Goal: Task Accomplishment & Management: Manage account settings

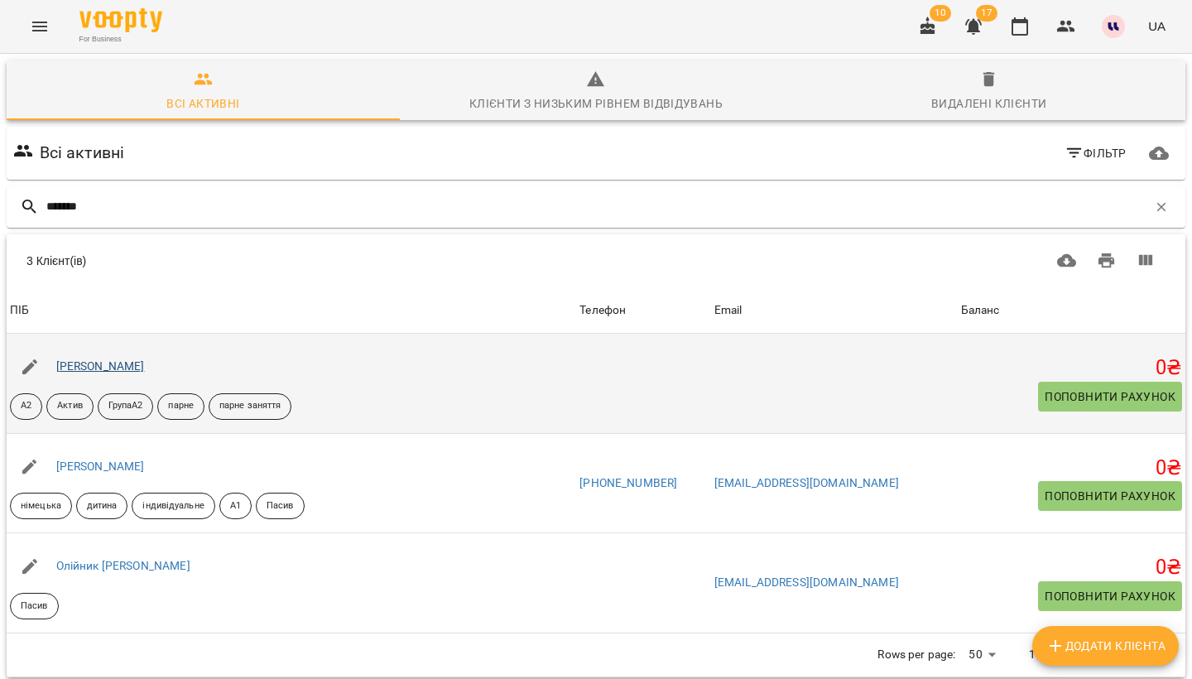
type input "*******"
click at [114, 365] on link "[PERSON_NAME]" at bounding box center [100, 365] width 89 height 13
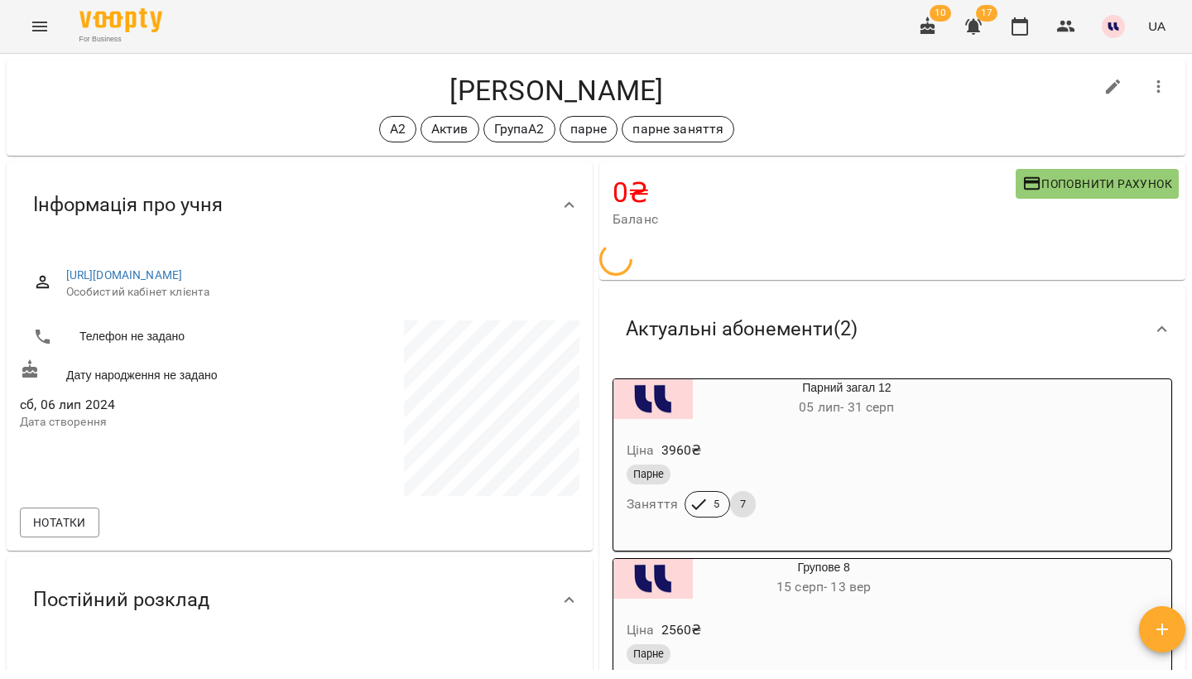
scroll to position [26, 0]
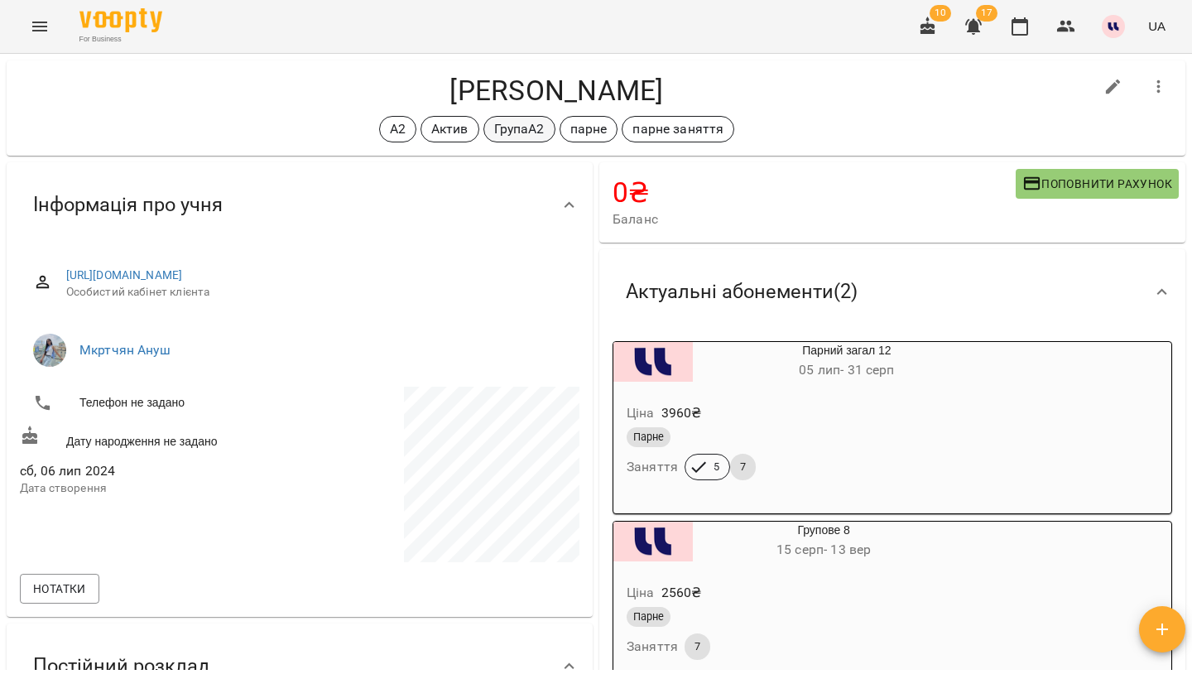
click at [518, 135] on p "ГрупаА2" at bounding box center [519, 129] width 50 height 20
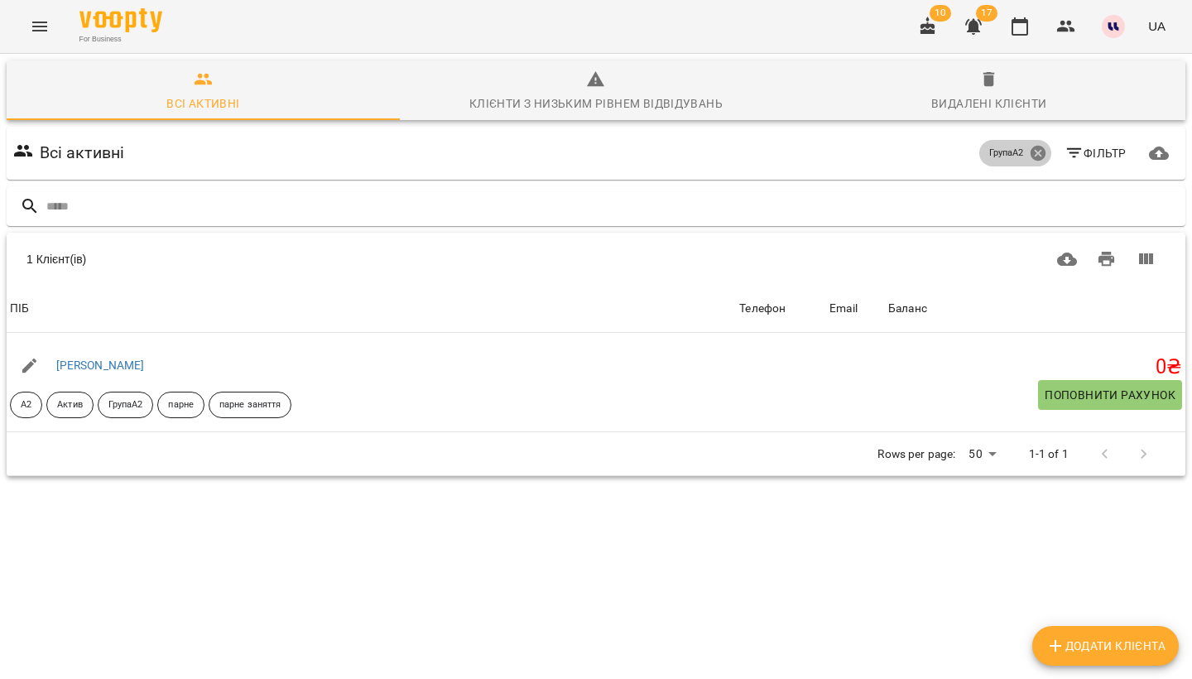
click at [1036, 153] on icon at bounding box center [1037, 153] width 15 height 15
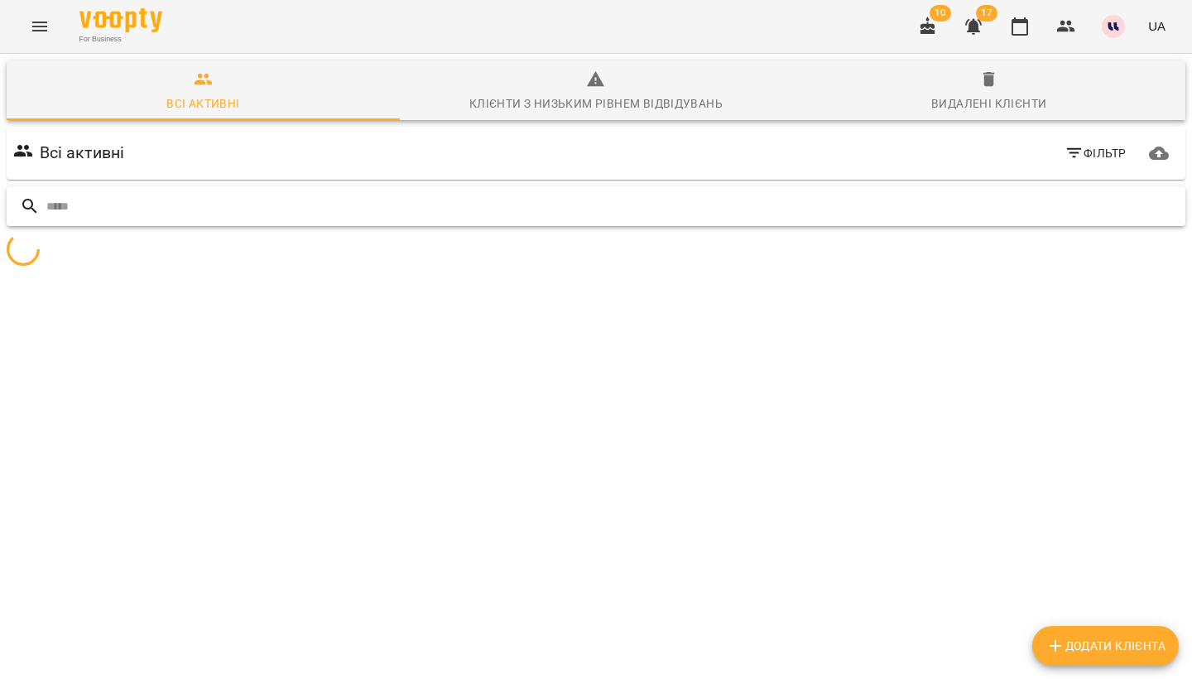
click at [664, 209] on input "text" at bounding box center [612, 206] width 1132 height 27
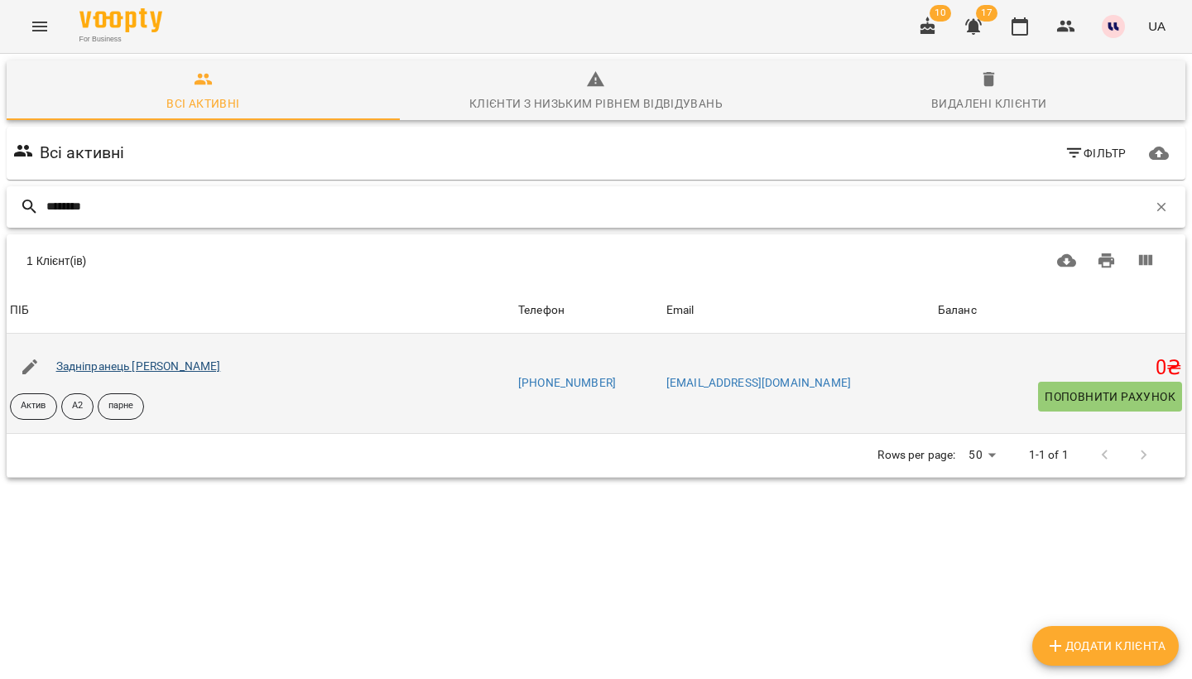
type input "********"
click at [137, 365] on link "Задніпранець [PERSON_NAME]" at bounding box center [138, 365] width 165 height 13
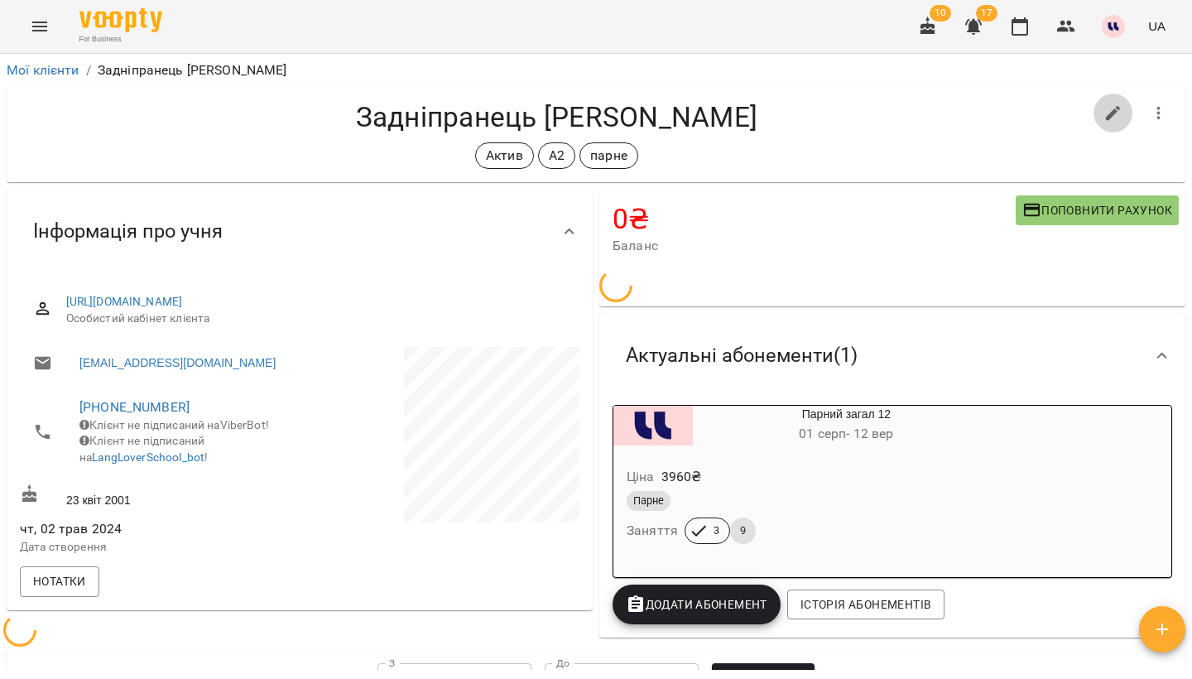
click at [1109, 111] on icon "button" at bounding box center [1113, 113] width 20 height 20
select select "**"
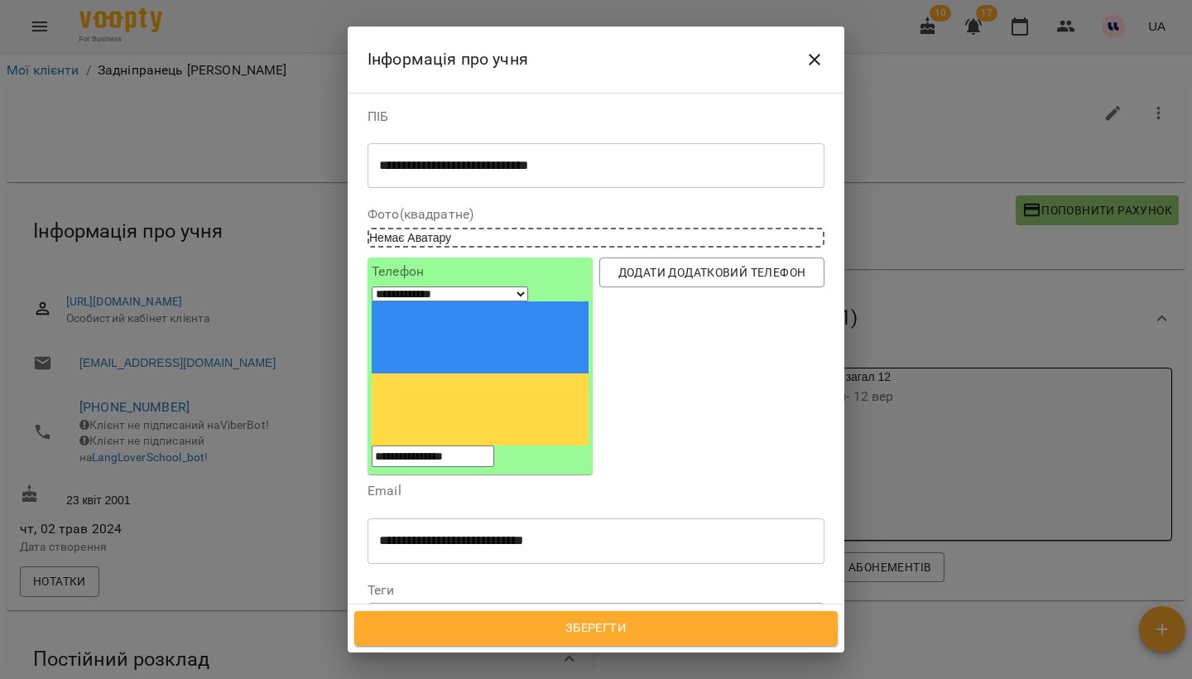
click at [560, 605] on div "Актив А2 парне" at bounding box center [565, 618] width 395 height 27
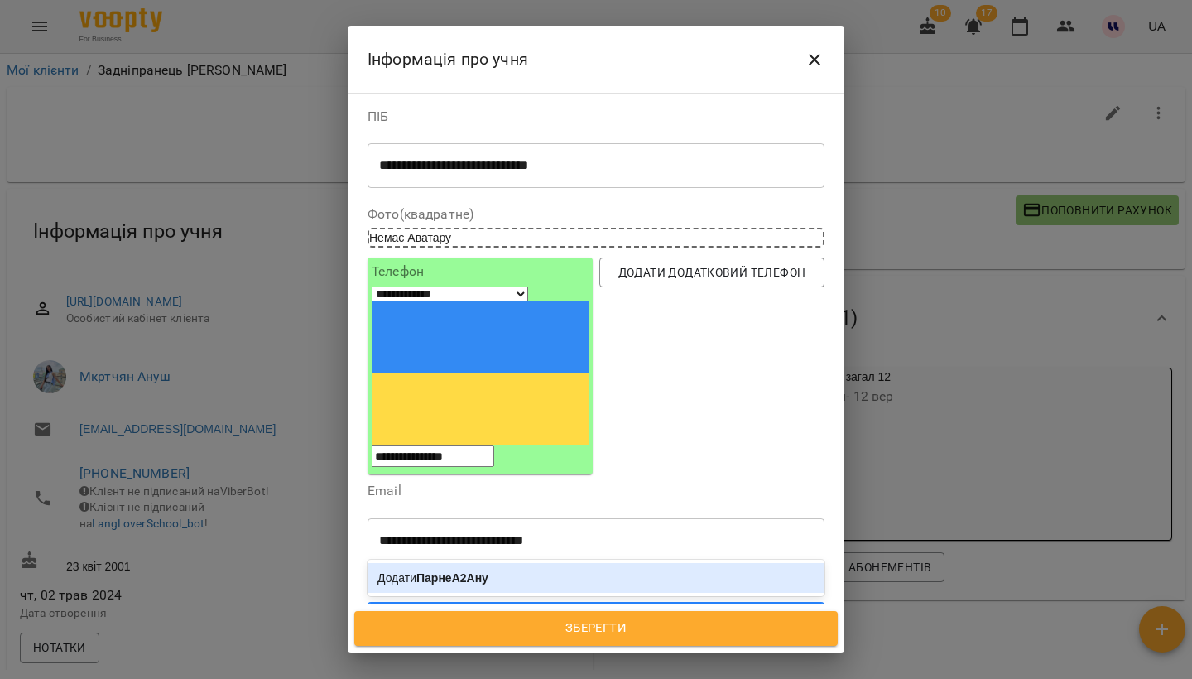
type input "**********"
click at [493, 571] on b "ПарнеА2Ануш" at bounding box center [457, 577] width 82 height 13
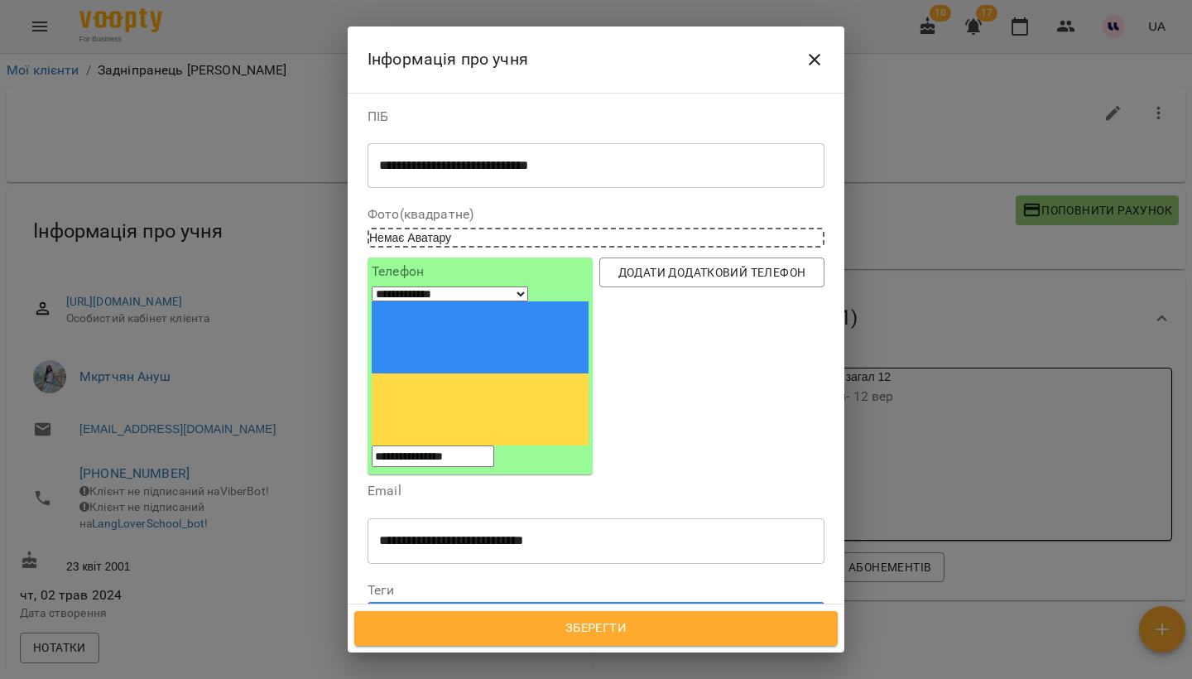
click at [628, 630] on span "Зберегти" at bounding box center [595, 629] width 447 height 22
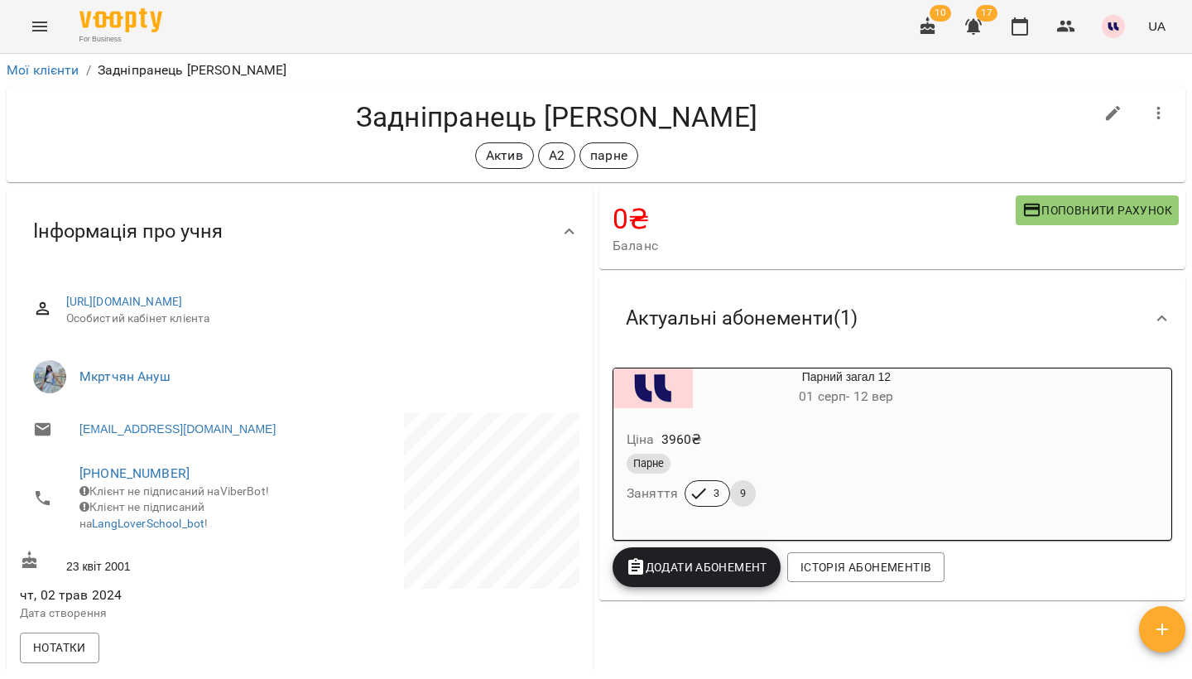
click at [1113, 106] on icon "button" at bounding box center [1113, 113] width 20 height 20
select select "**"
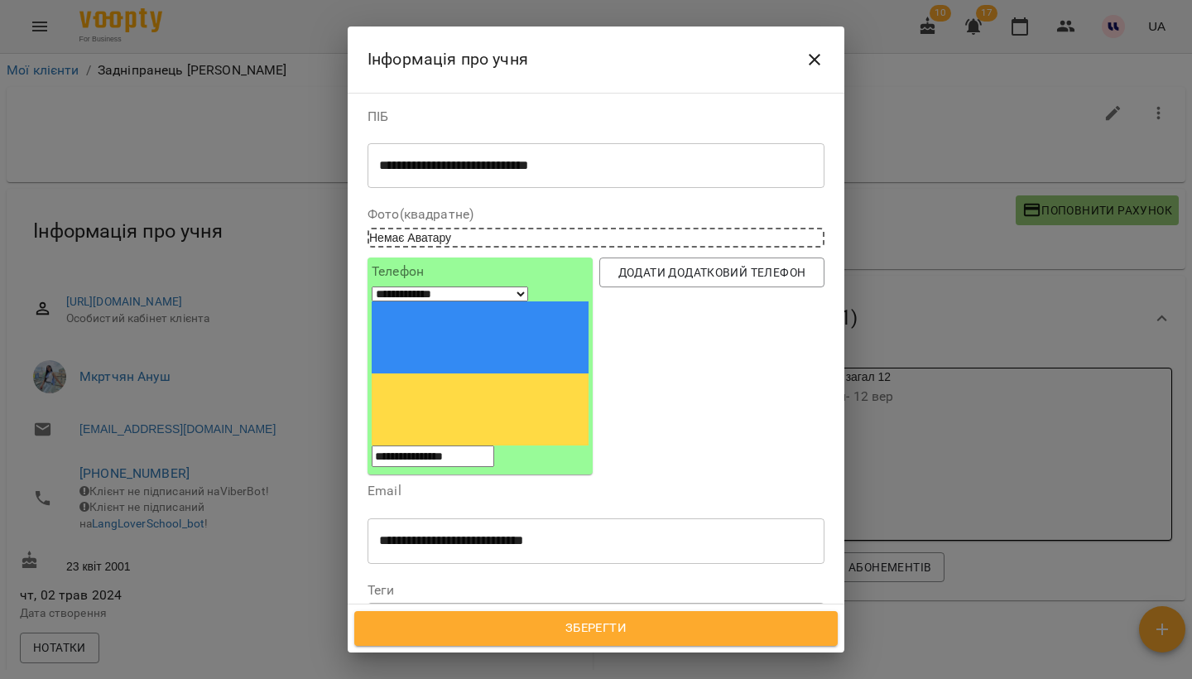
click at [560, 605] on div "Актив А2 парне" at bounding box center [565, 618] width 395 height 27
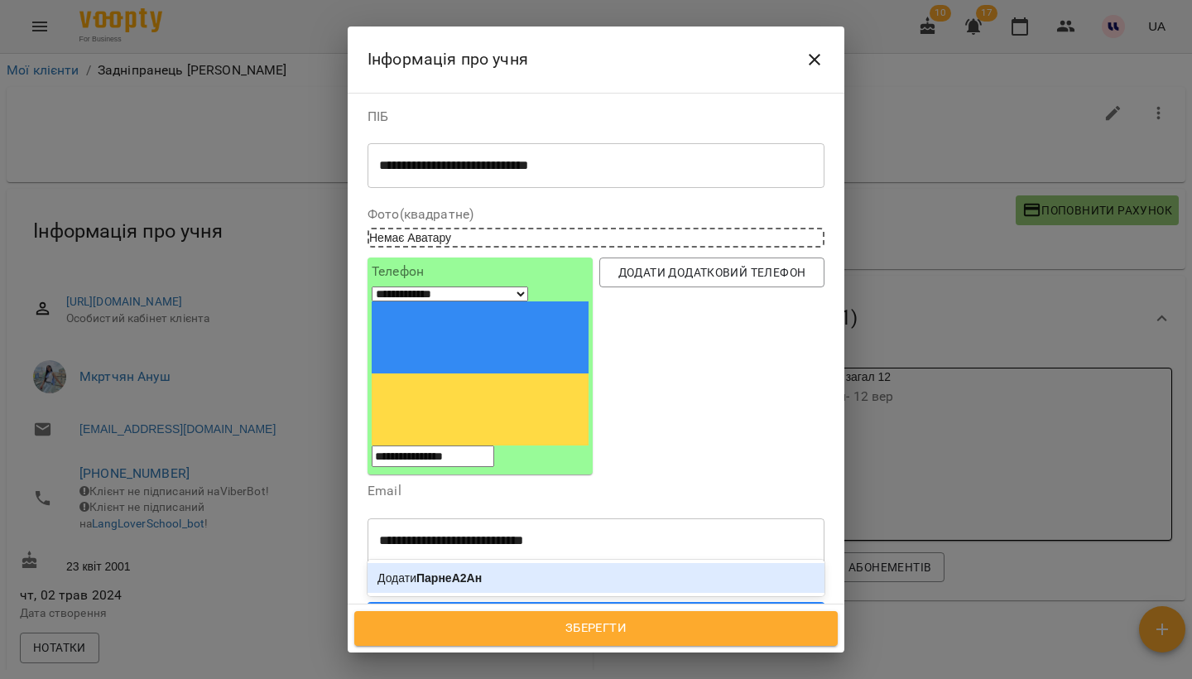
type input "**********"
click at [497, 571] on b "ПарнеА2Ануш" at bounding box center [457, 577] width 82 height 13
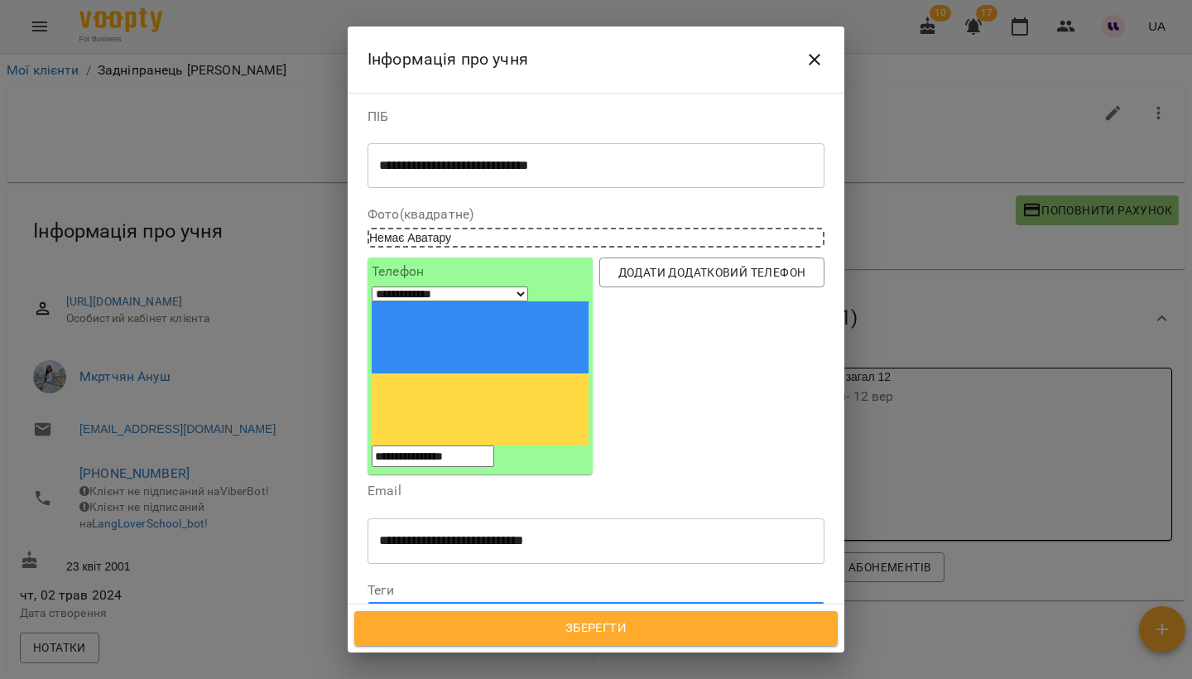
click at [605, 637] on span "Зберегти" at bounding box center [595, 629] width 447 height 22
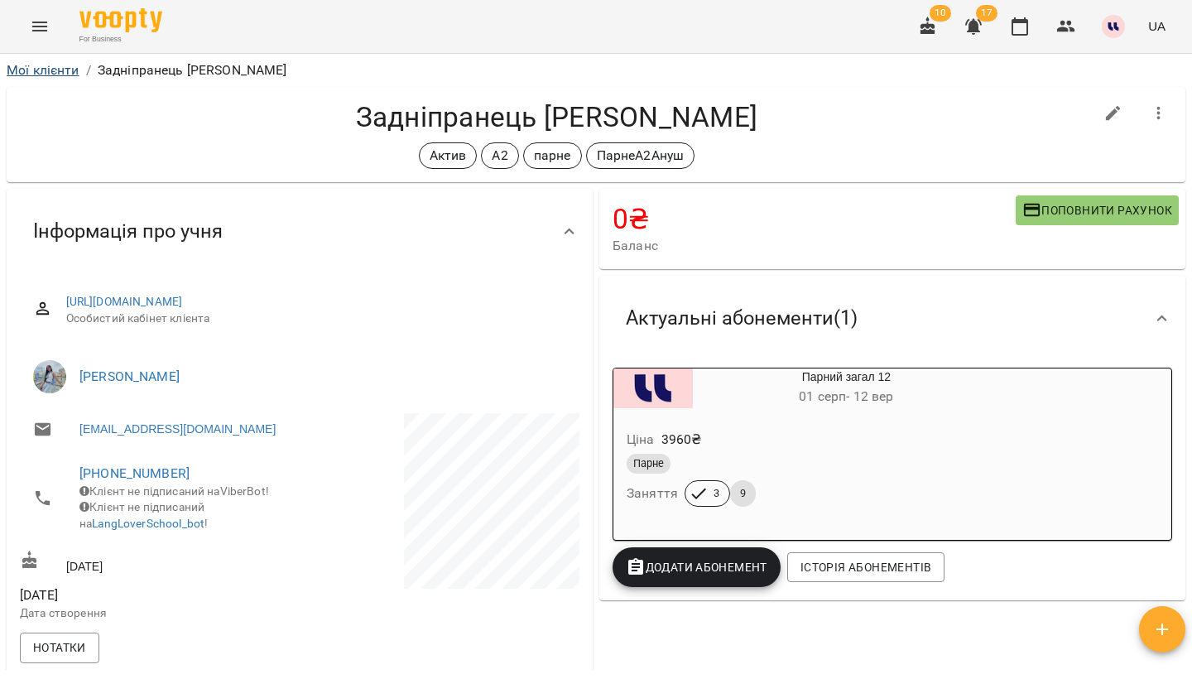
click at [70, 71] on link "Мої клієнти" at bounding box center [43, 70] width 73 height 16
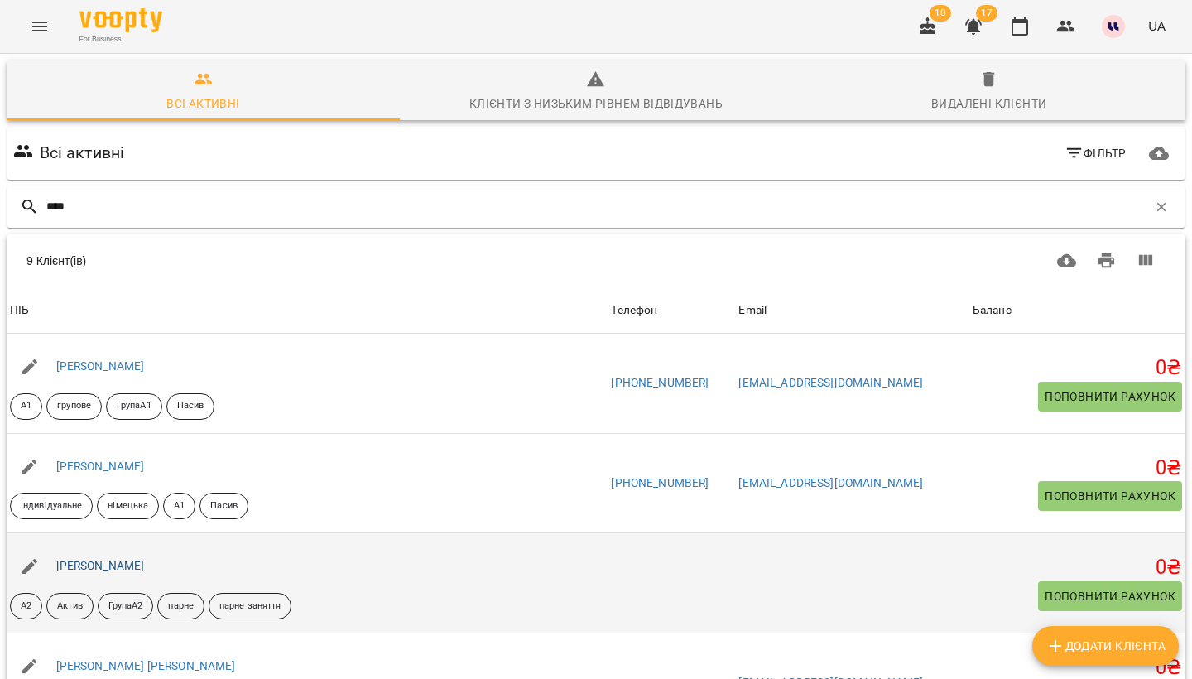
type input "****"
click at [134, 563] on link "[PERSON_NAME]" at bounding box center [100, 565] width 89 height 13
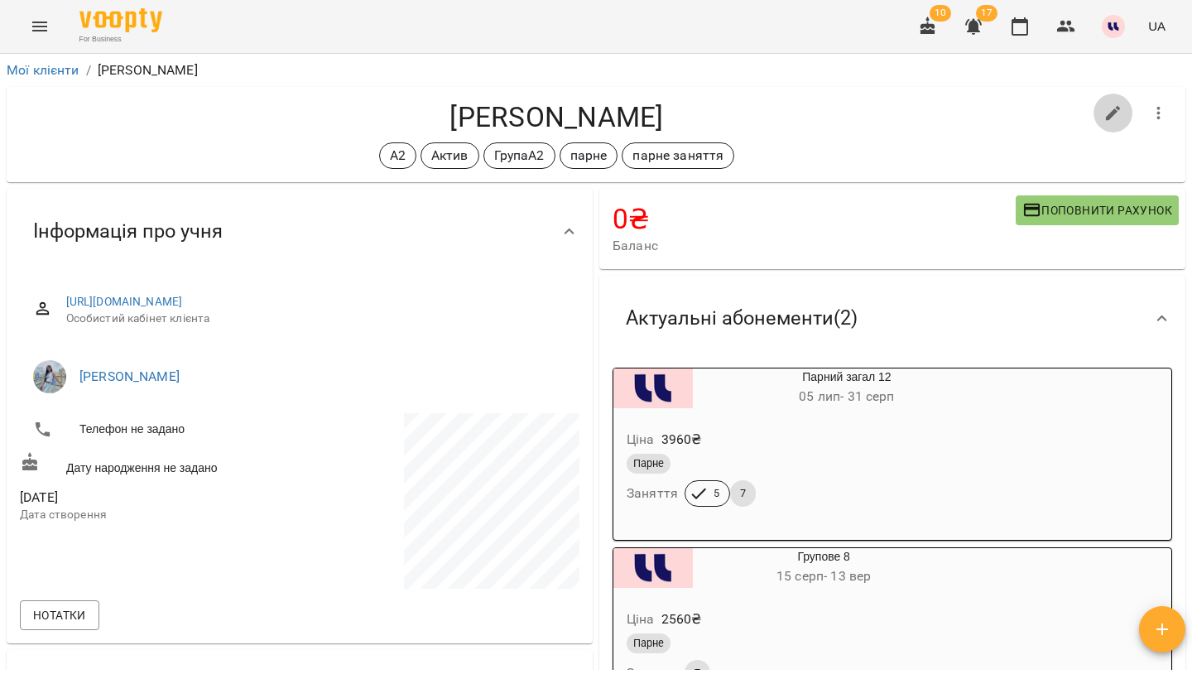
click at [1114, 110] on icon "button" at bounding box center [1113, 113] width 15 height 15
select select "**"
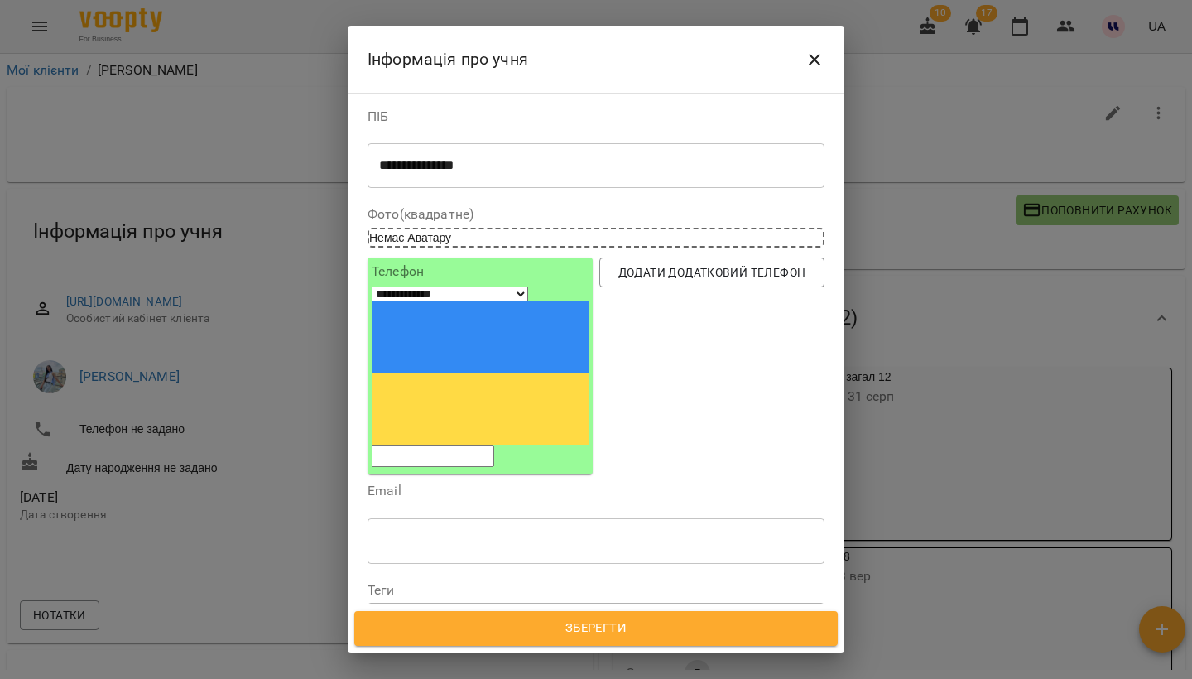
click at [531, 616] on icon at bounding box center [528, 619] width 6 height 6
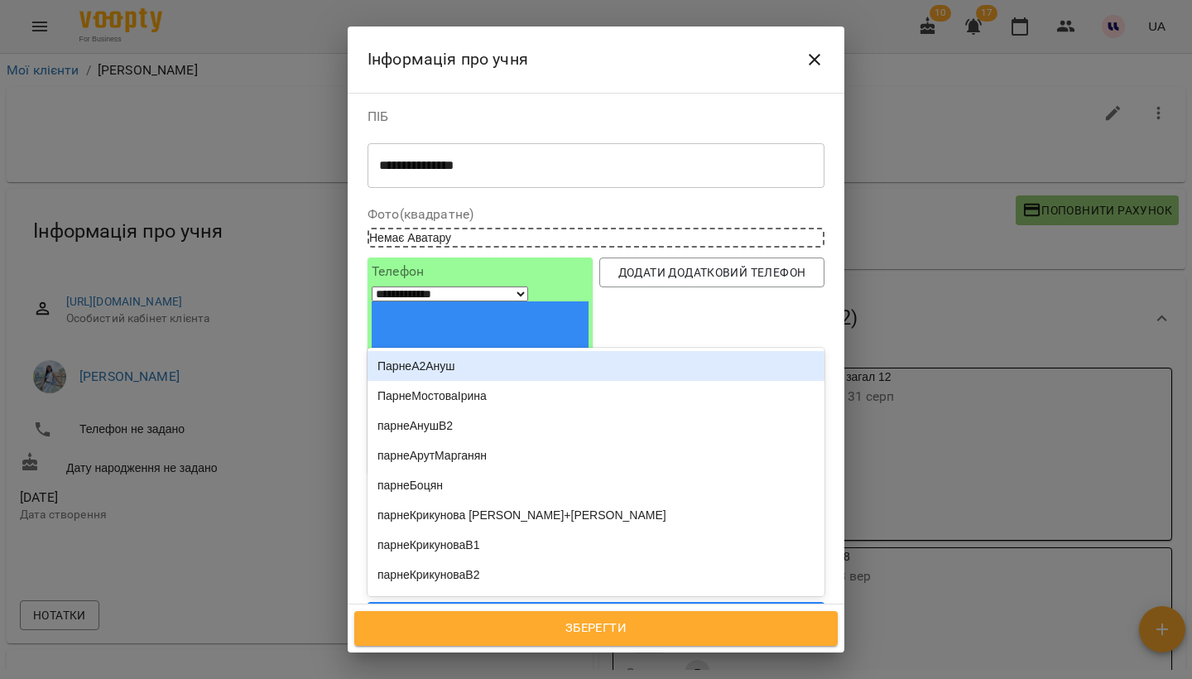
type input "*****"
click at [463, 351] on div "ПарнеА2Ануш" at bounding box center [596, 366] width 457 height 30
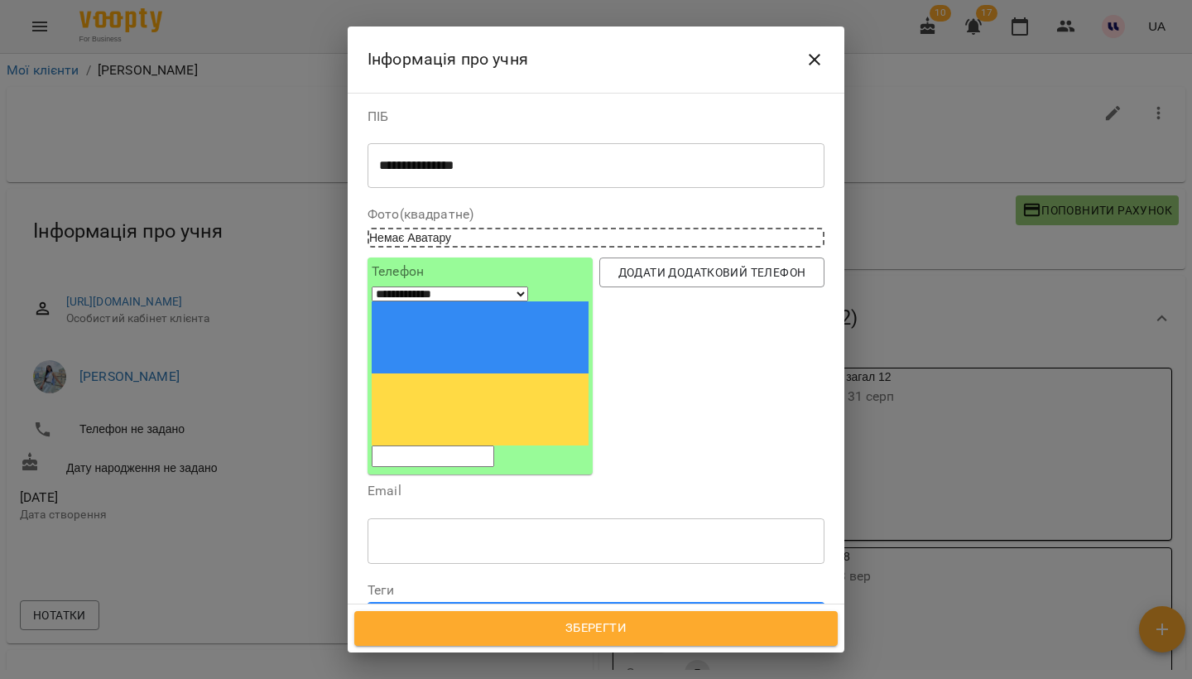
click at [626, 638] on span "Зберегти" at bounding box center [595, 629] width 447 height 22
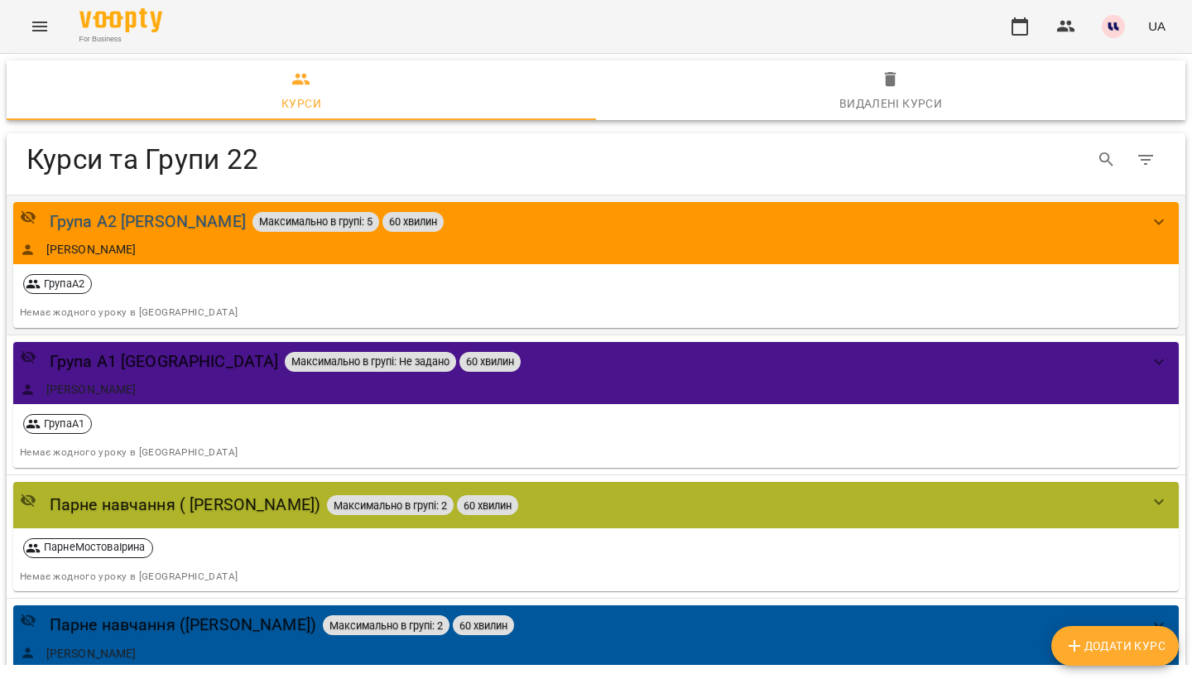
click at [92, 224] on div "Група А2 [PERSON_NAME]" at bounding box center [148, 222] width 196 height 26
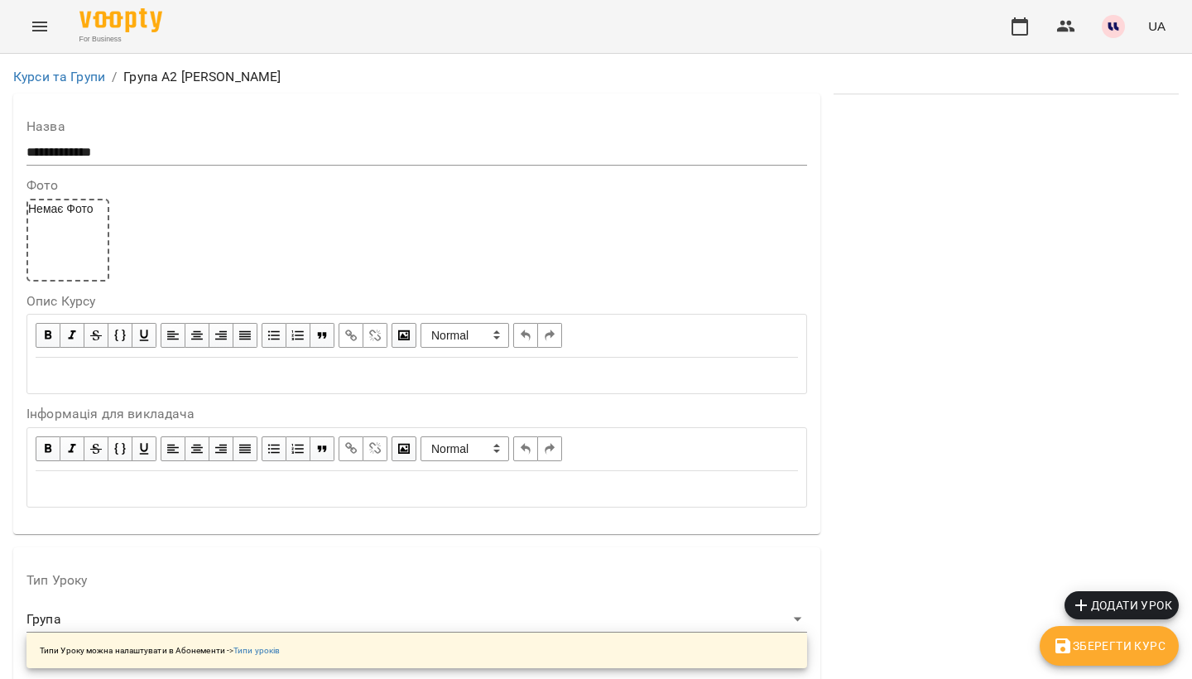
scroll to position [1254, 0]
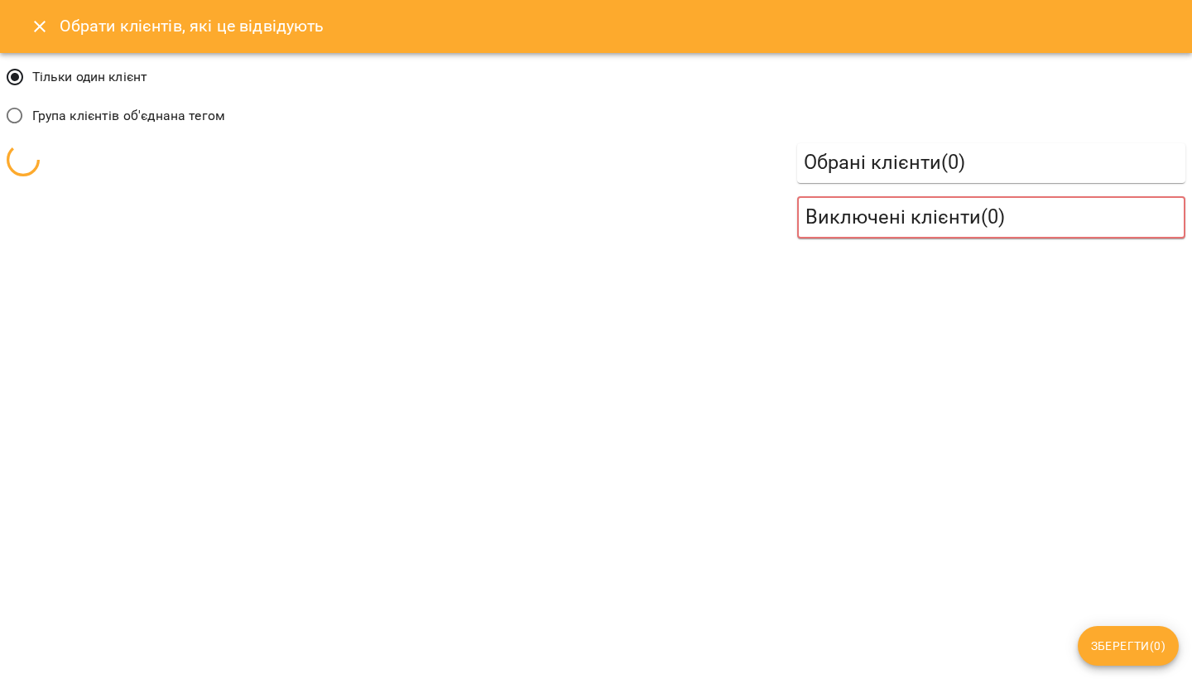
click at [175, 120] on span "Група клієнтів об'єднана тегом" at bounding box center [128, 116] width 193 height 20
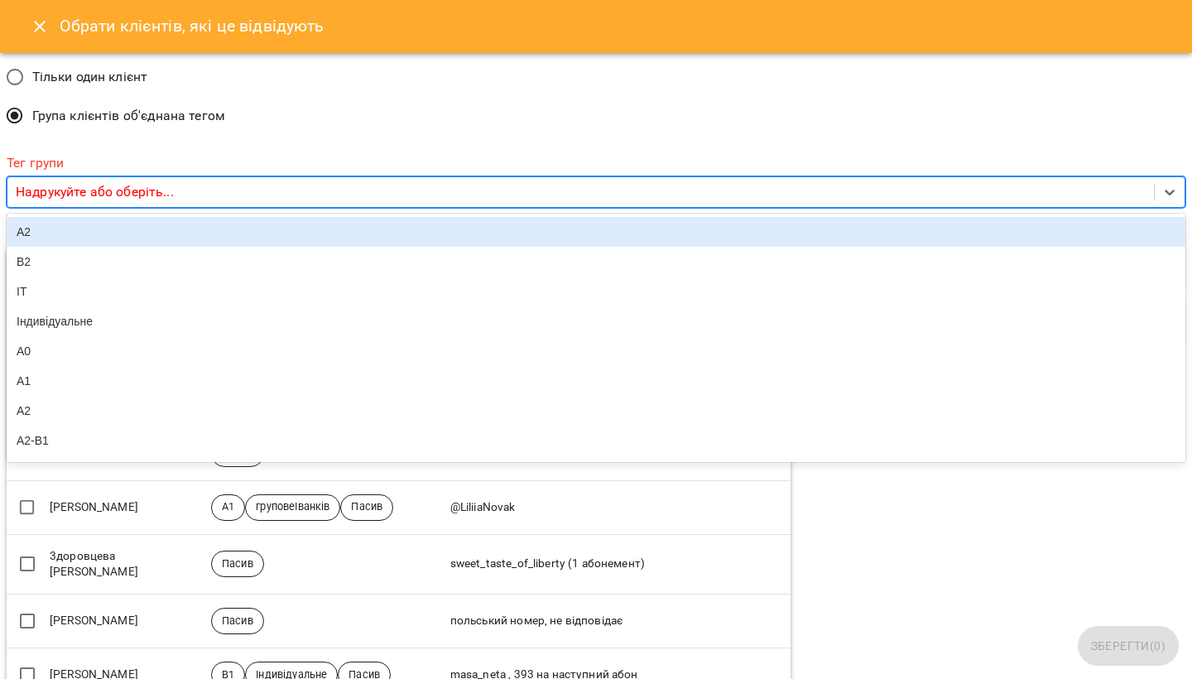
click at [382, 188] on div "Надрукуйте або оберіть..." at bounding box center [580, 192] width 1146 height 31
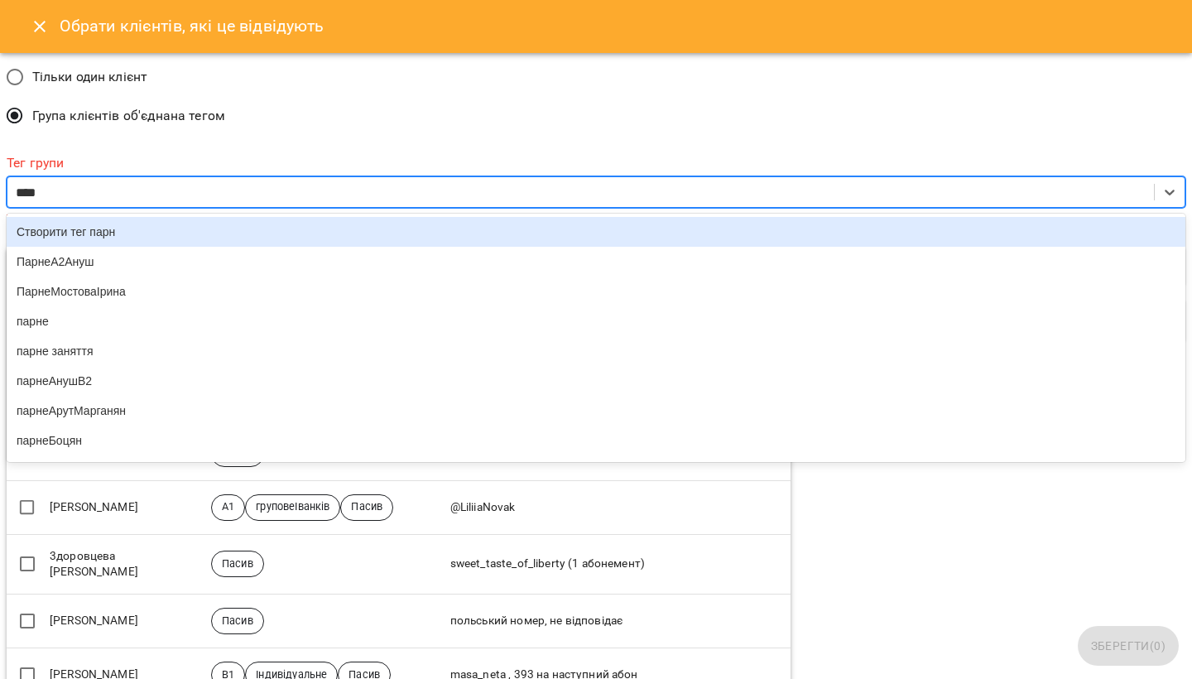
type input "*****"
click at [127, 232] on div "ПарнеА2Ануш" at bounding box center [596, 232] width 1179 height 30
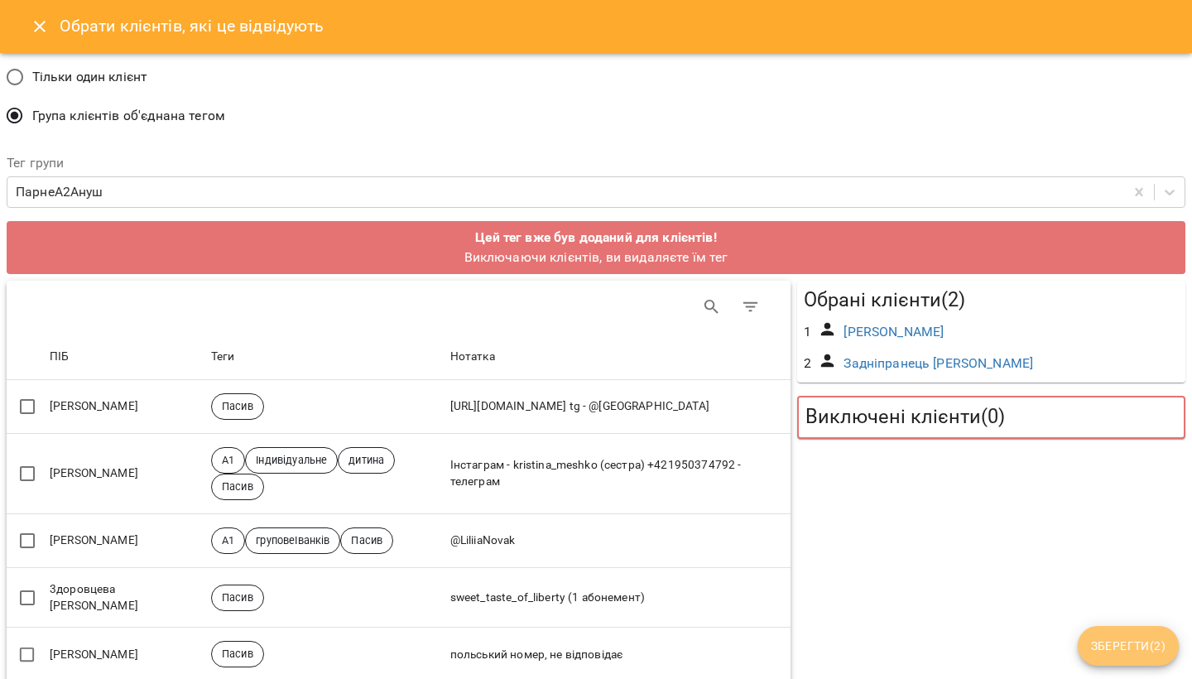
click at [1125, 643] on span "Зберегти ( 2 )" at bounding box center [1128, 646] width 74 height 20
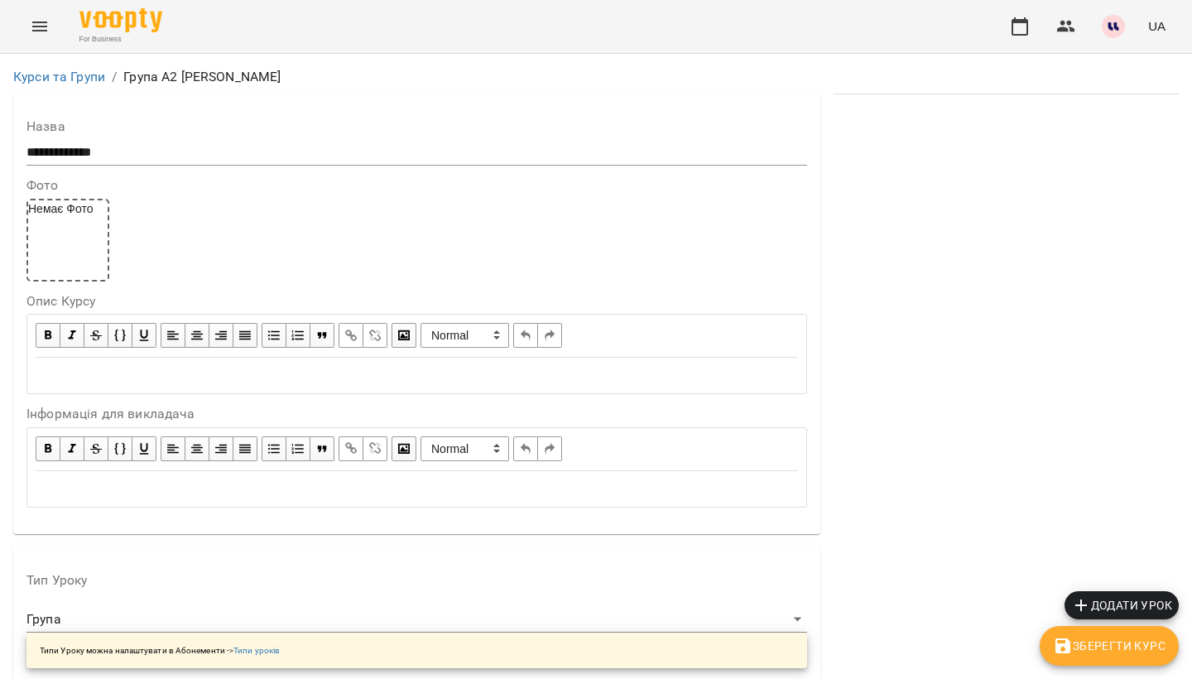
click at [1131, 646] on span "Зберегти Курс" at bounding box center [1109, 646] width 113 height 20
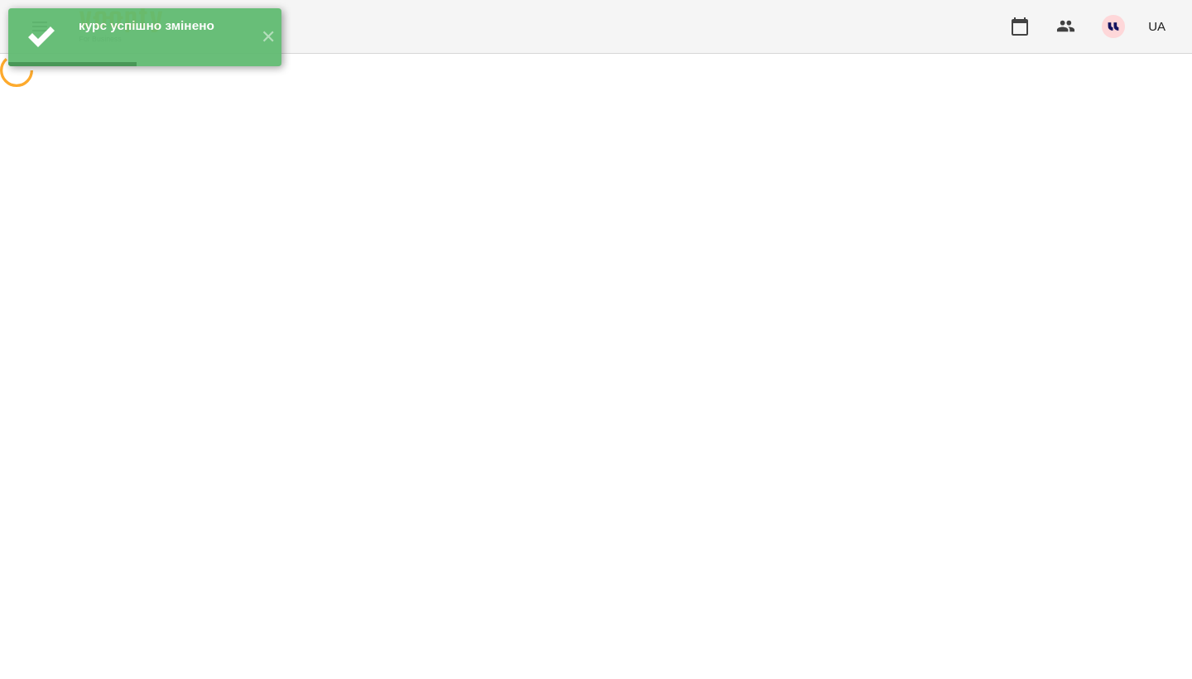
scroll to position [0, 0]
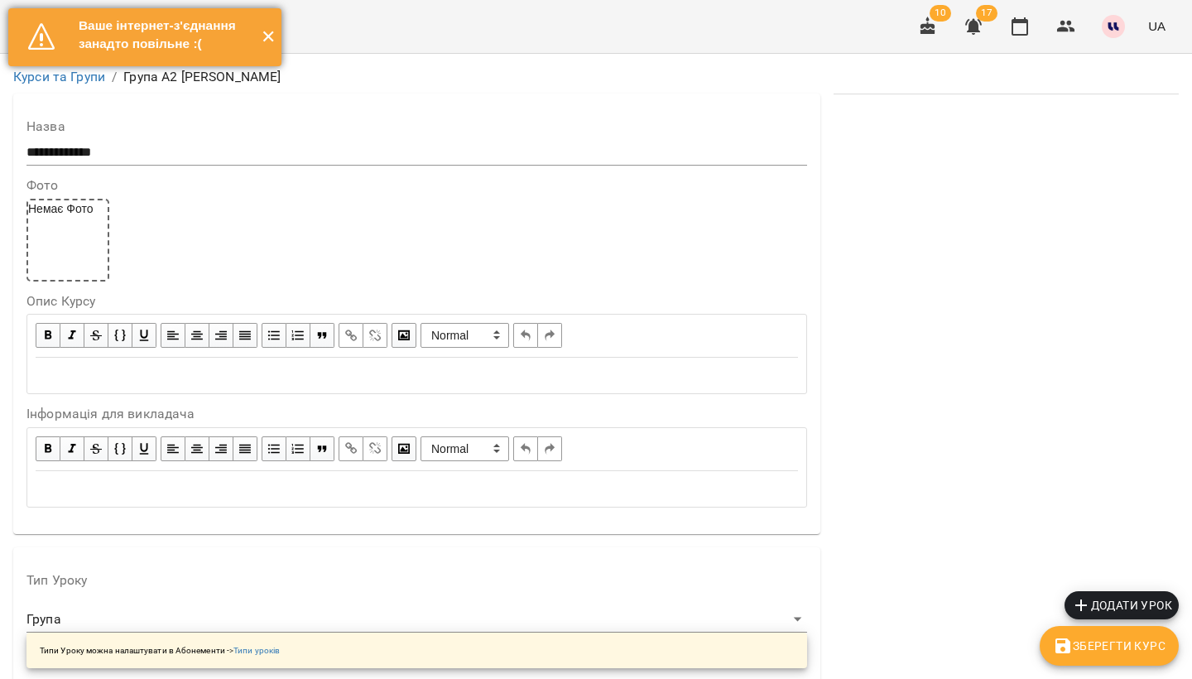
click at [260, 50] on button "✕" at bounding box center [267, 37] width 27 height 58
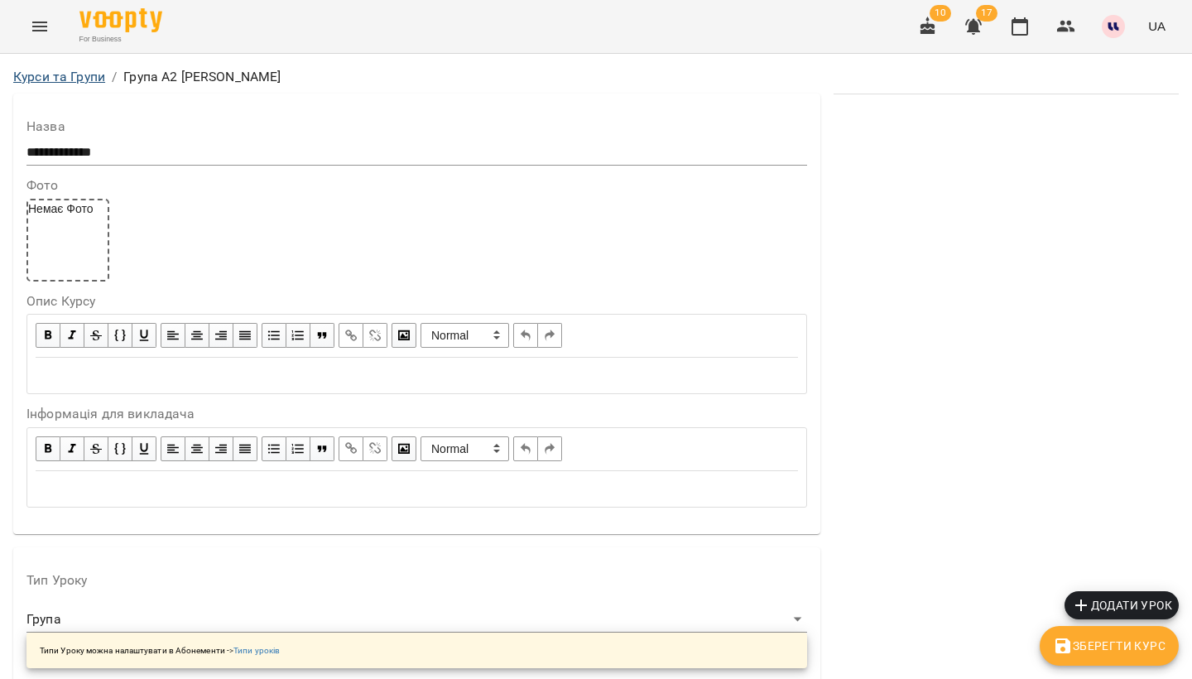
click at [68, 73] on link "Курси та Групи" at bounding box center [59, 77] width 92 height 16
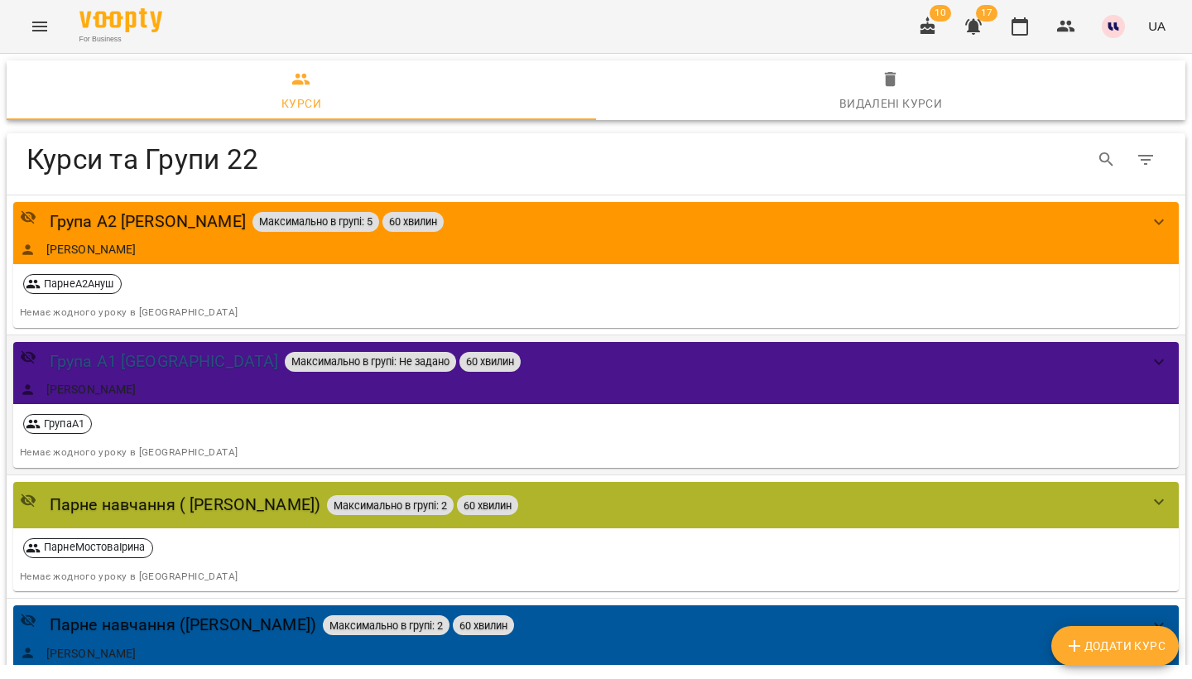
click at [107, 360] on div "Група А1 Вівсюк" at bounding box center [164, 361] width 229 height 26
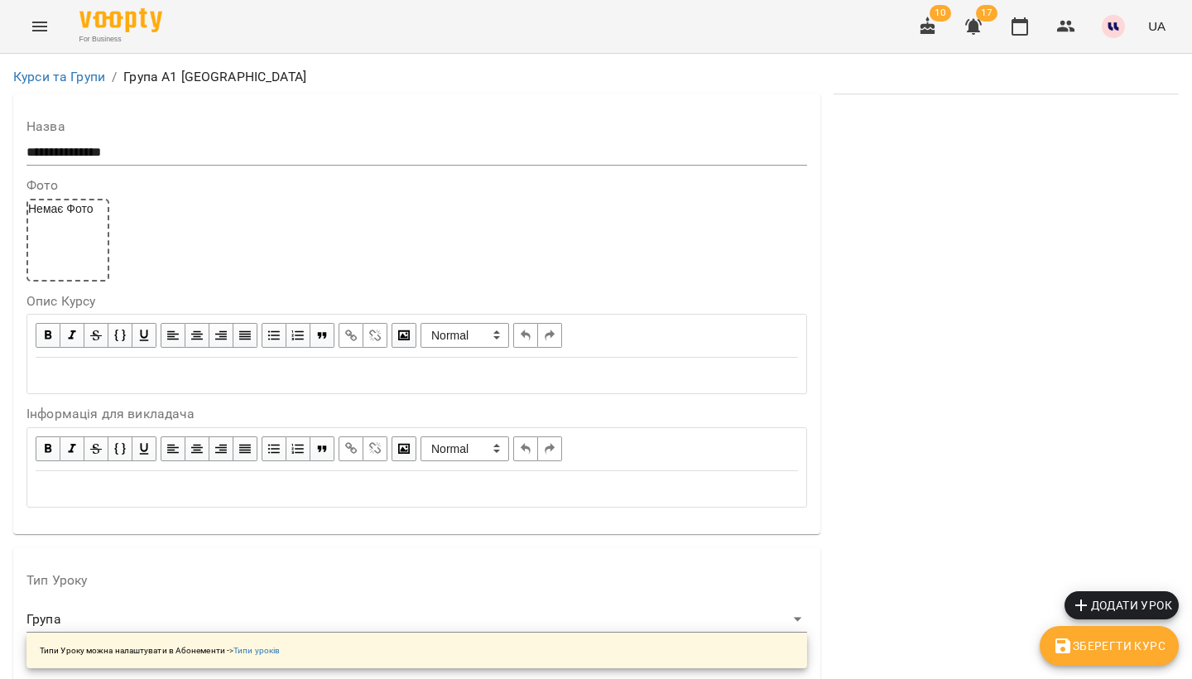
scroll to position [1400, 0]
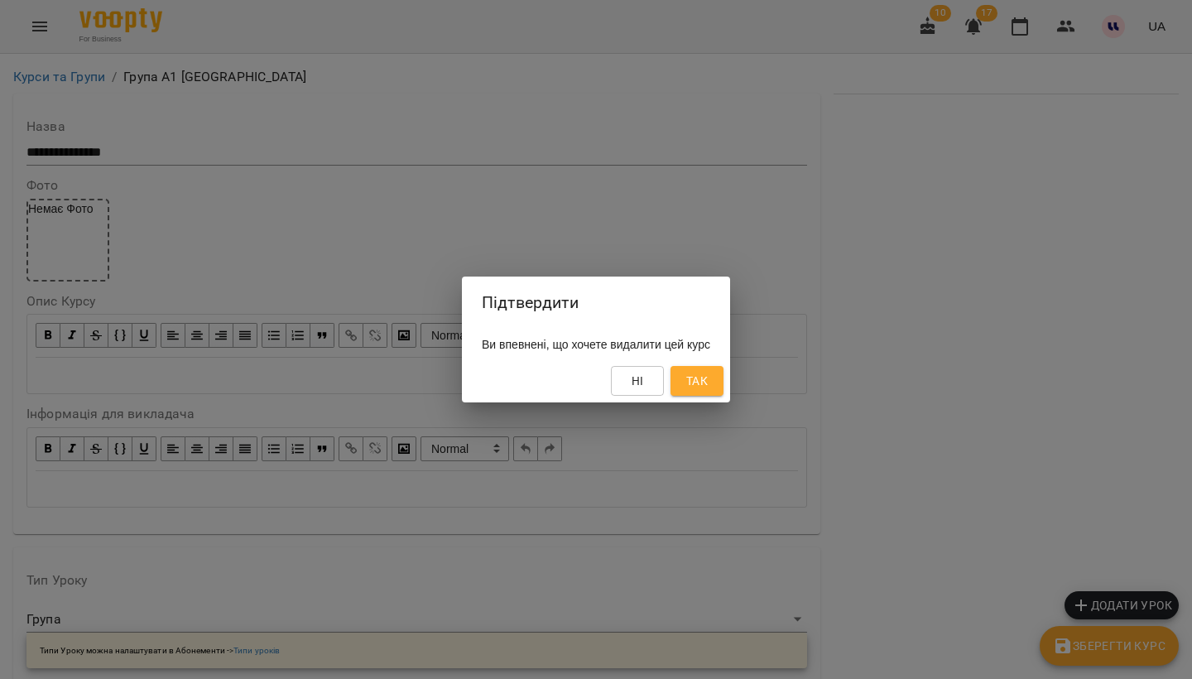
click at [708, 374] on span "Так" at bounding box center [697, 381] width 22 height 20
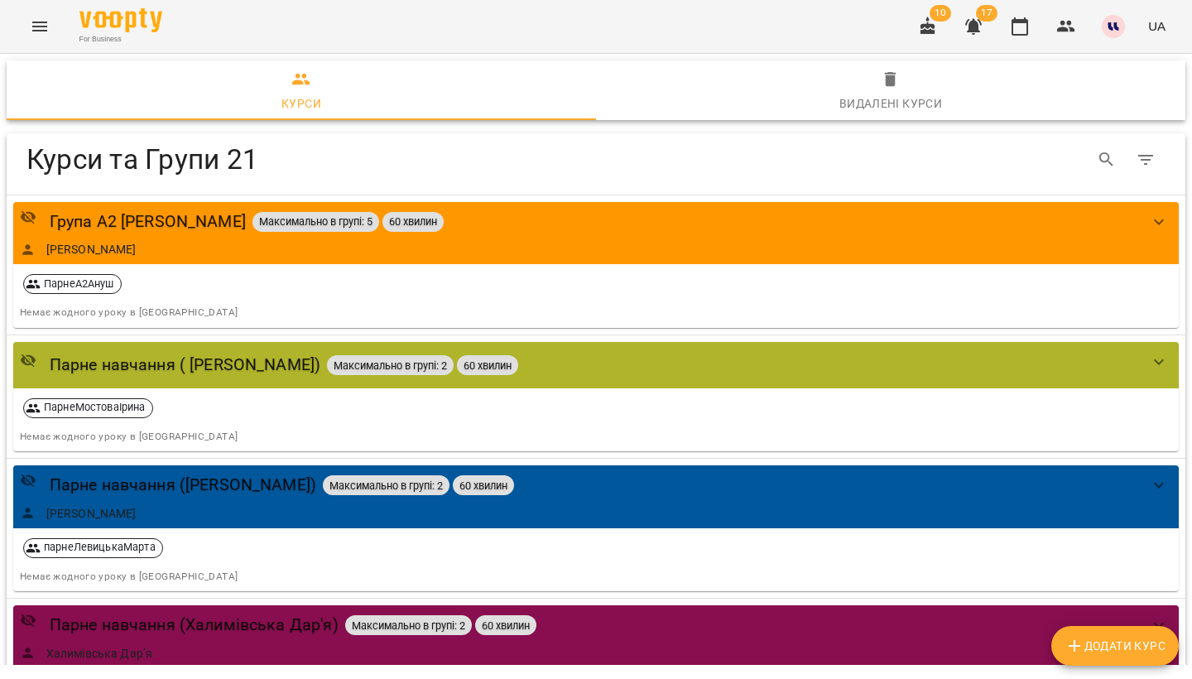
click at [42, 21] on icon "Menu" at bounding box center [40, 27] width 20 height 20
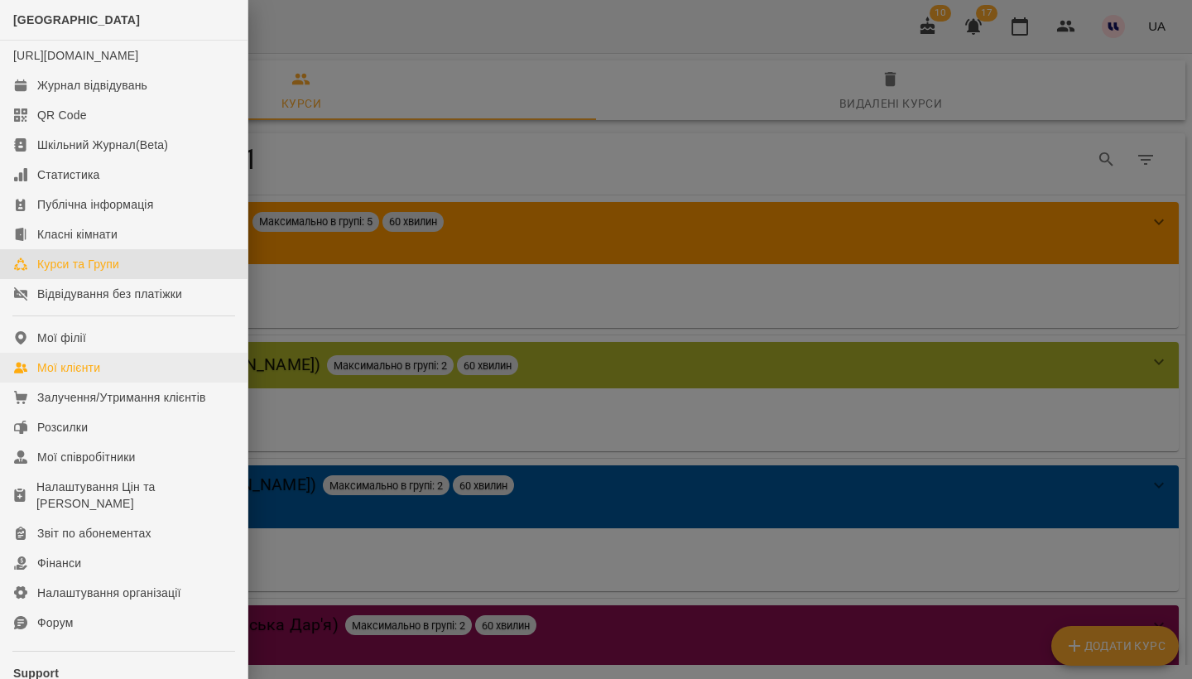
click at [76, 376] on div "Мої клієнти" at bounding box center [68, 367] width 63 height 17
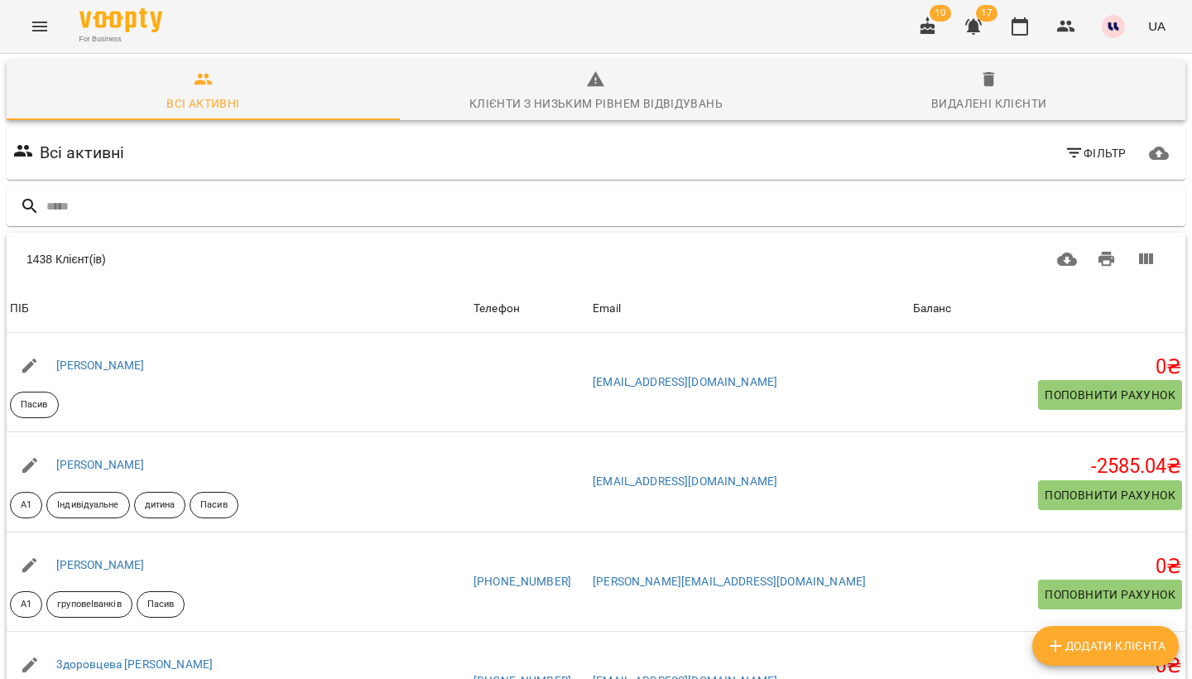
click at [1072, 143] on span "Фільтр" at bounding box center [1095, 153] width 62 height 20
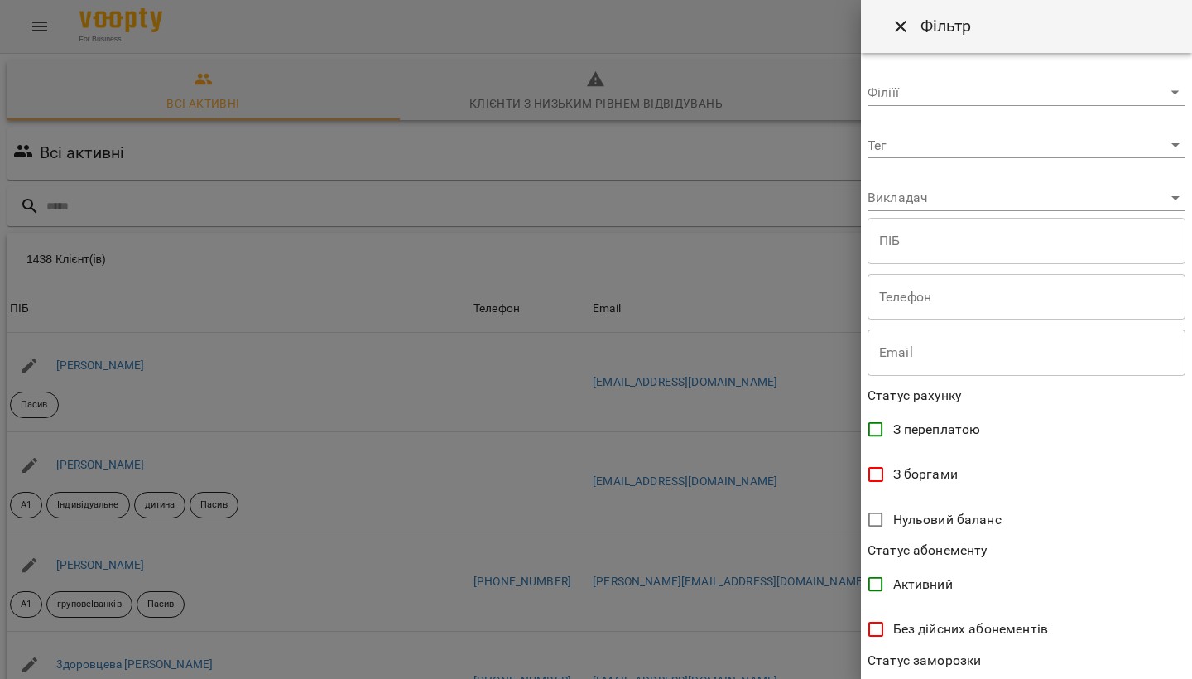
click at [947, 155] on body "For Business 10 17 UA Всі активні Клієнти з низьким рівнем відвідувань Видалені…" at bounding box center [596, 432] width 1192 height 865
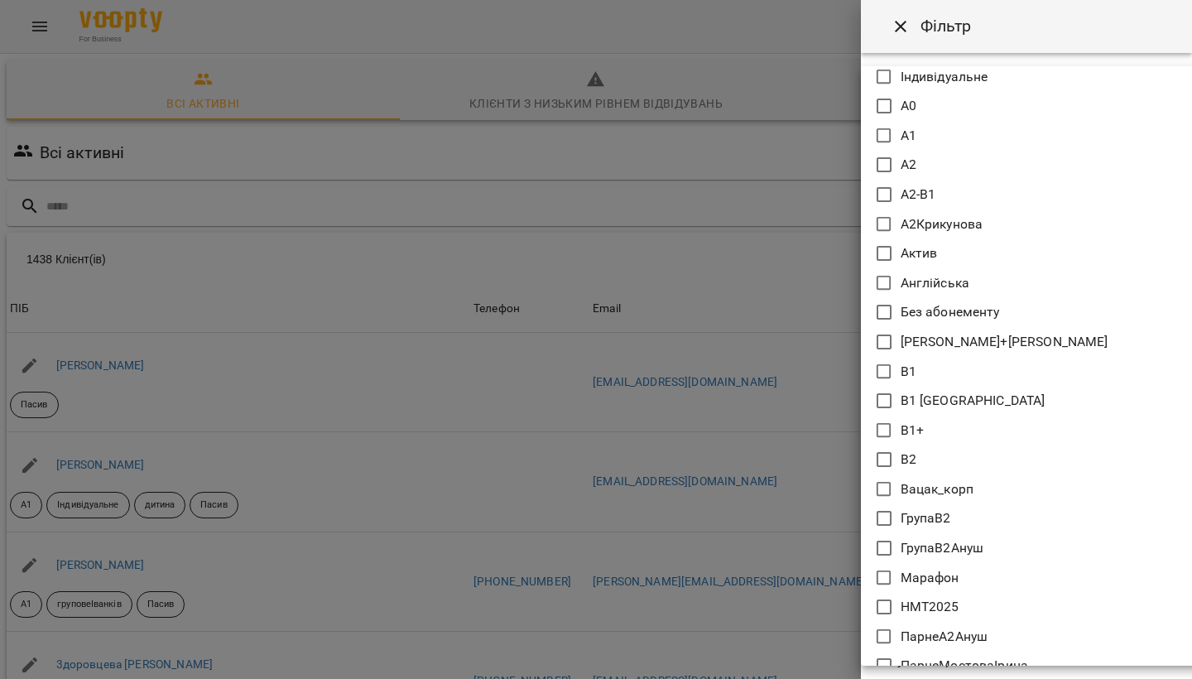
scroll to position [102, 0]
click at [892, 512] on icon at bounding box center [884, 516] width 20 height 20
click at [889, 548] on icon at bounding box center [884, 546] width 20 height 20
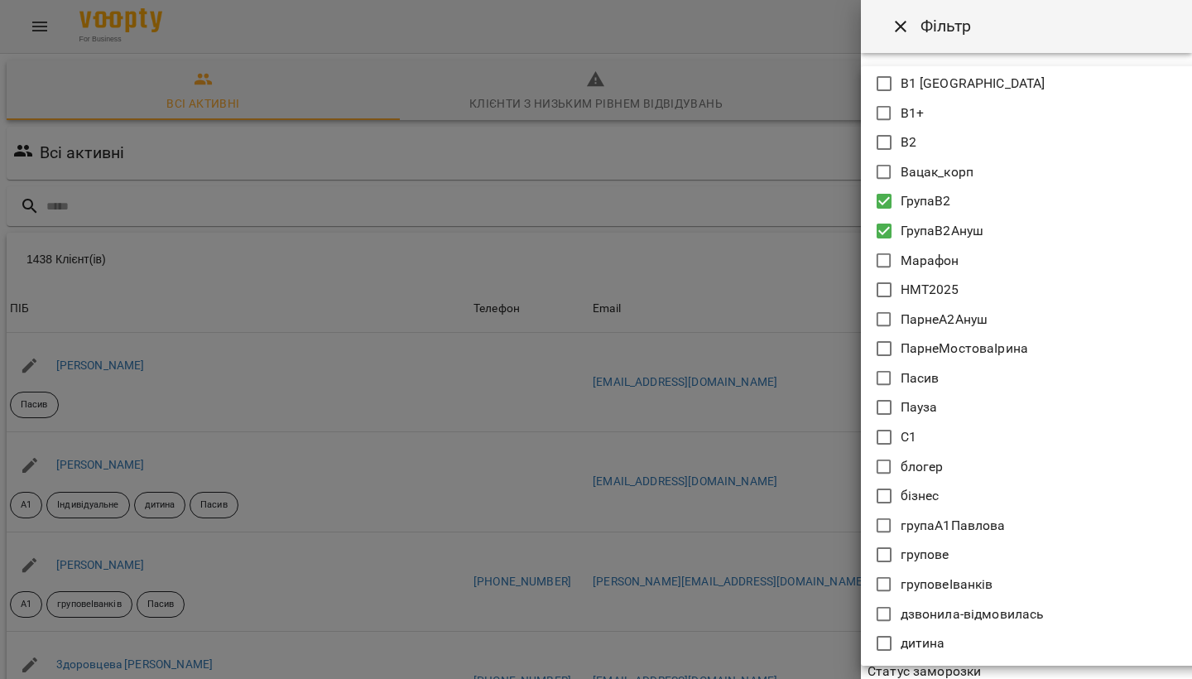
scroll to position [420, 0]
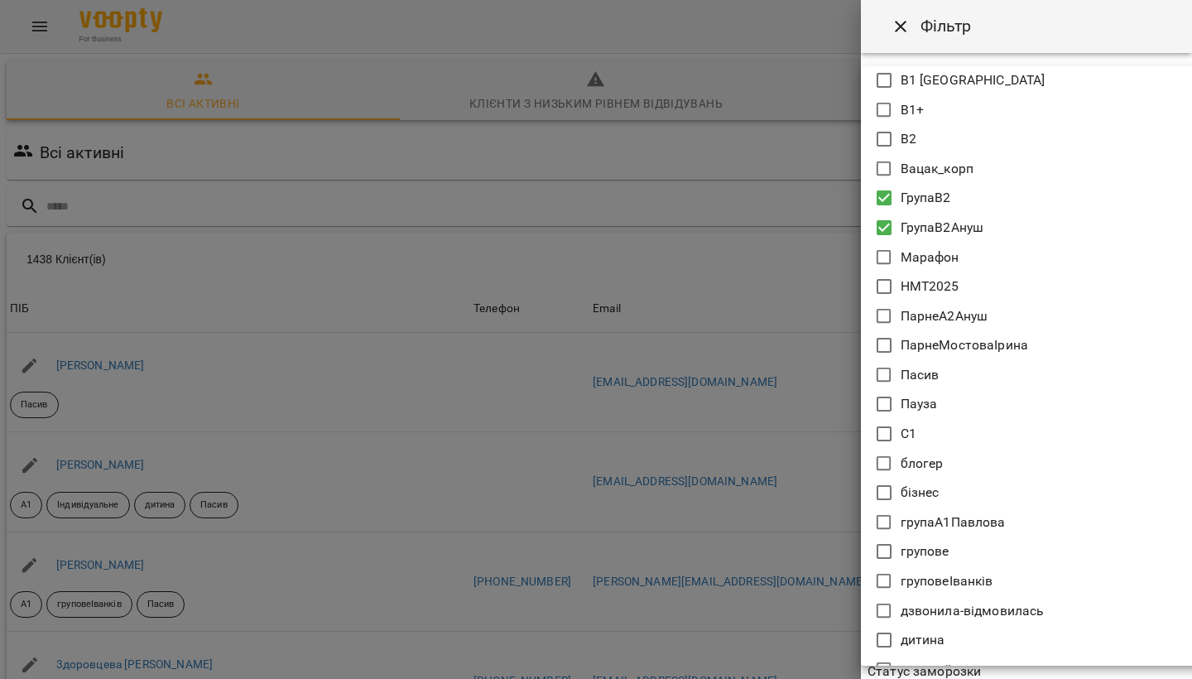
click at [882, 531] on icon at bounding box center [884, 522] width 20 height 20
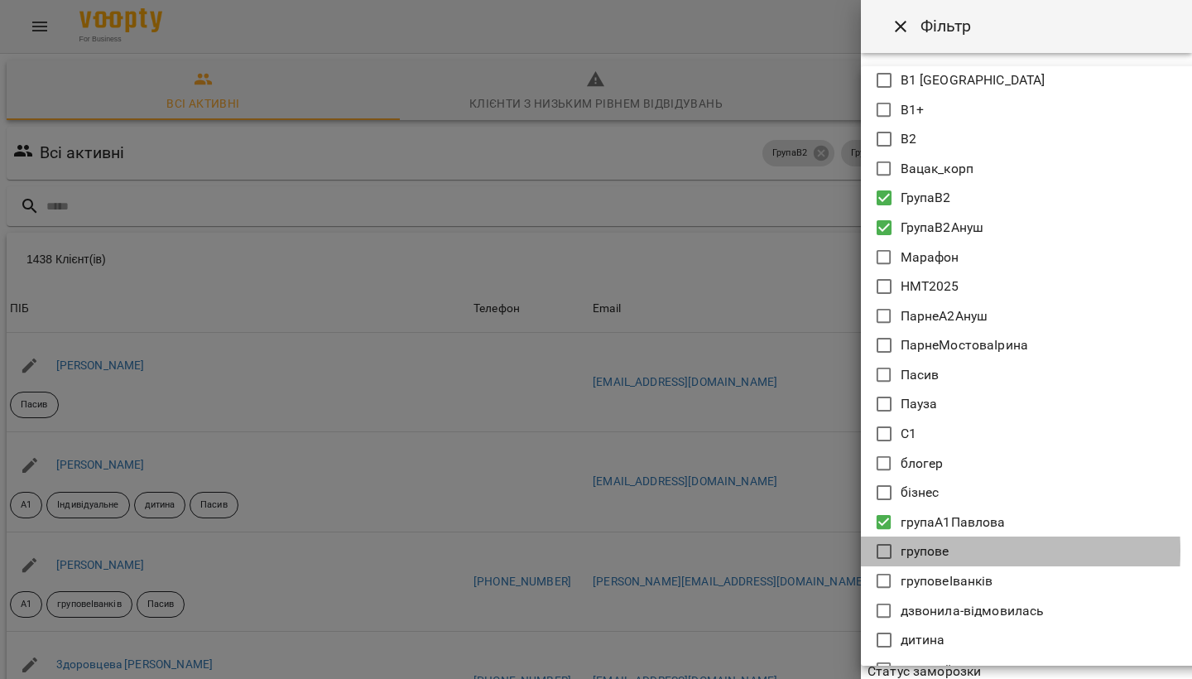
click at [882, 550] on icon at bounding box center [884, 551] width 20 height 20
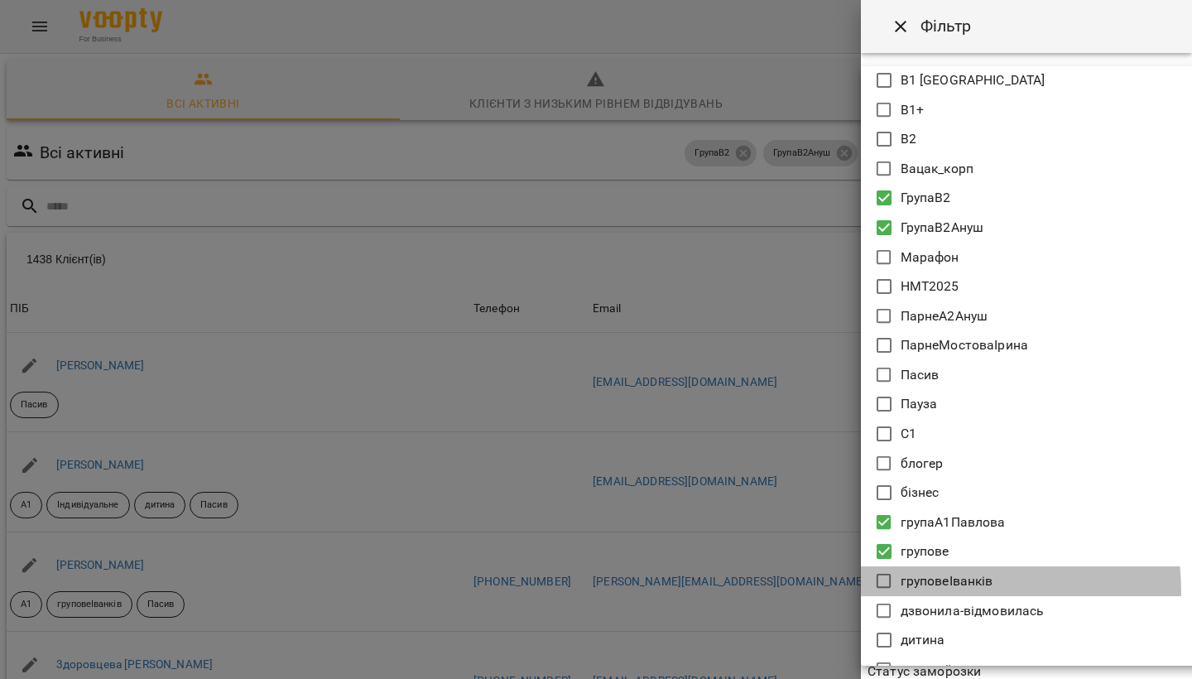
click at [882, 593] on li "груповеІванків" at bounding box center [1045, 581] width 368 height 30
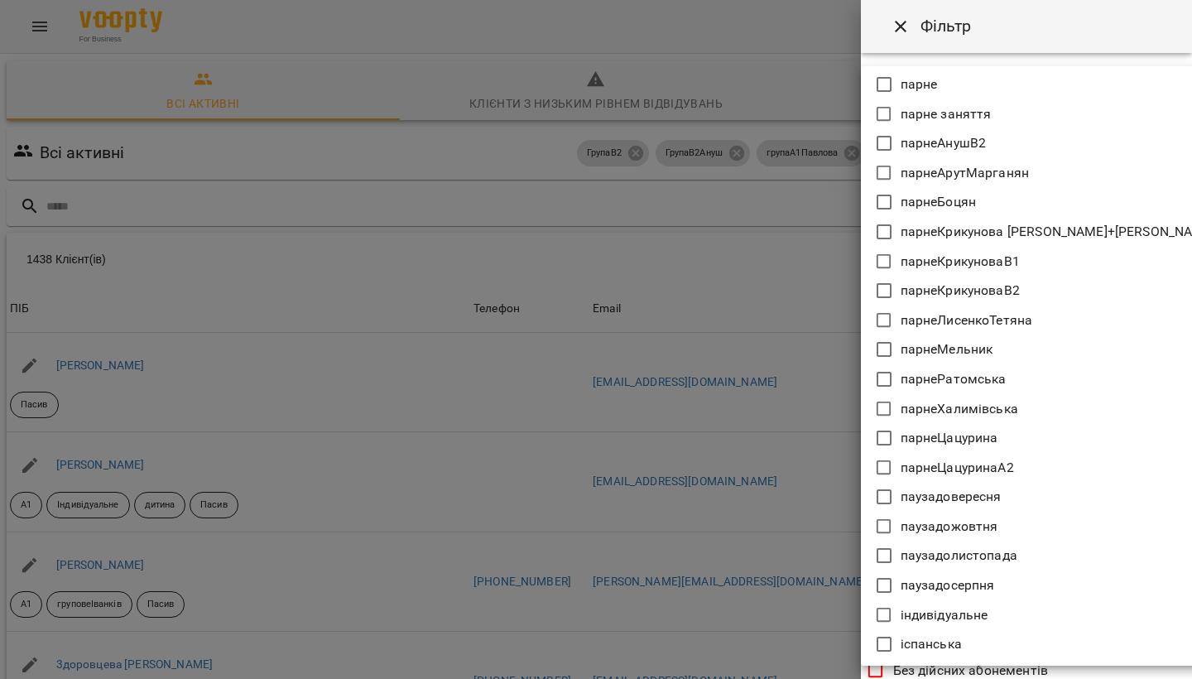
scroll to position [1386, 0]
click at [813, 437] on div at bounding box center [596, 339] width 1192 height 679
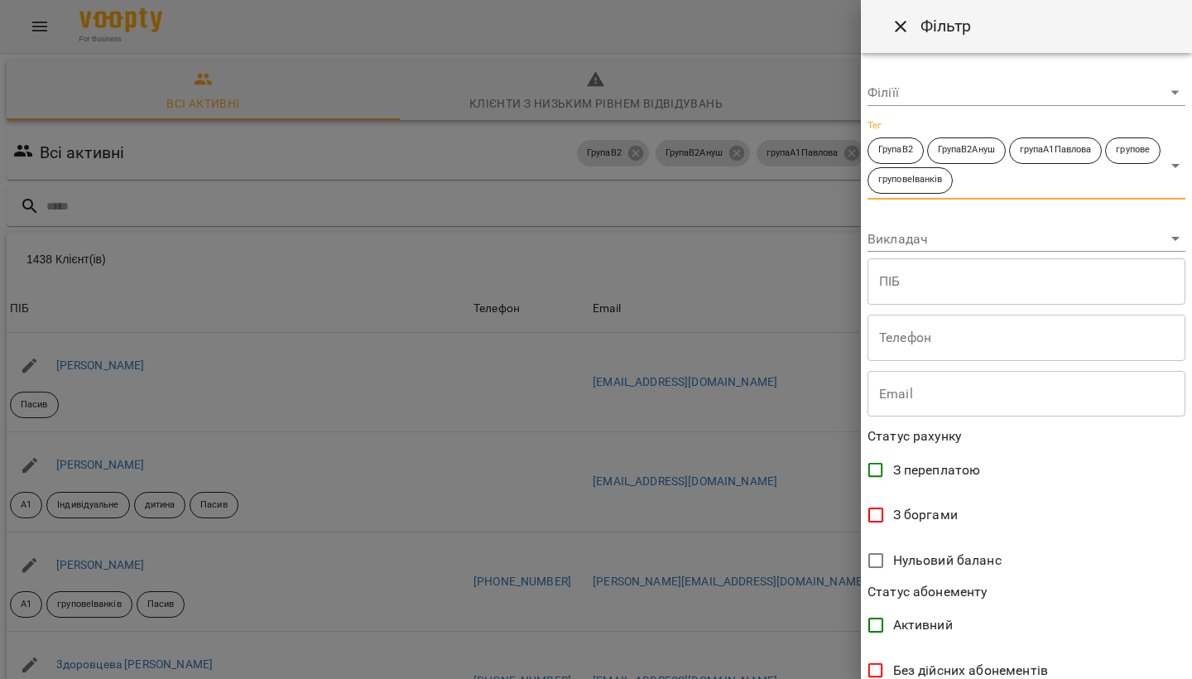
click at [1073, 185] on body "For Business 10 17 UA Всі активні Клієнти з низьким рівнем відвідувань Видалені…" at bounding box center [596, 432] width 1192 height 865
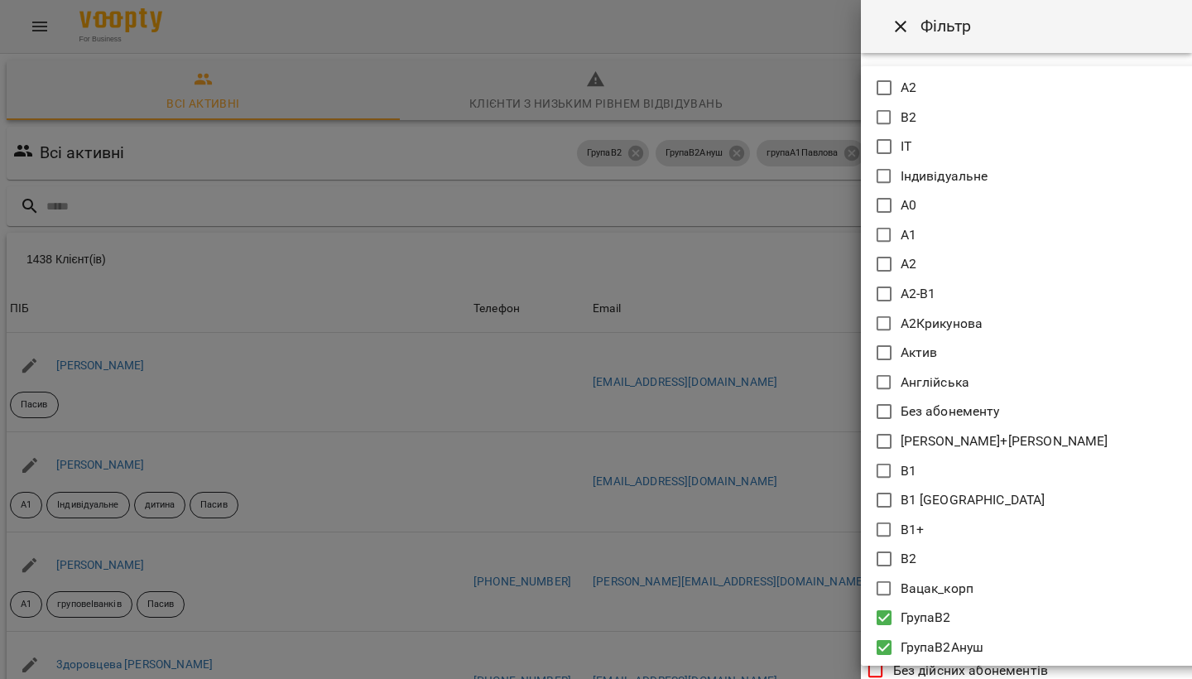
click at [885, 354] on icon at bounding box center [884, 353] width 20 height 20
type input "**********"
click at [826, 355] on div at bounding box center [596, 339] width 1192 height 679
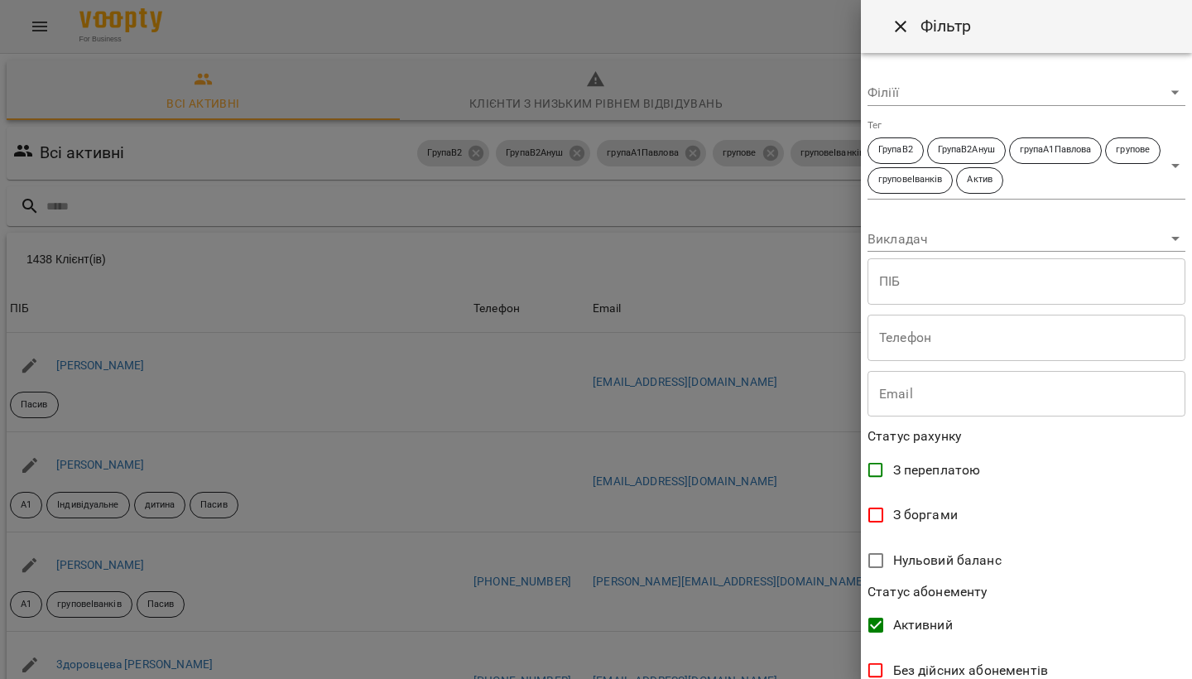
scroll to position [0, 0]
click at [1074, 182] on body "For Business 10 17 UA Всі активні Клієнти з низьким рівнем відвідувань Видалені…" at bounding box center [596, 432] width 1192 height 865
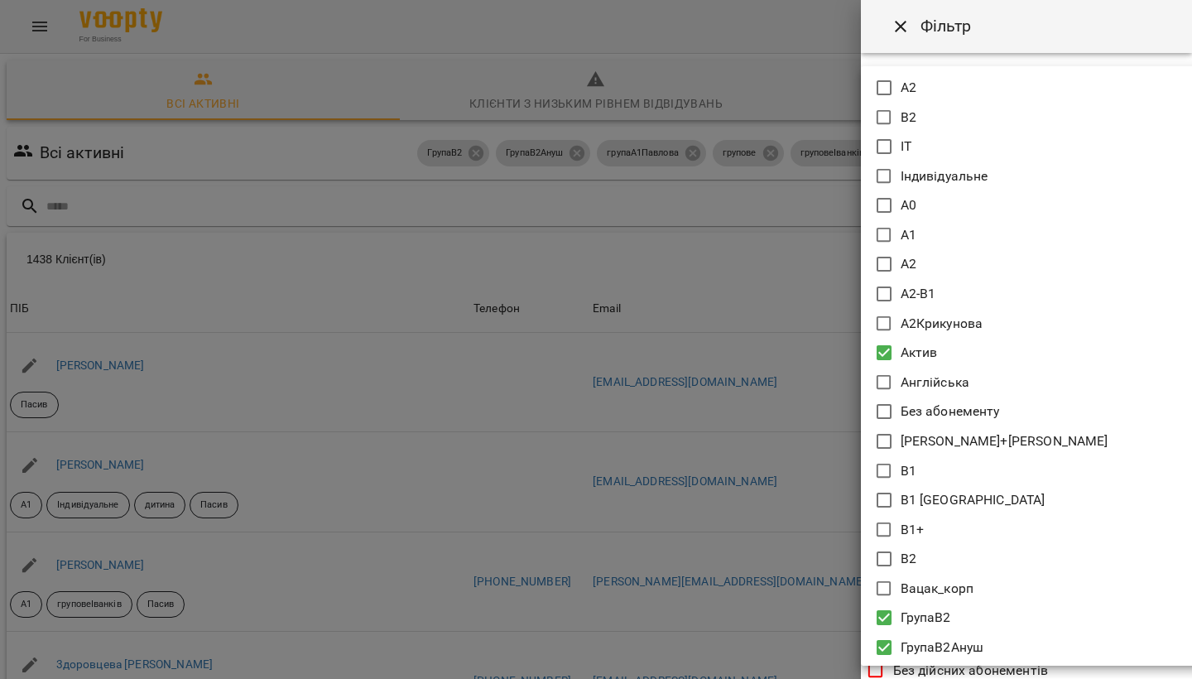
click at [887, 349] on icon at bounding box center [884, 353] width 20 height 20
click at [993, 25] on div at bounding box center [596, 339] width 1192 height 679
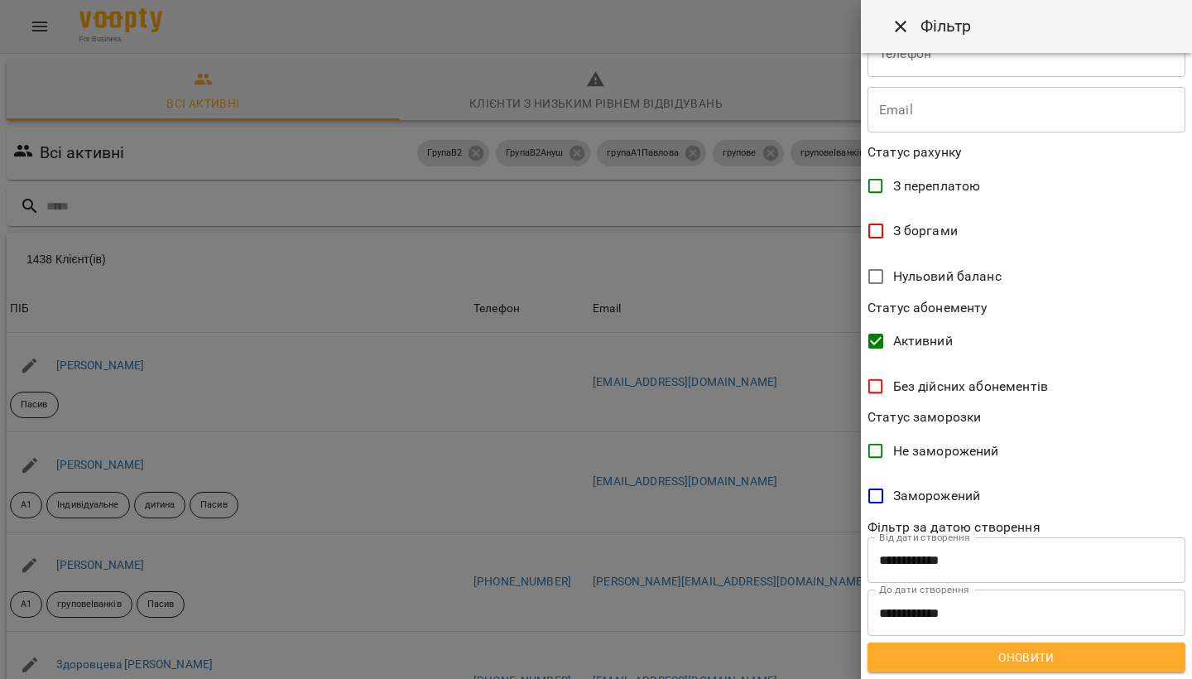
scroll to position [282, 0]
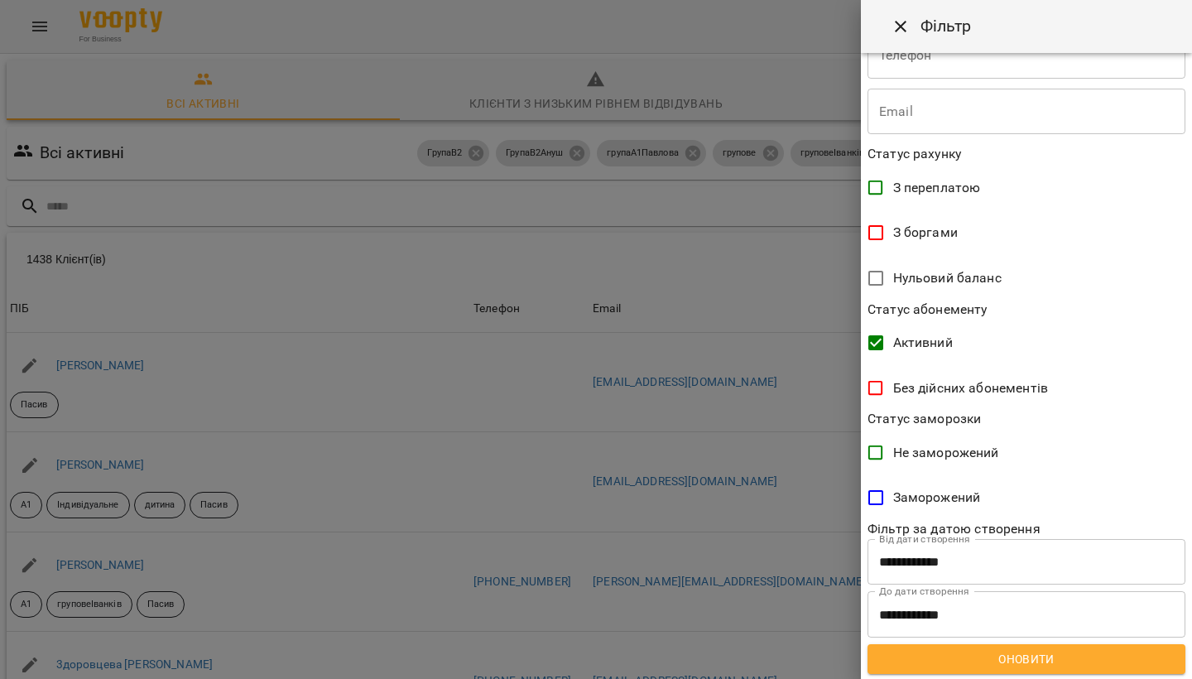
click at [1019, 659] on span "Оновити" at bounding box center [1026, 659] width 291 height 20
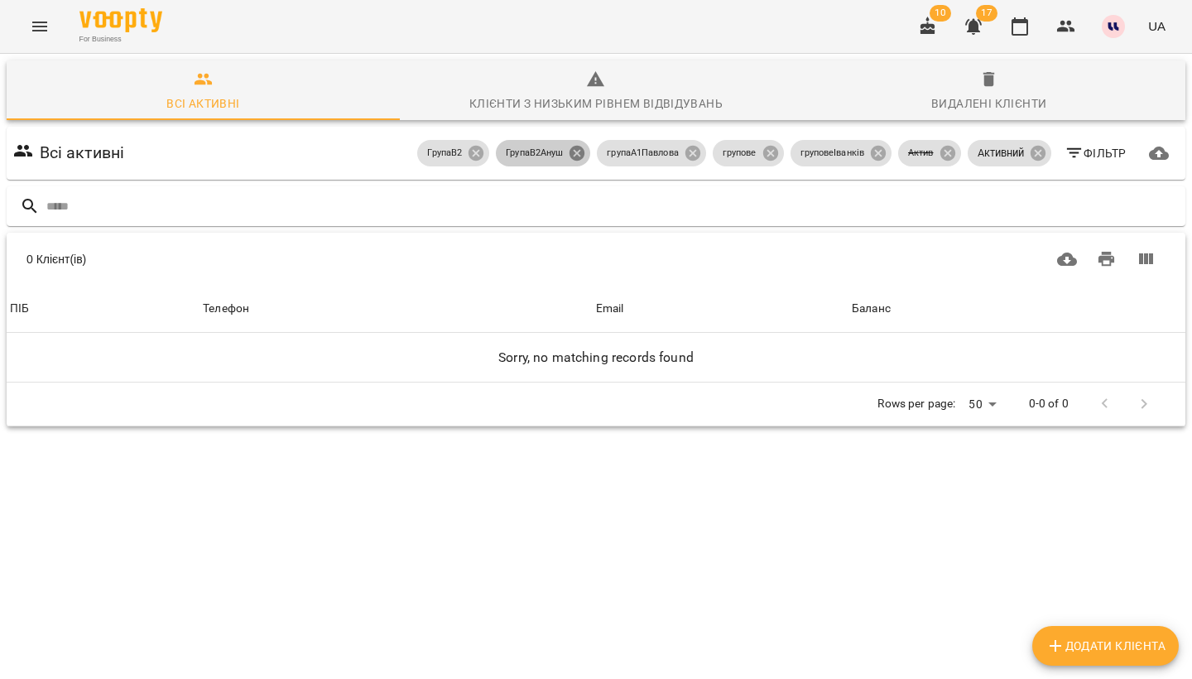
click at [569, 157] on icon at bounding box center [576, 153] width 15 height 15
click at [685, 157] on icon at bounding box center [692, 153] width 15 height 15
click at [769, 156] on icon at bounding box center [771, 153] width 18 height 18
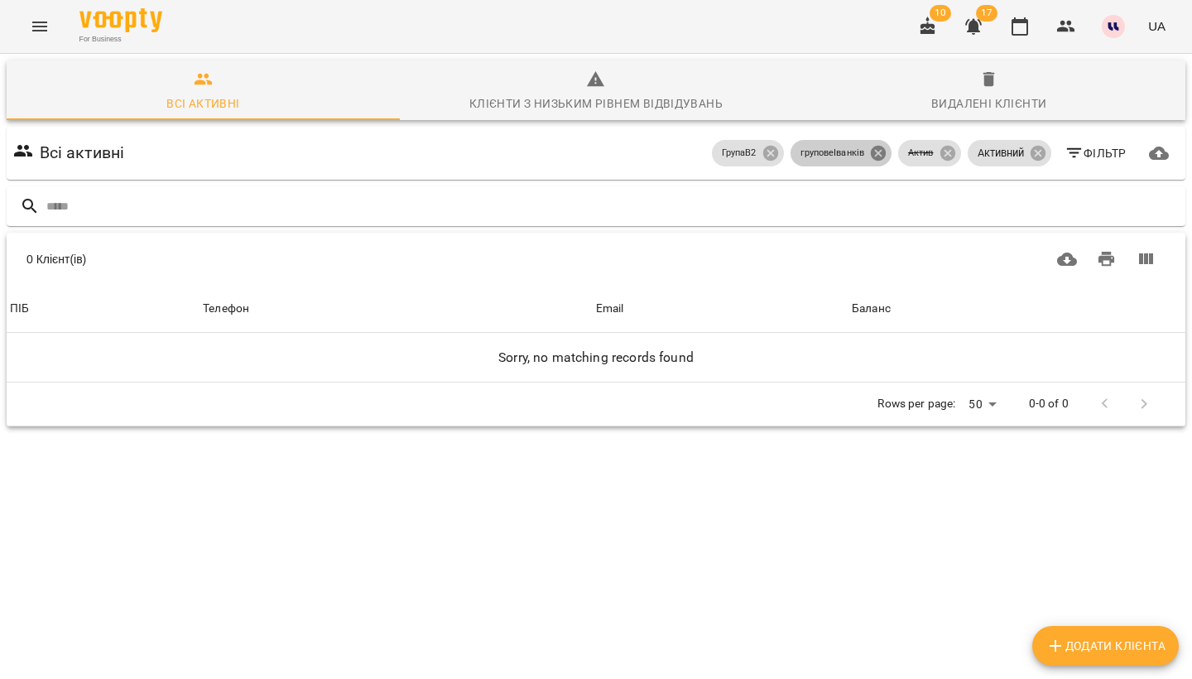
click at [877, 157] on icon at bounding box center [878, 153] width 15 height 15
click at [945, 156] on icon at bounding box center [947, 153] width 15 height 15
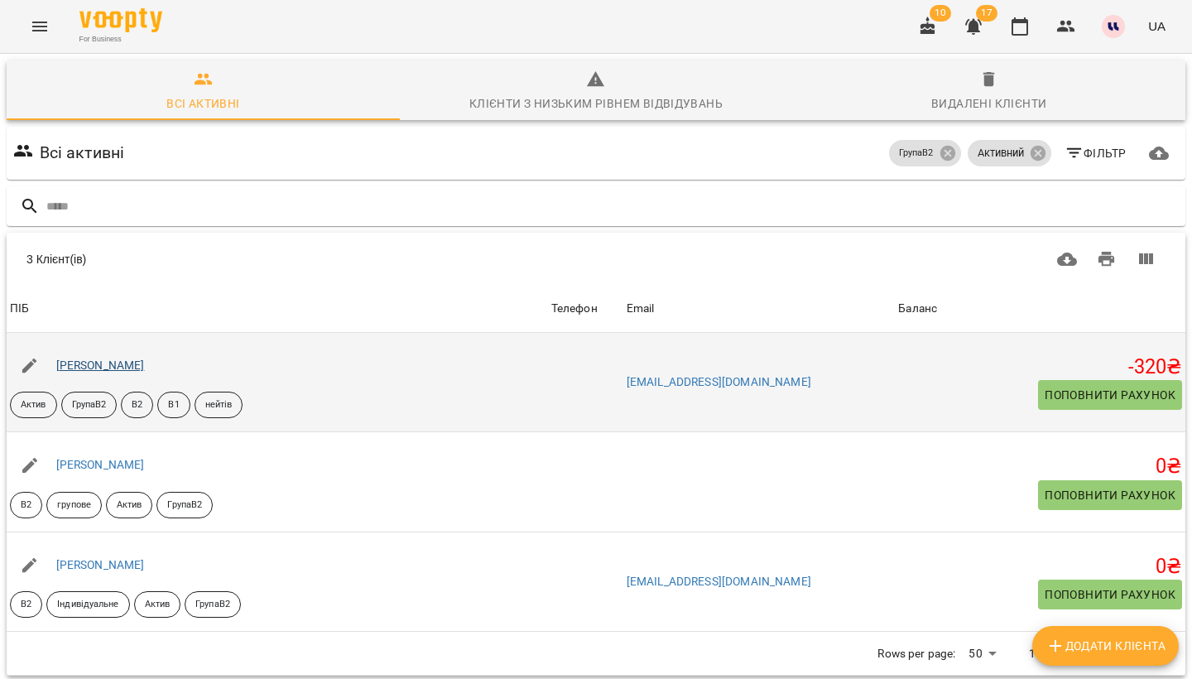
click at [79, 368] on link "Бабенко Анна Андріївна" at bounding box center [100, 364] width 89 height 13
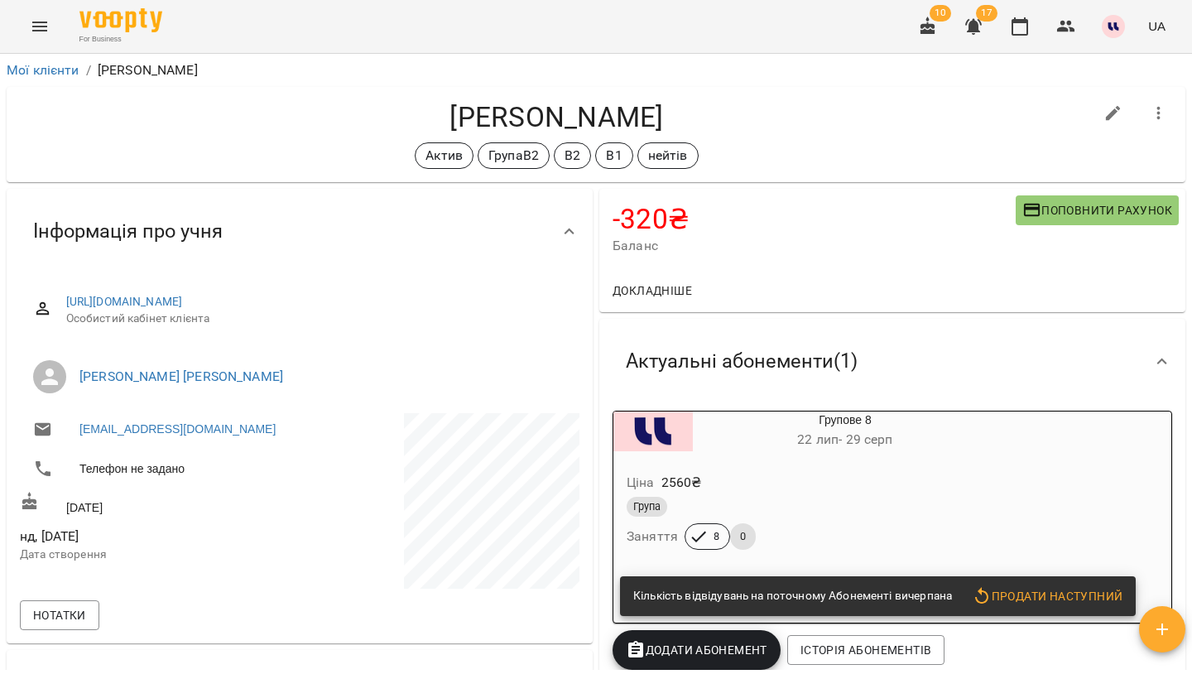
click at [1117, 114] on icon "button" at bounding box center [1113, 113] width 20 height 20
select select "**"
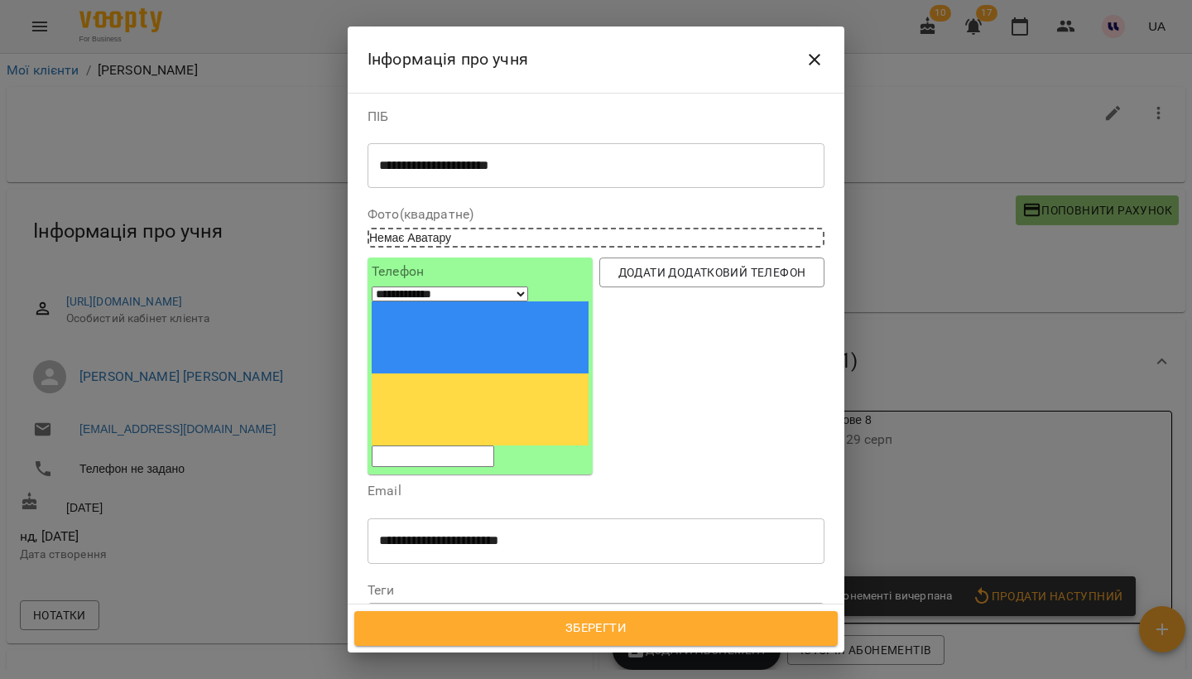
click at [632, 613] on icon at bounding box center [626, 619] width 12 height 12
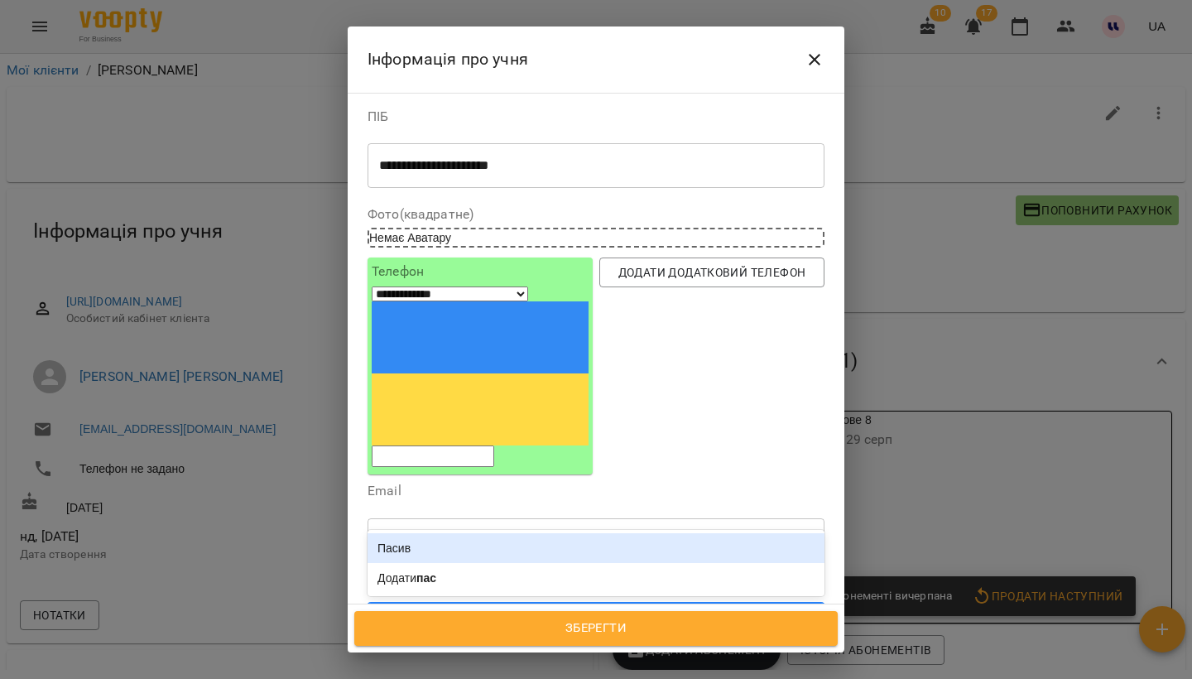
type input "*****"
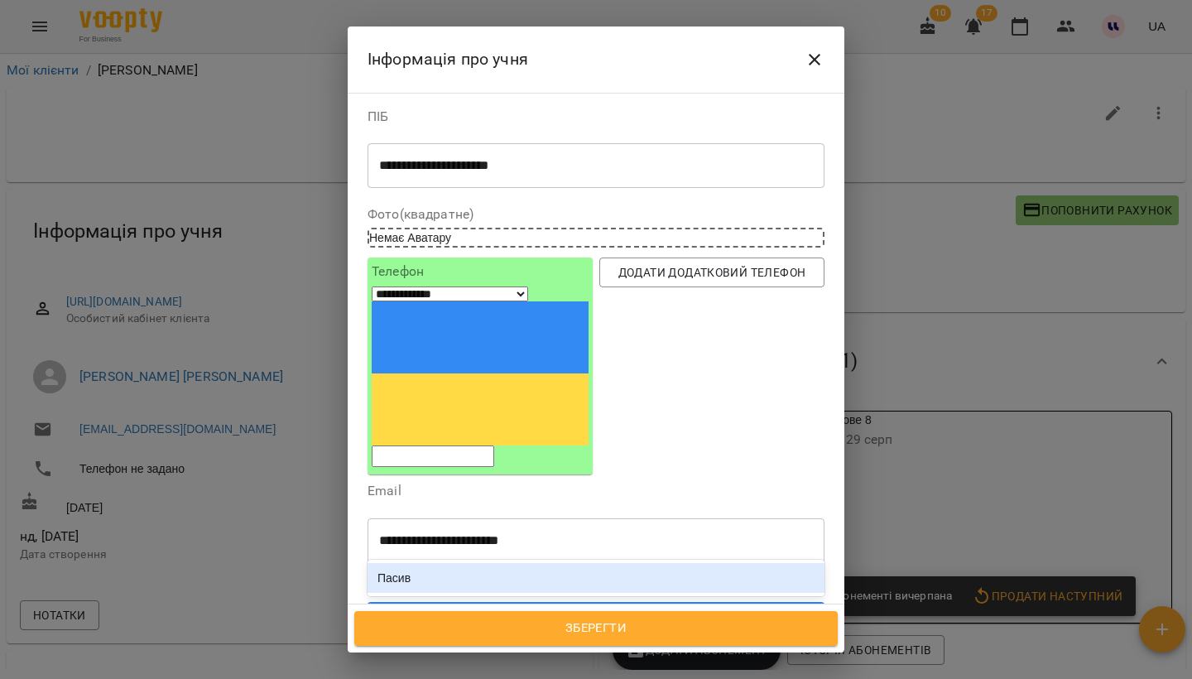
click at [455, 563] on div "Пасив" at bounding box center [596, 578] width 457 height 30
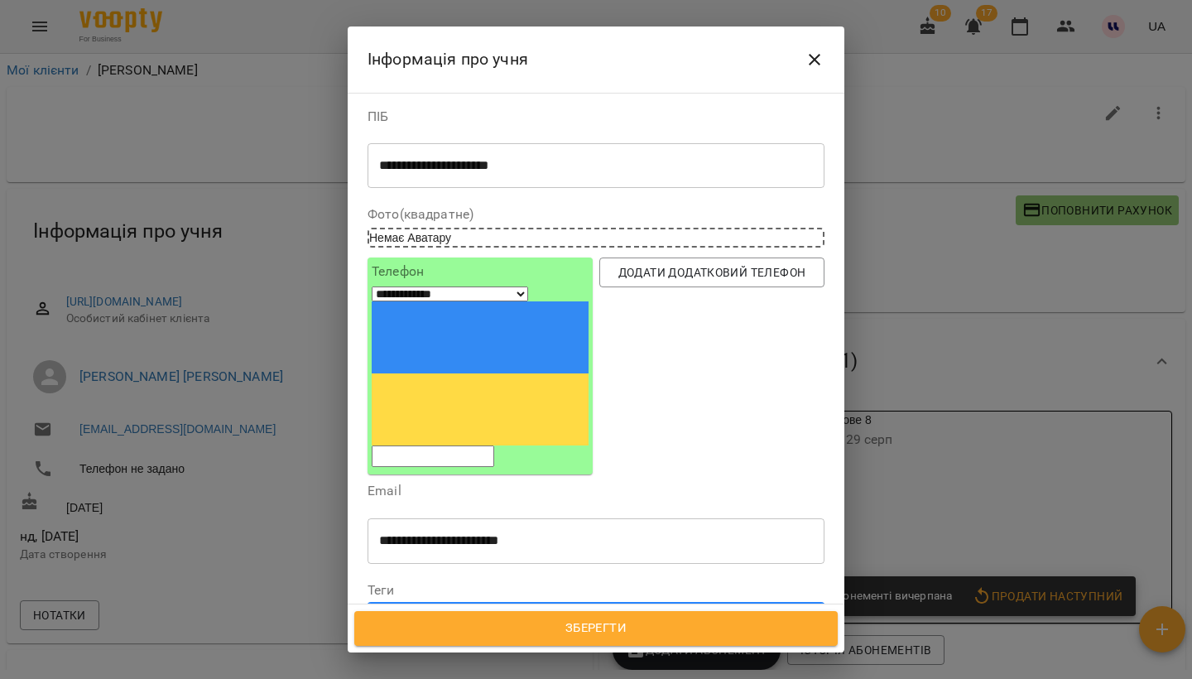
click at [617, 632] on span "Зберегти" at bounding box center [595, 629] width 447 height 22
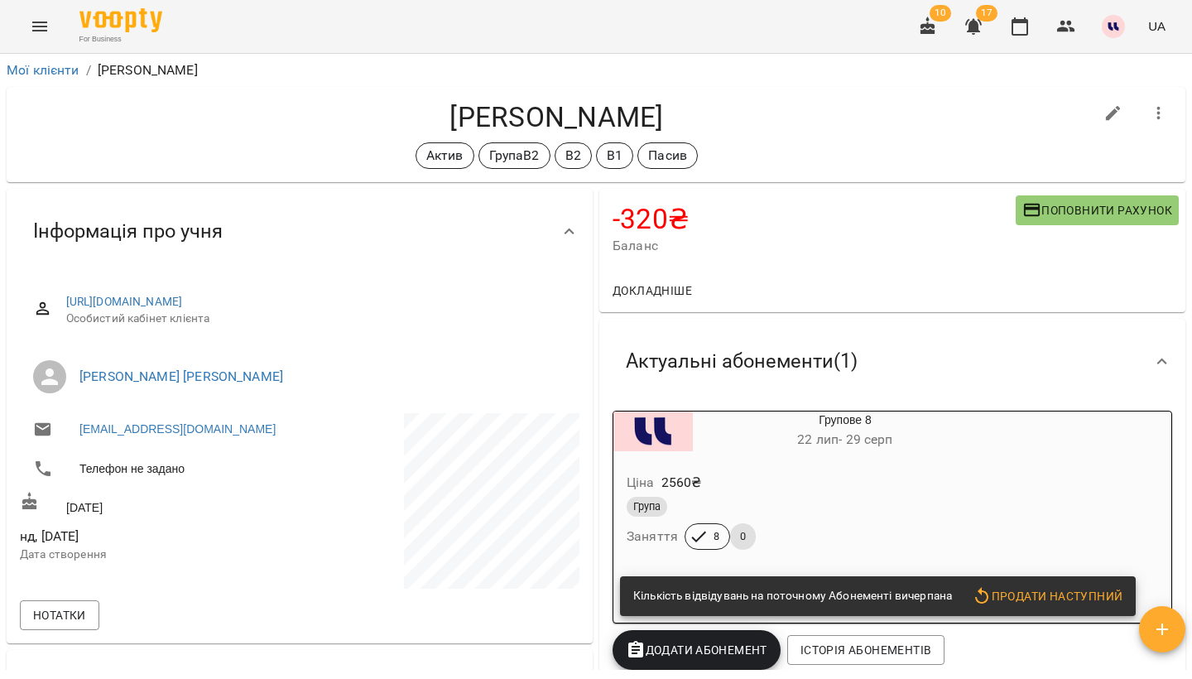
click at [920, 473] on div "Ціна 2560 ₴" at bounding box center [805, 483] width 364 height 30
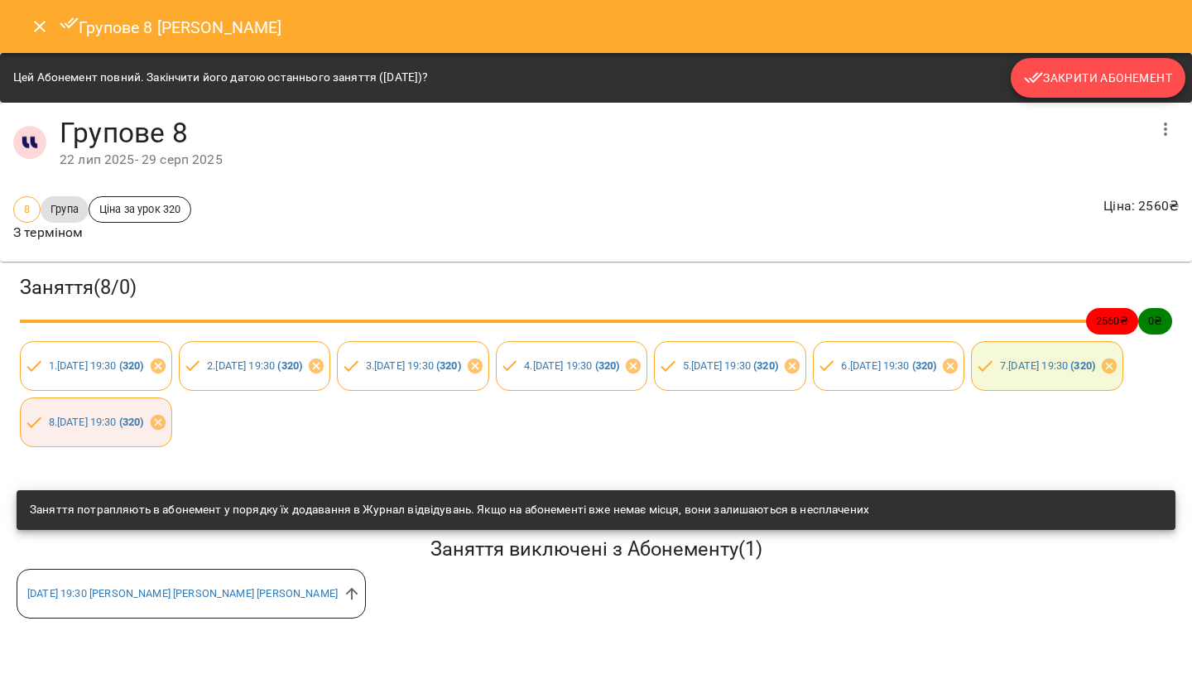
click at [1105, 77] on span "Закрити Абонемент" at bounding box center [1098, 78] width 148 height 20
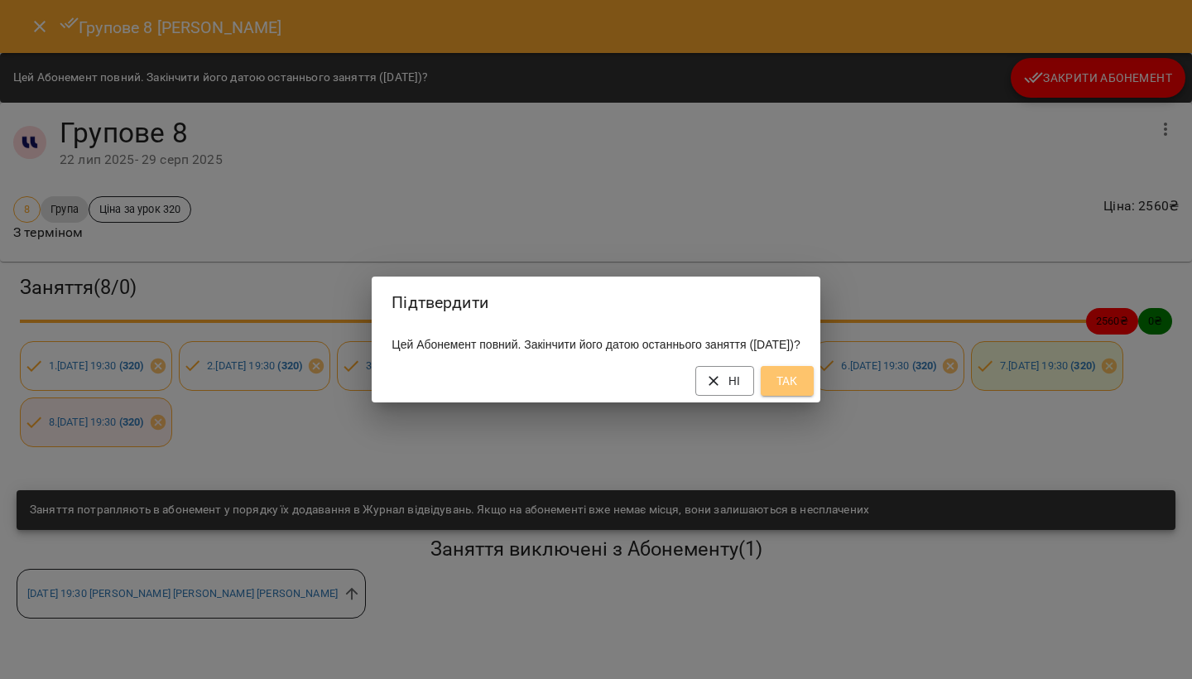
click at [814, 396] on button "Так" at bounding box center [787, 381] width 53 height 30
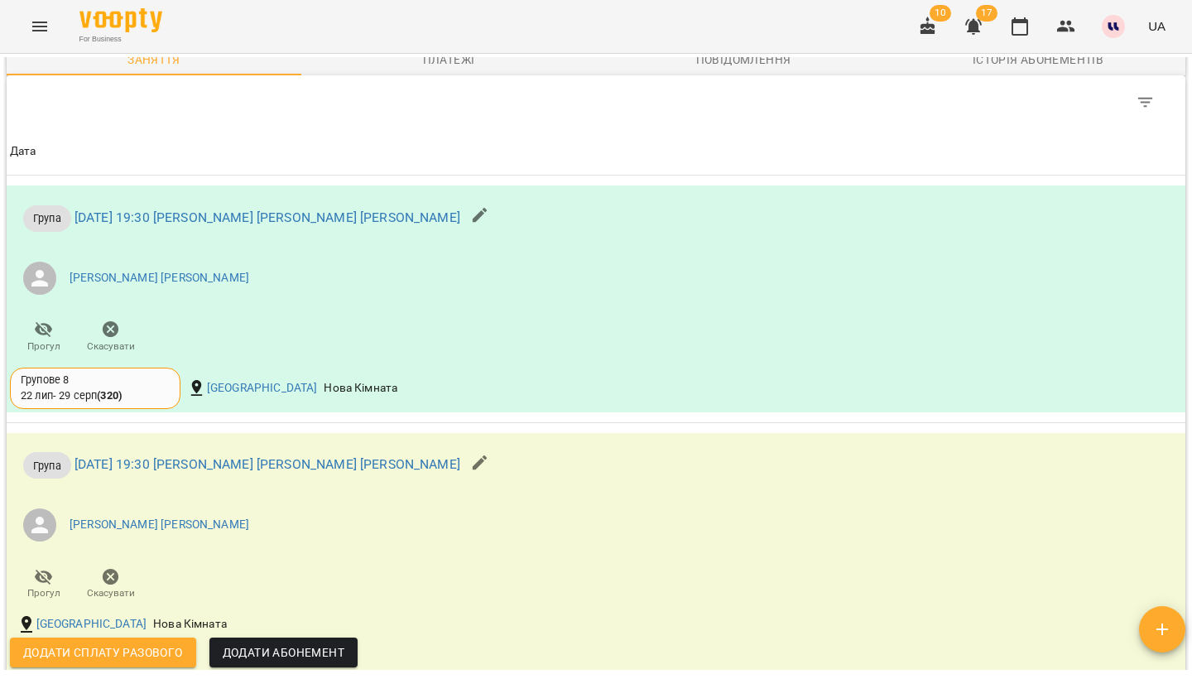
scroll to position [930, 0]
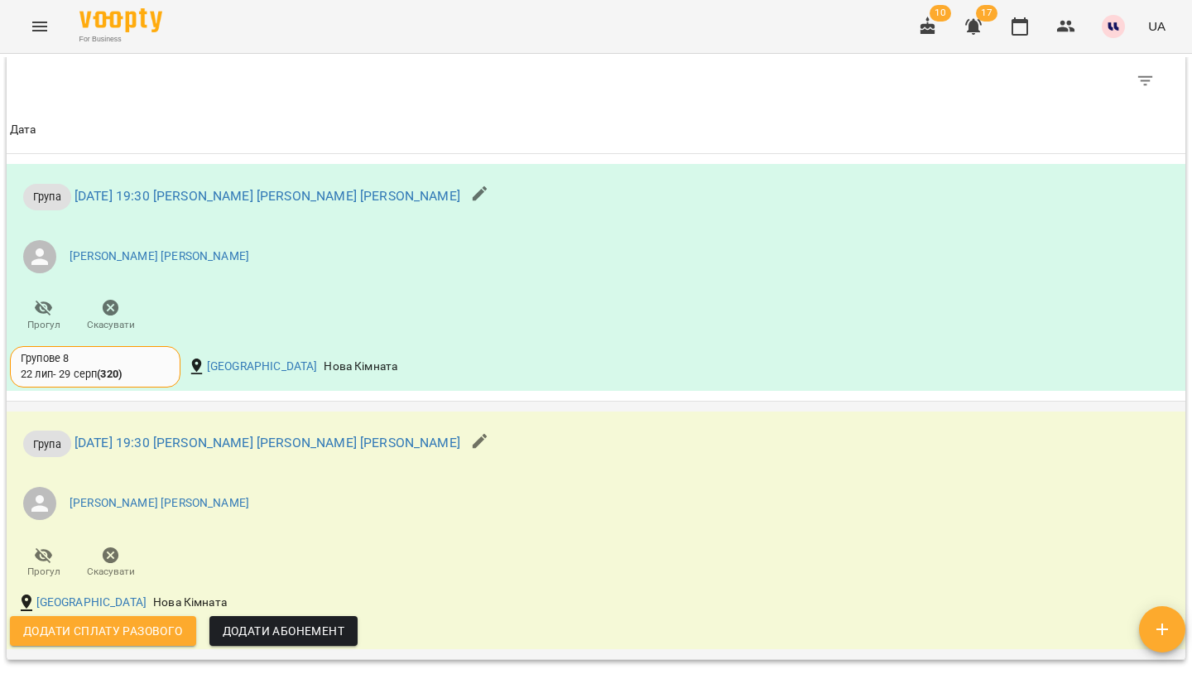
click at [117, 547] on icon "button" at bounding box center [111, 555] width 20 height 20
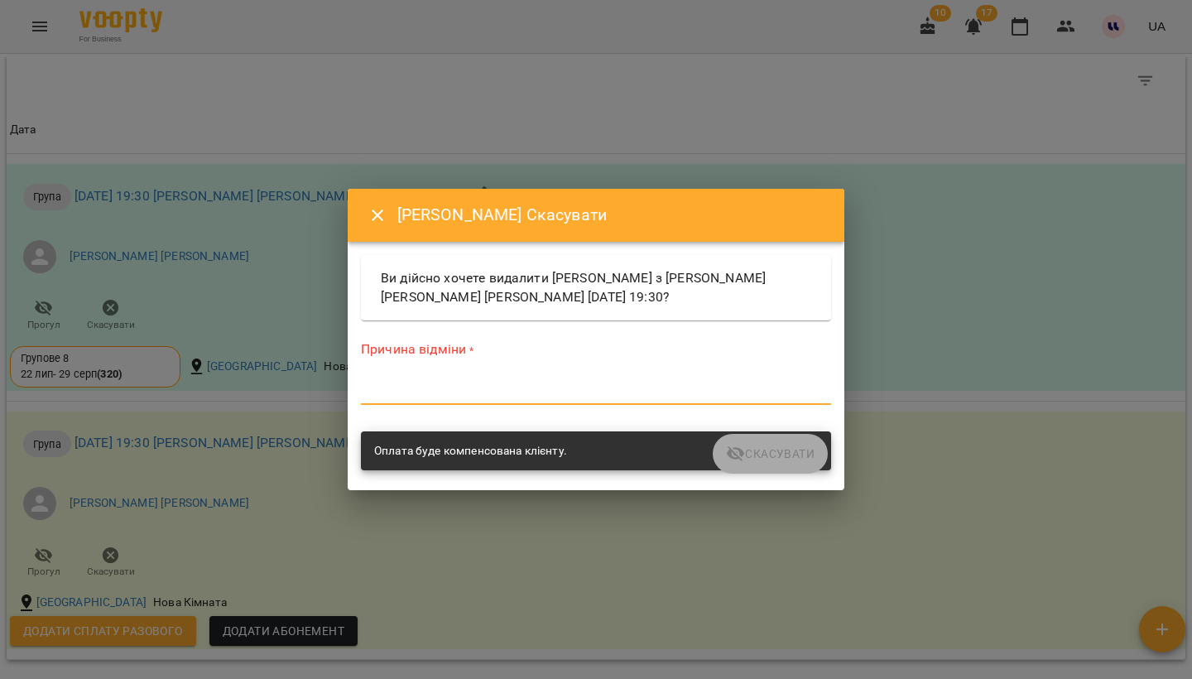
click at [477, 396] on textarea at bounding box center [596, 391] width 470 height 15
type textarea "*"
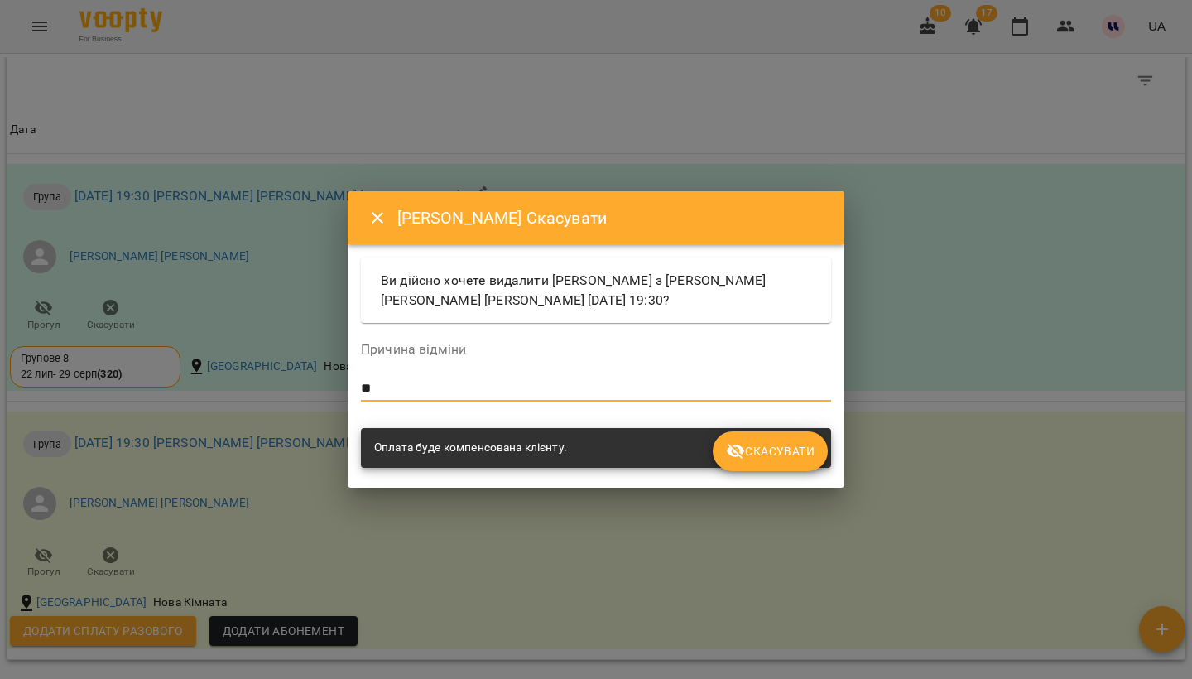
type textarea "*"
type textarea "**********"
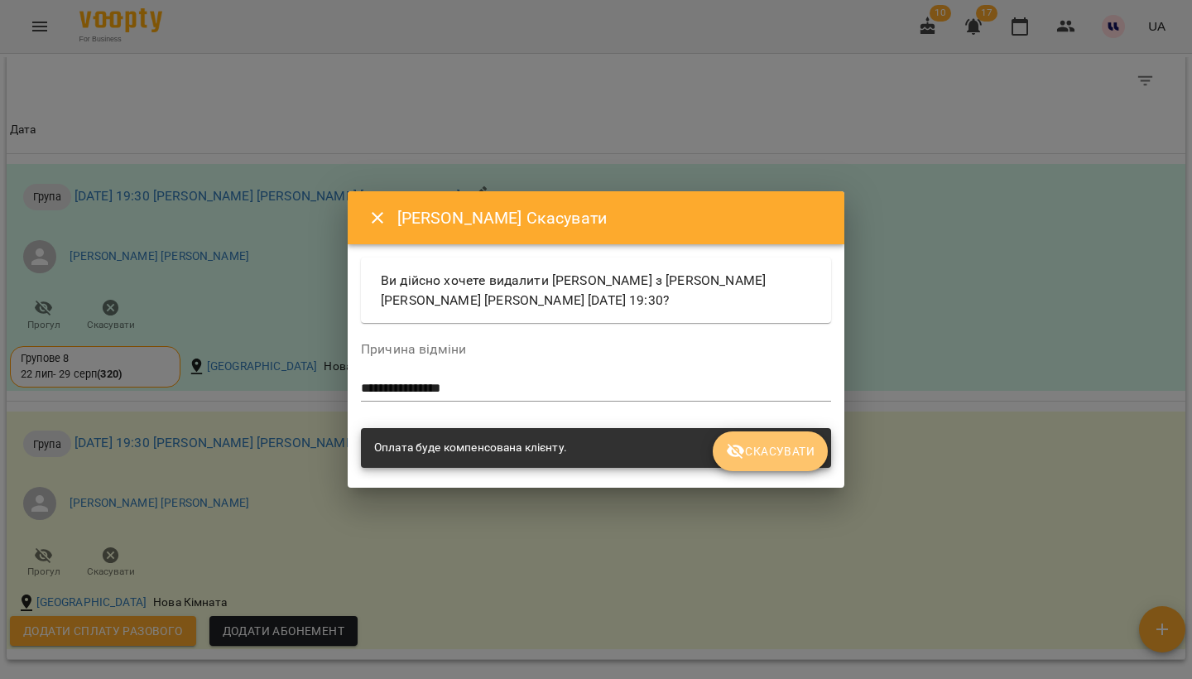
click at [778, 471] on button "Скасувати" at bounding box center [770, 451] width 115 height 40
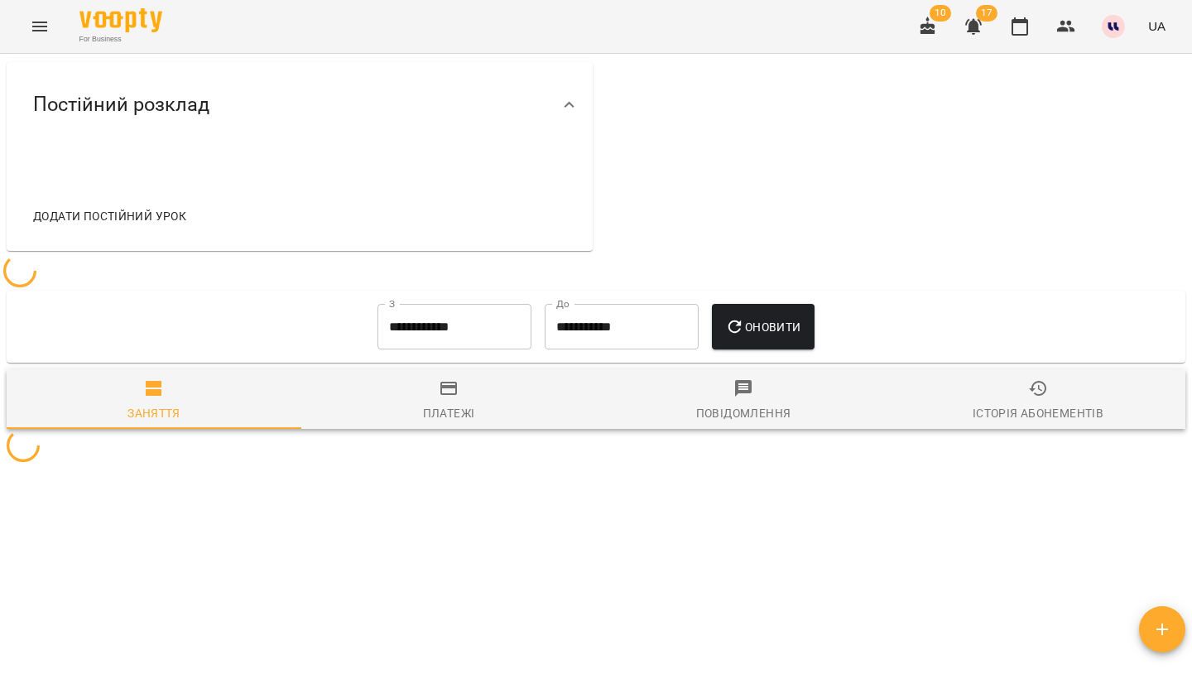
scroll to position [551, 0]
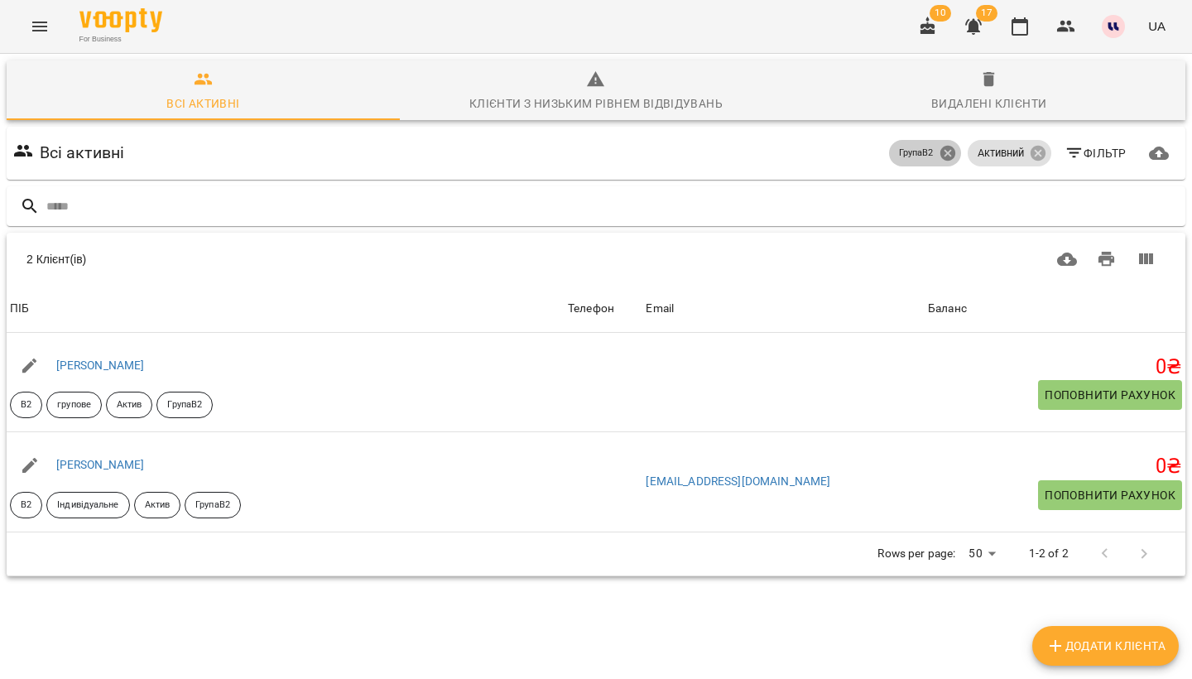
click at [947, 158] on icon at bounding box center [947, 153] width 15 height 15
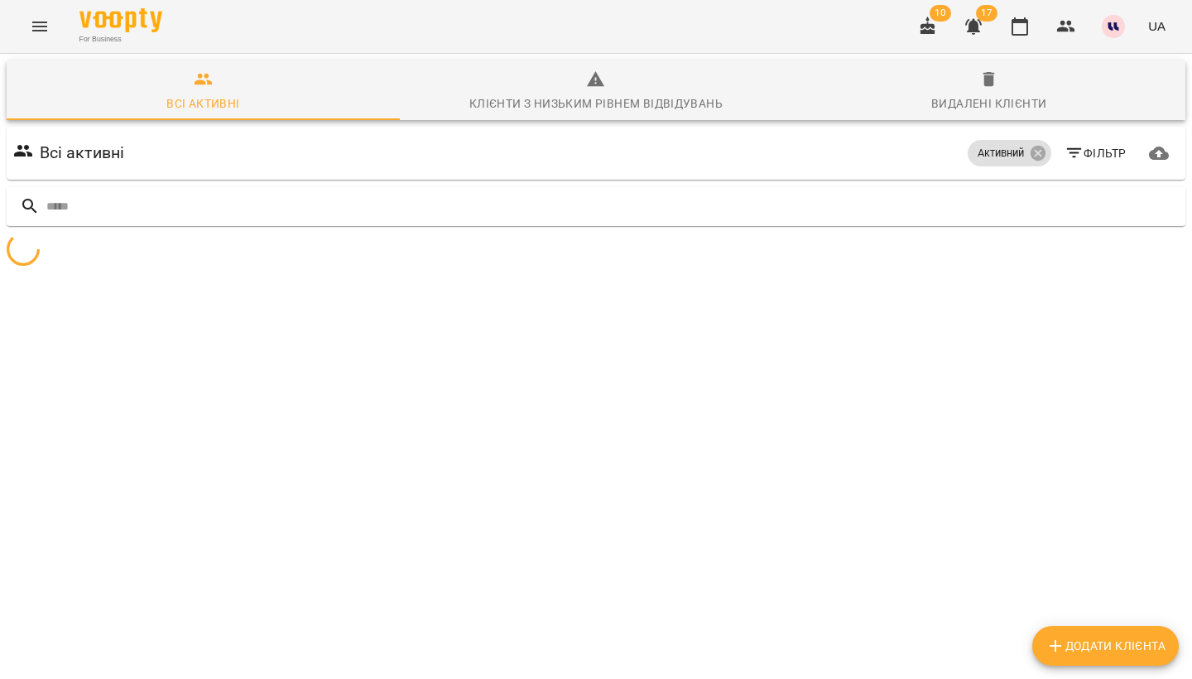
click at [1115, 162] on span "Фільтр" at bounding box center [1095, 153] width 62 height 20
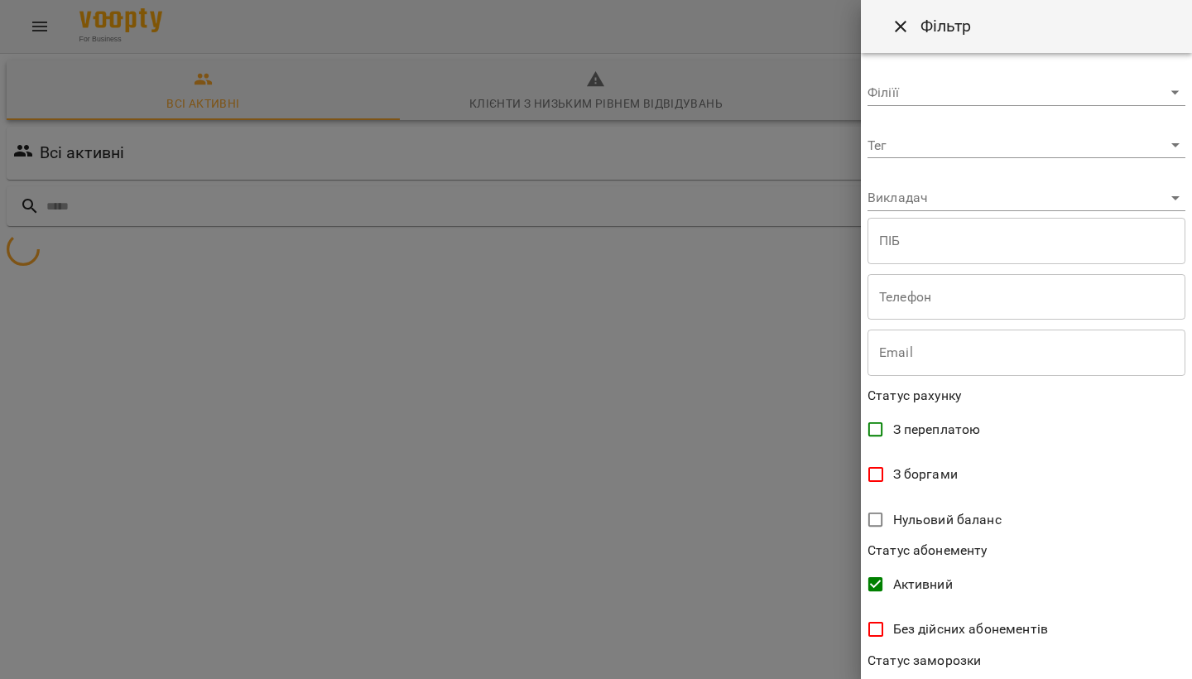
click at [966, 144] on body "**********" at bounding box center [596, 196] width 1192 height 392
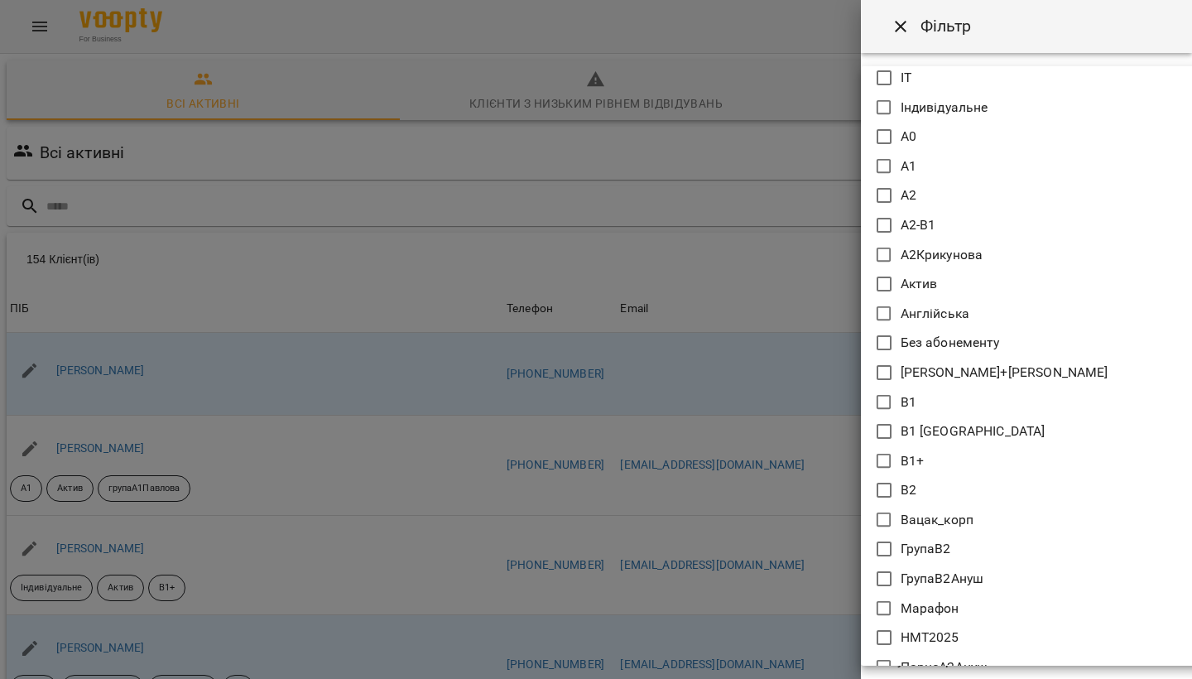
scroll to position [70, 0]
click at [882, 577] on icon at bounding box center [884, 578] width 20 height 20
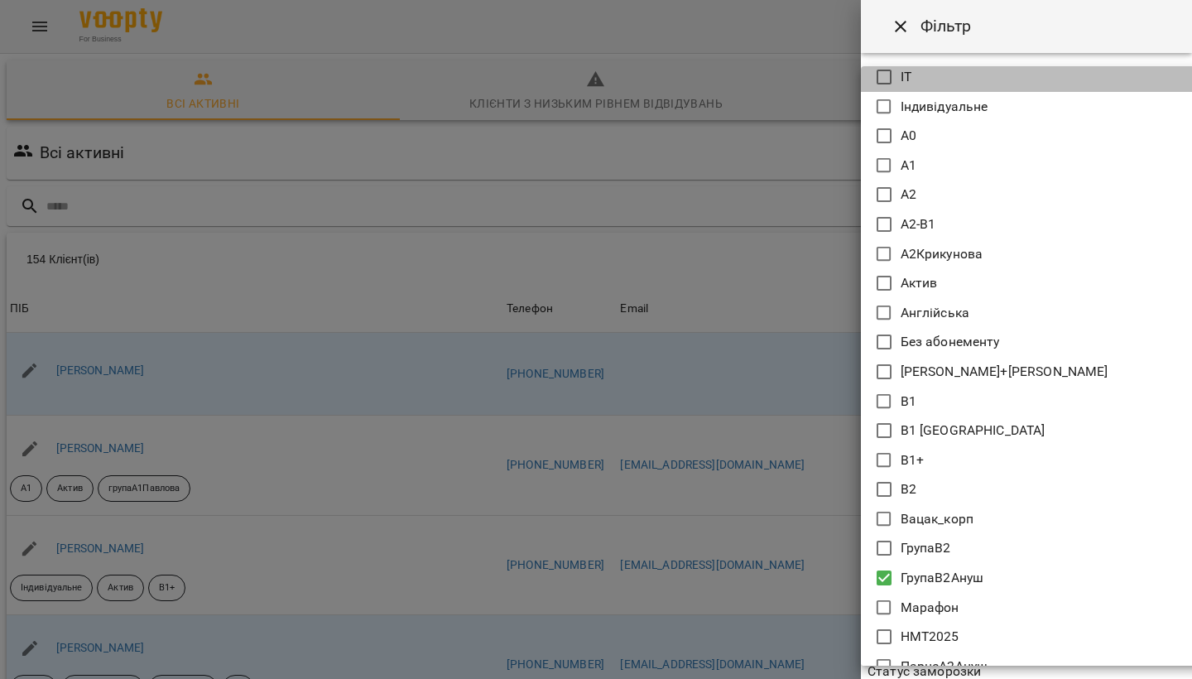
click at [1052, 76] on li "ІТ" at bounding box center [1045, 77] width 368 height 30
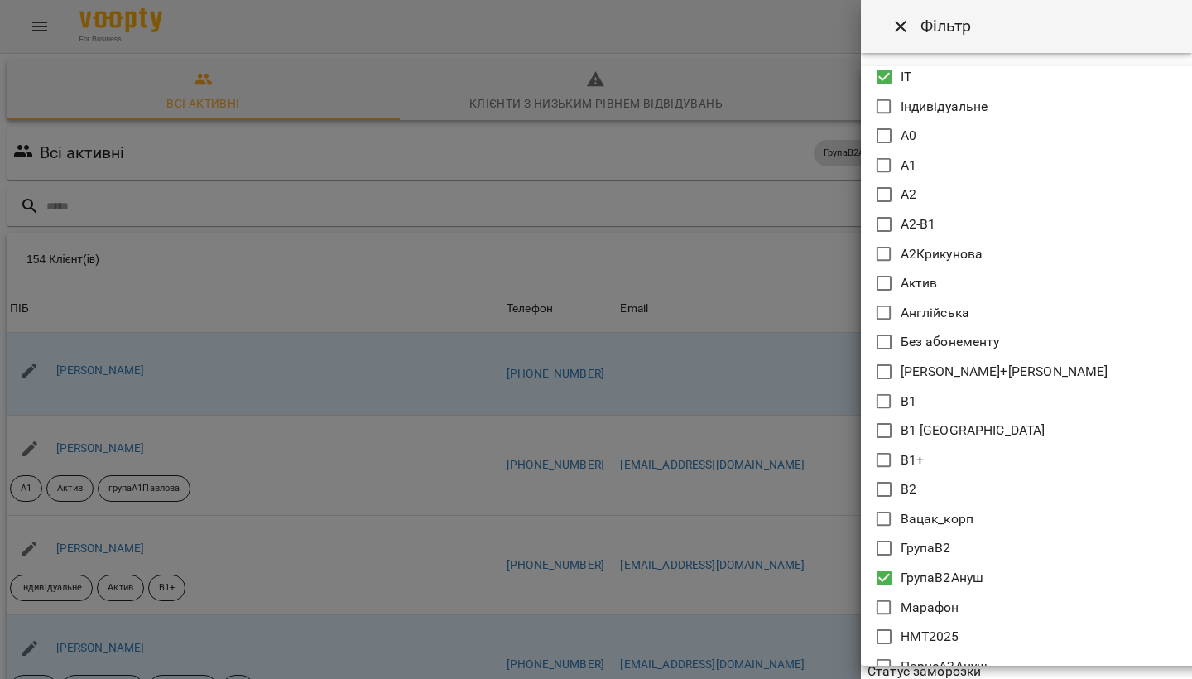
click at [1052, 76] on li "ІТ" at bounding box center [1045, 77] width 368 height 30
click at [1060, 31] on div at bounding box center [596, 339] width 1192 height 679
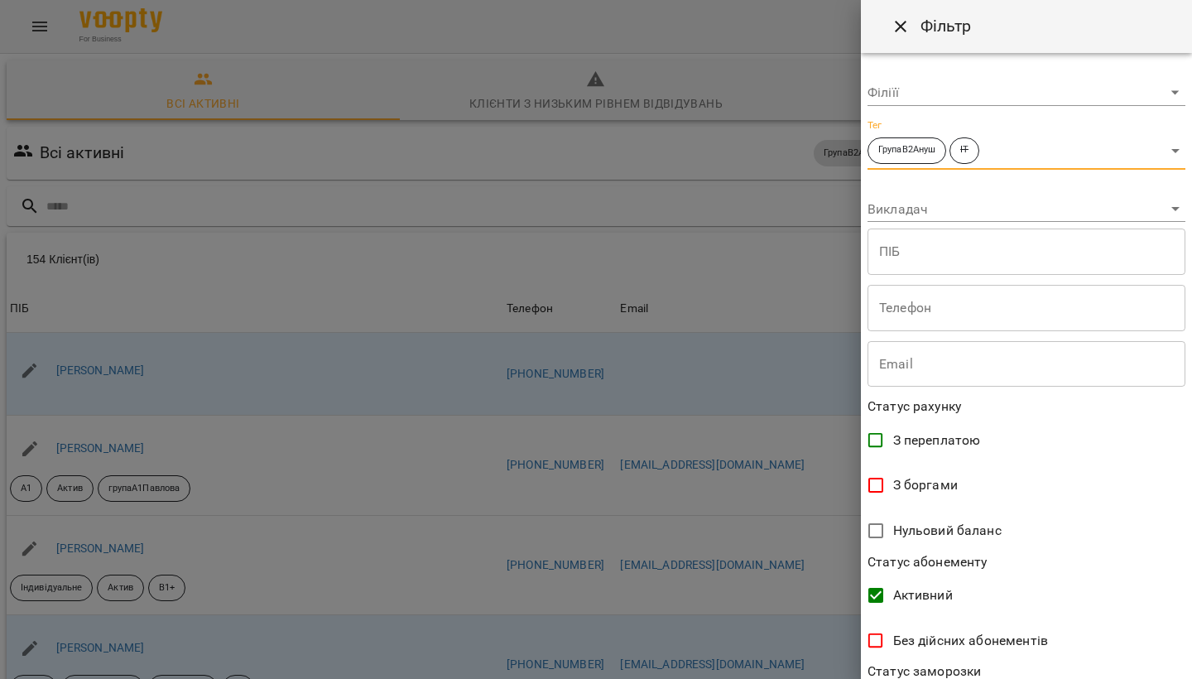
click at [1073, 147] on body "For Business 10 17 UA Всі активні Клієнти з низьким рівнем відвідувань Видалені…" at bounding box center [596, 432] width 1192 height 865
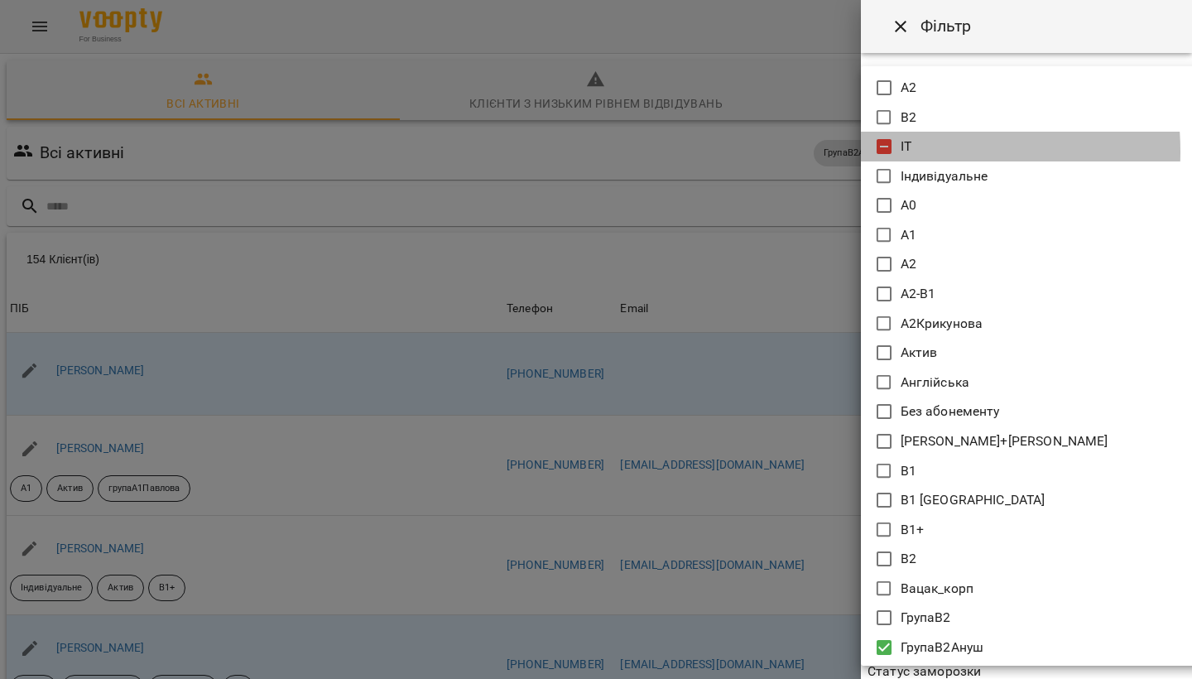
click at [887, 151] on icon at bounding box center [884, 146] width 15 height 15
type input "**********"
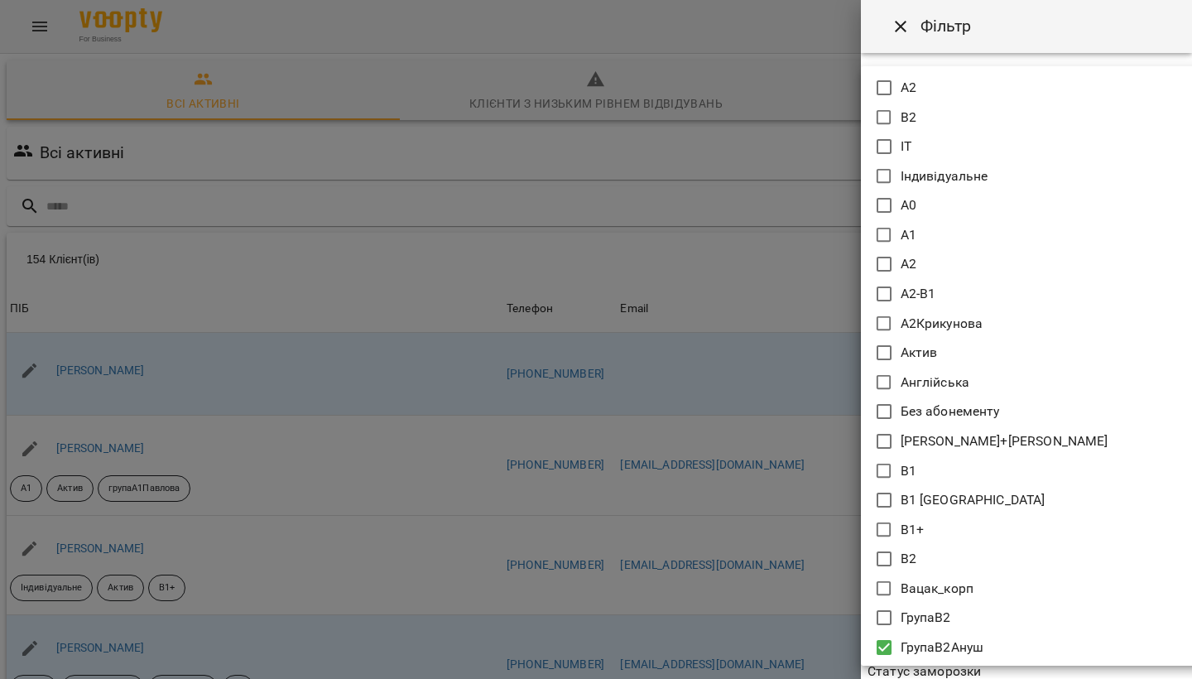
click at [1029, 33] on div at bounding box center [596, 339] width 1192 height 679
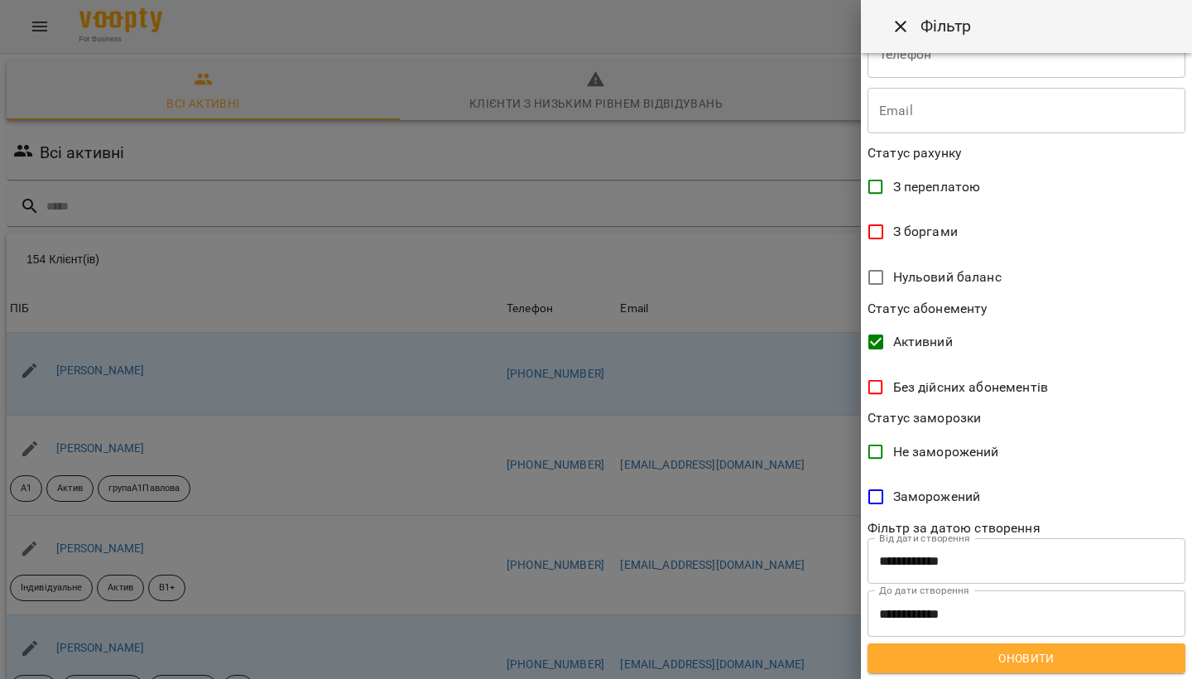
scroll to position [252, 0]
click at [1037, 650] on span "Оновити" at bounding box center [1026, 659] width 291 height 20
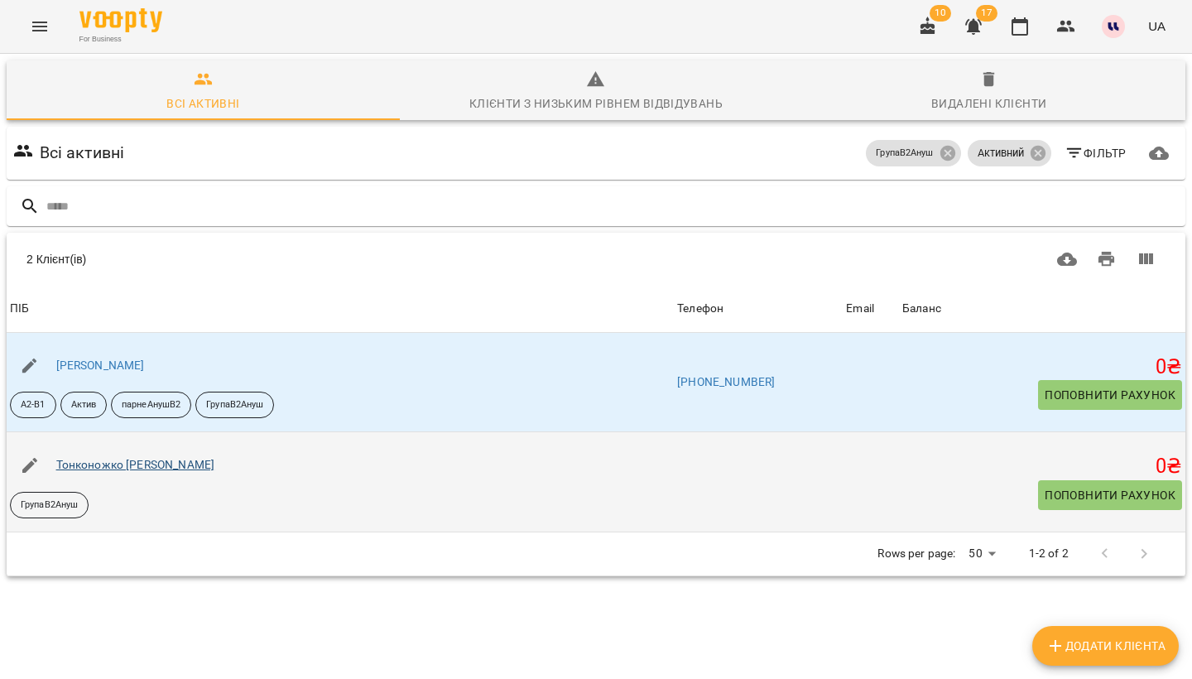
click at [214, 458] on link "Тонконожко [PERSON_NAME]" at bounding box center [135, 464] width 159 height 13
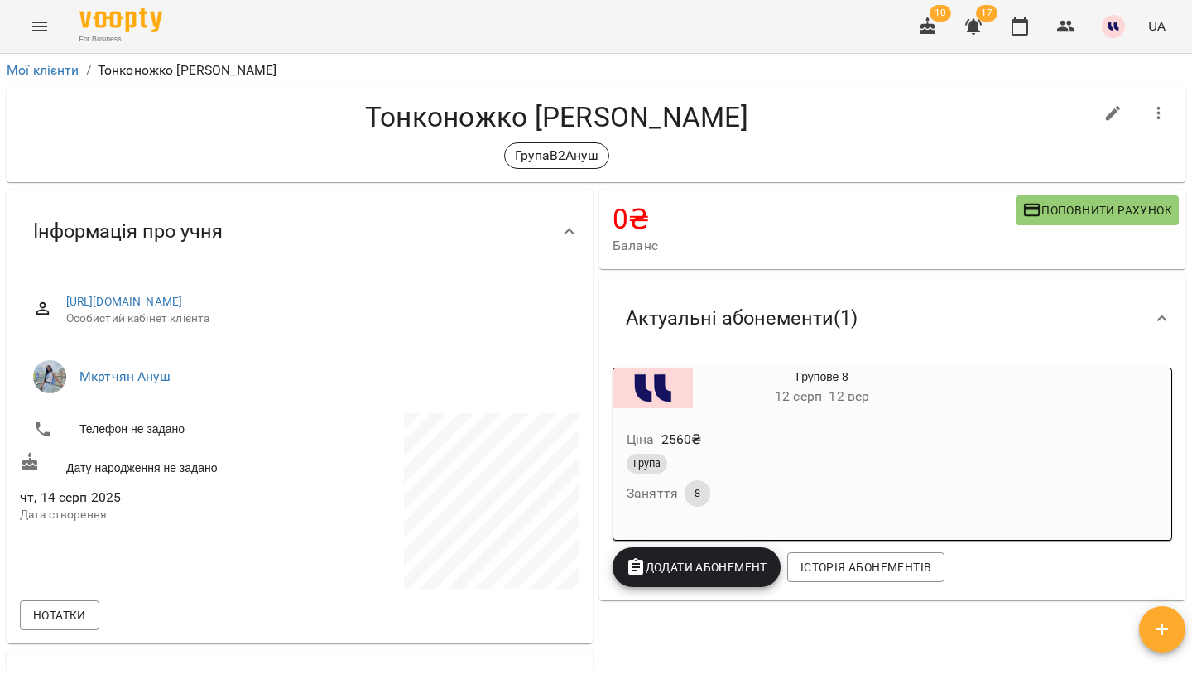
click at [1107, 123] on button "button" at bounding box center [1113, 114] width 40 height 40
select select "**"
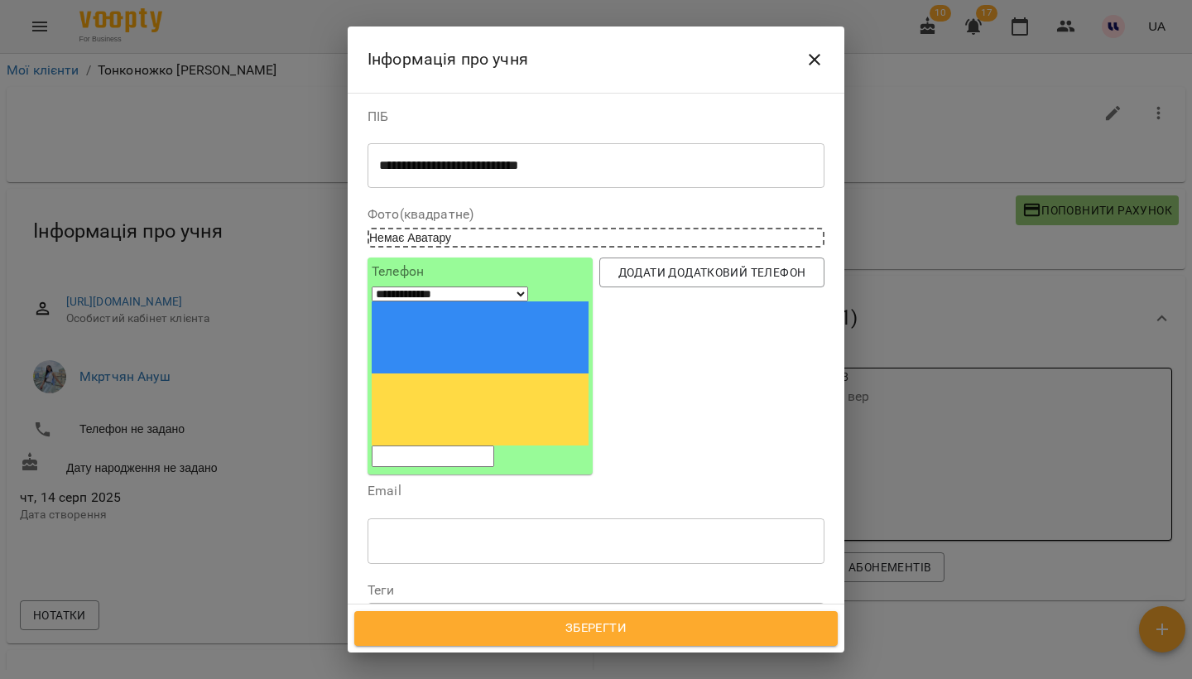
click at [508, 605] on div "ГрупаВ2Ануш" at bounding box center [565, 618] width 395 height 27
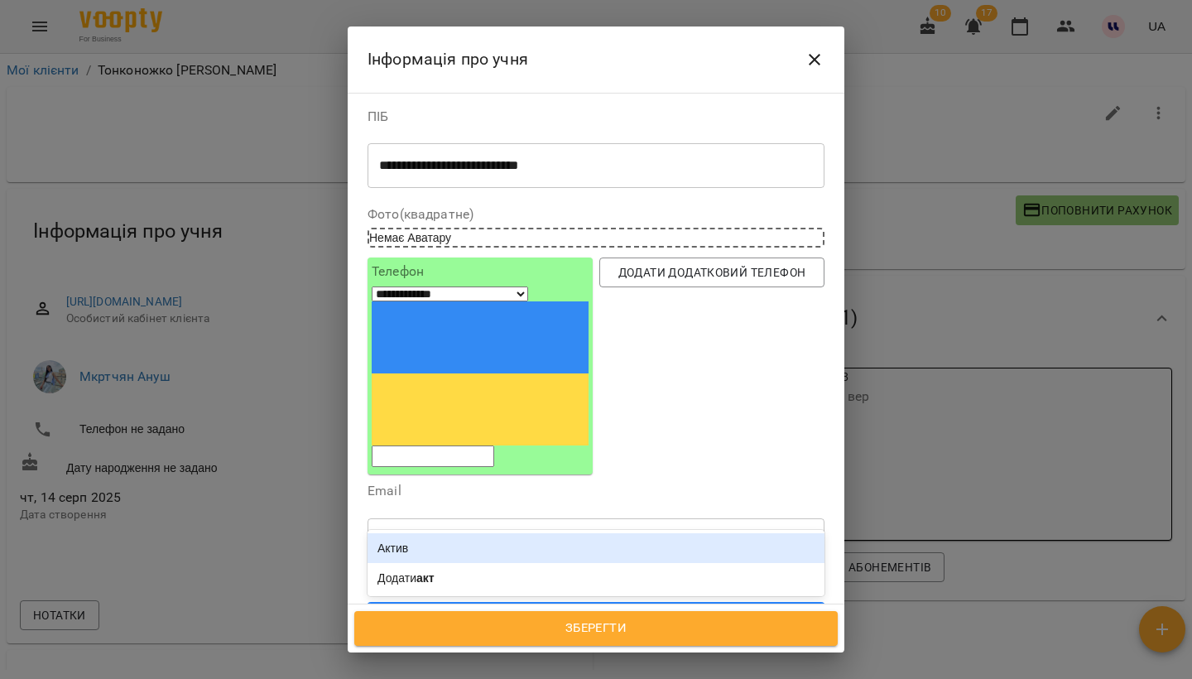
type input "*****"
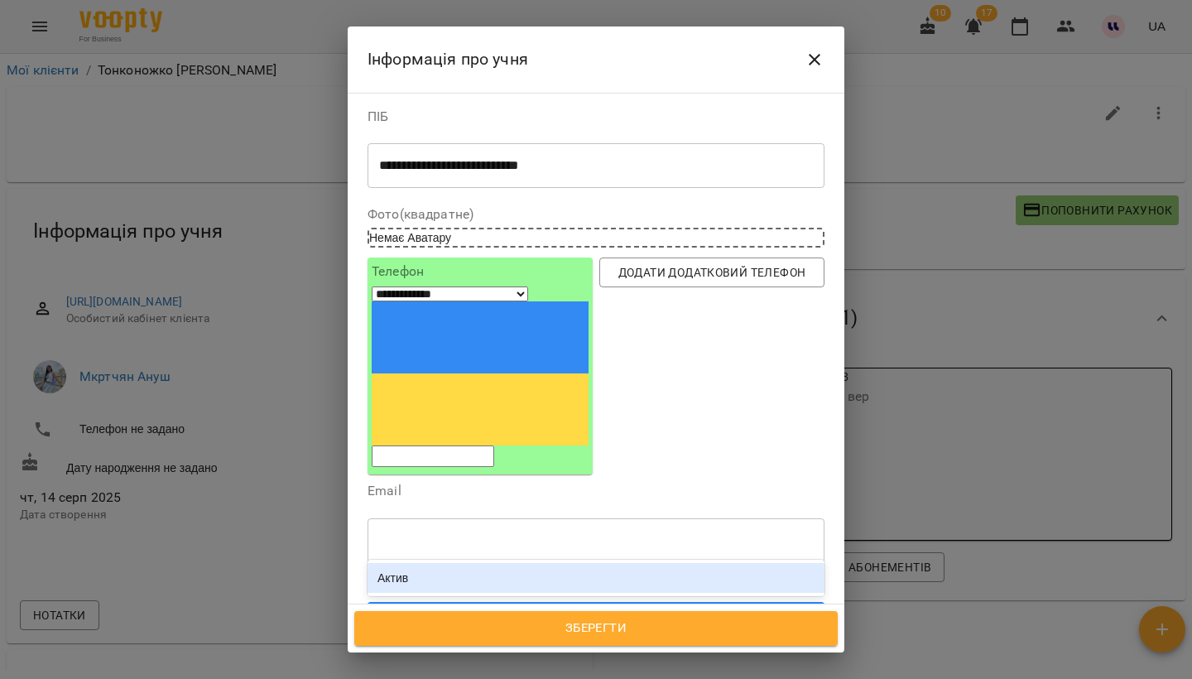
click at [499, 563] on div "Актив" at bounding box center [596, 578] width 457 height 30
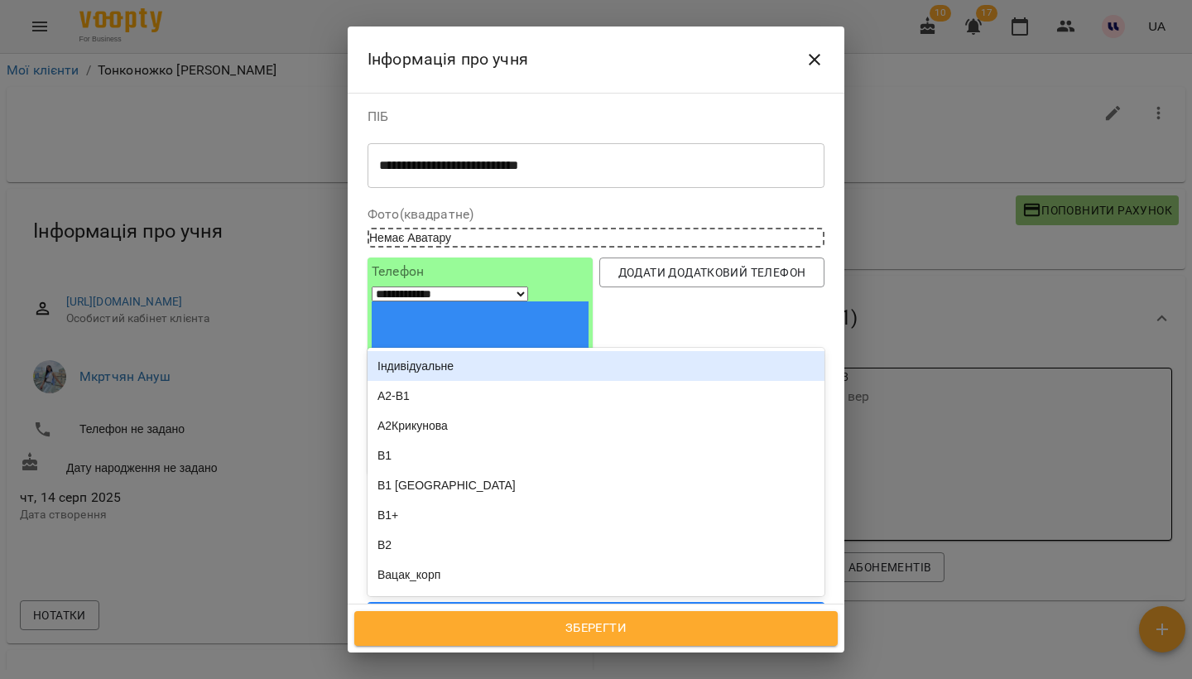
type input "**"
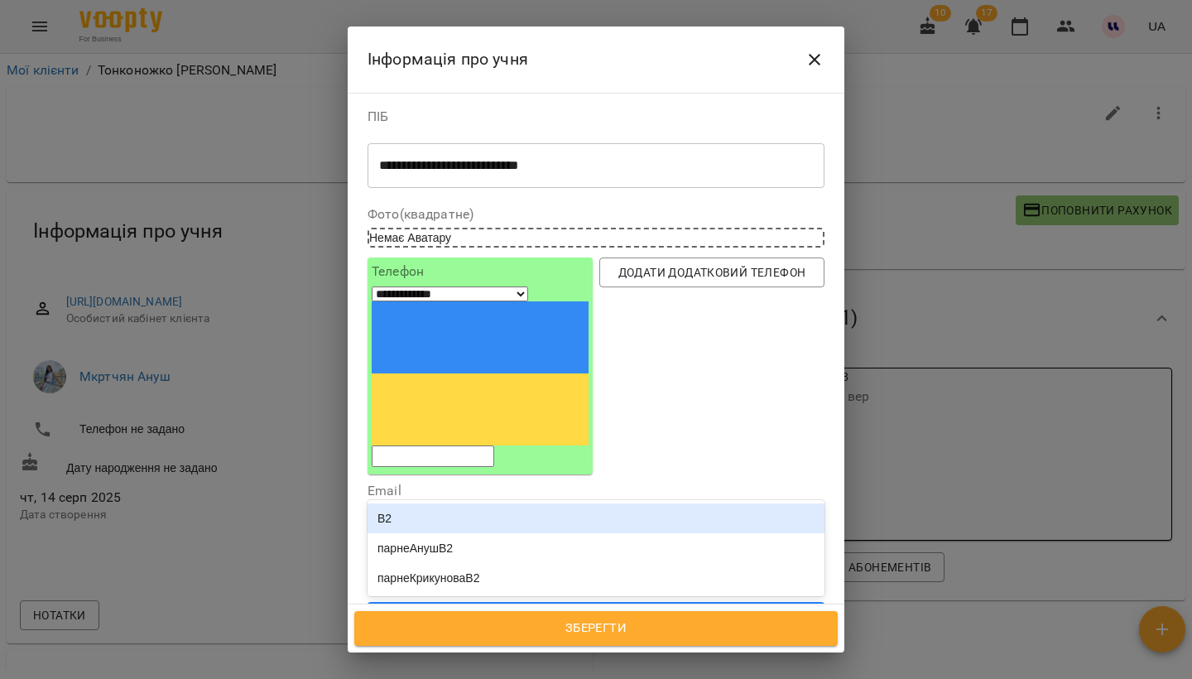
click at [518, 503] on div "В2" at bounding box center [596, 518] width 457 height 30
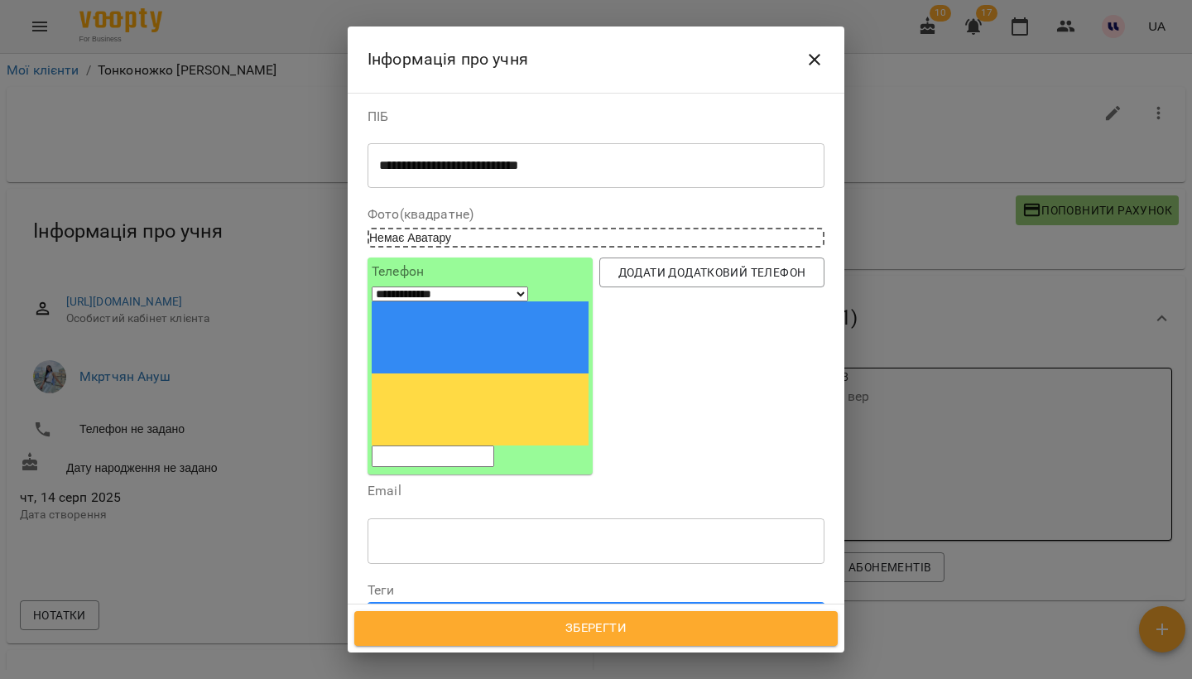
click at [619, 632] on span "Зберегти" at bounding box center [595, 629] width 447 height 22
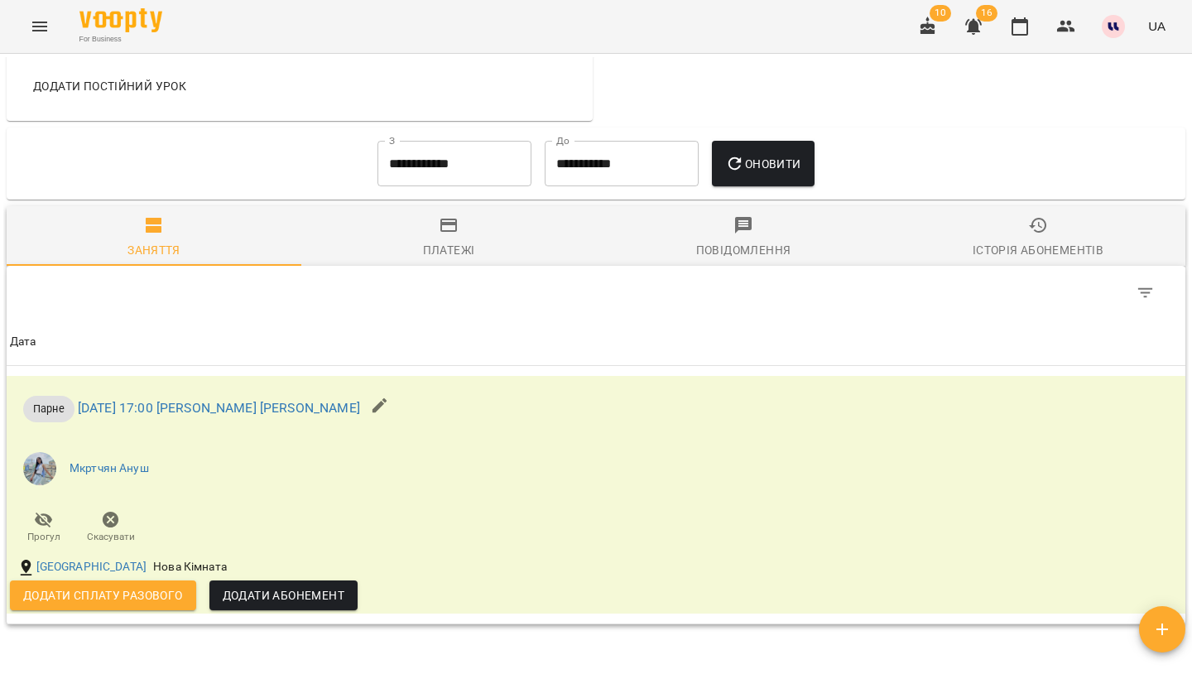
scroll to position [390, 0]
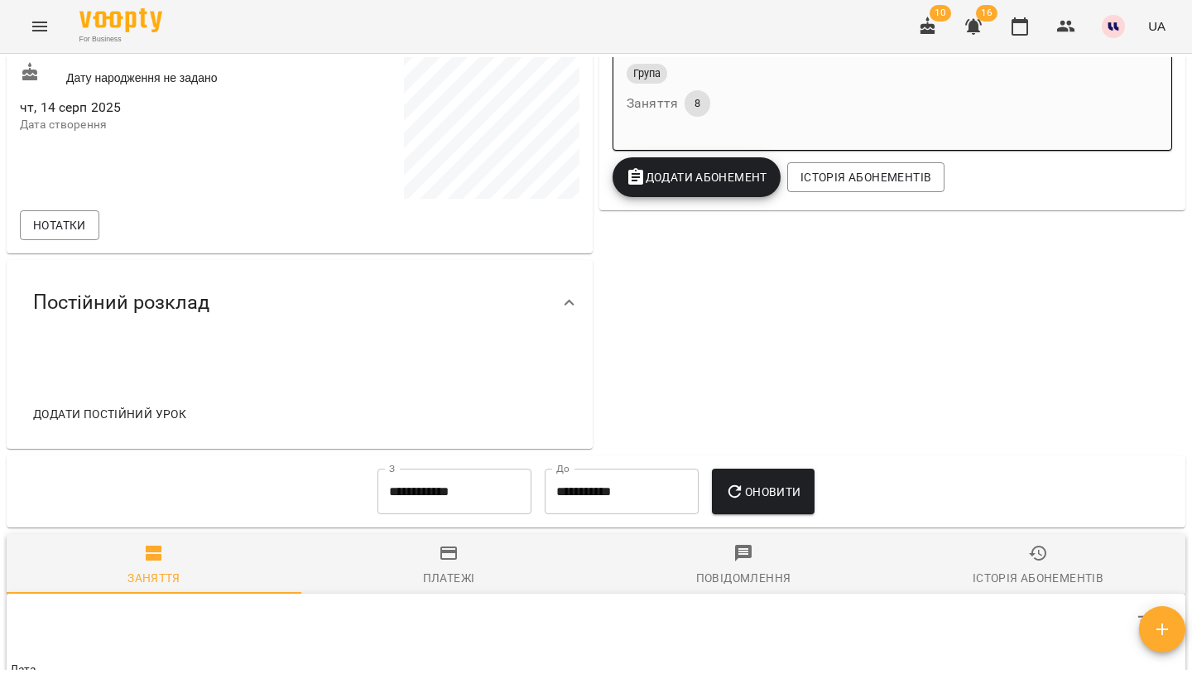
click at [978, 25] on icon "button" at bounding box center [973, 27] width 17 height 16
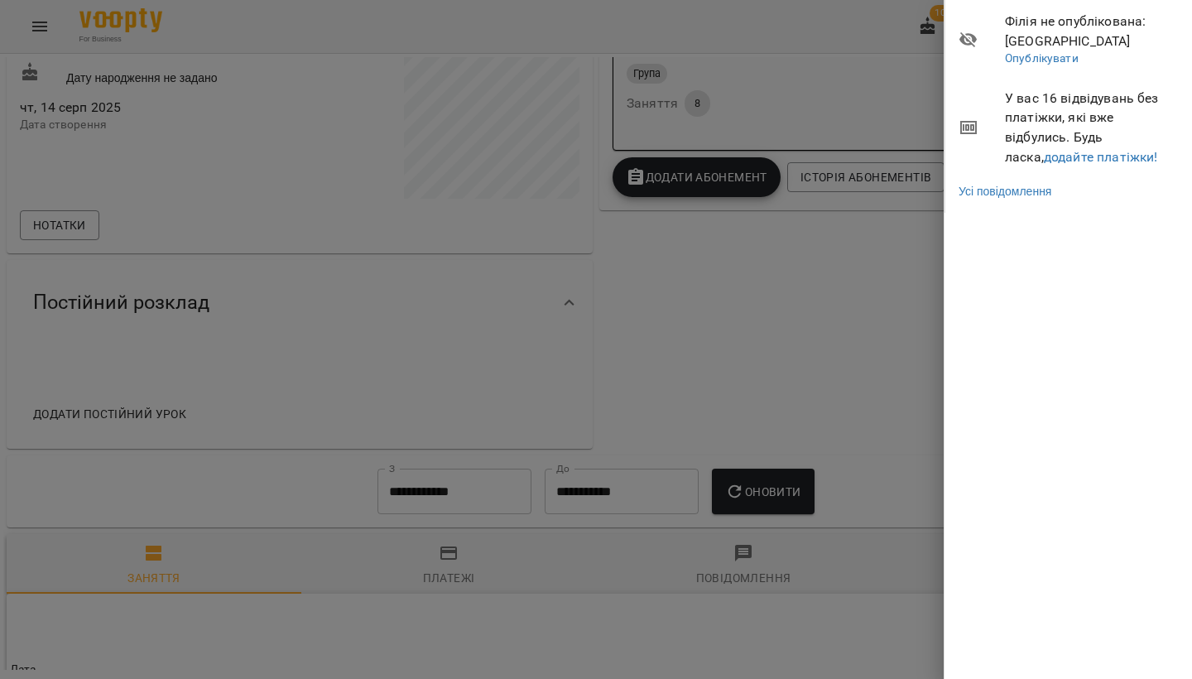
click at [890, 291] on div at bounding box center [596, 339] width 1192 height 679
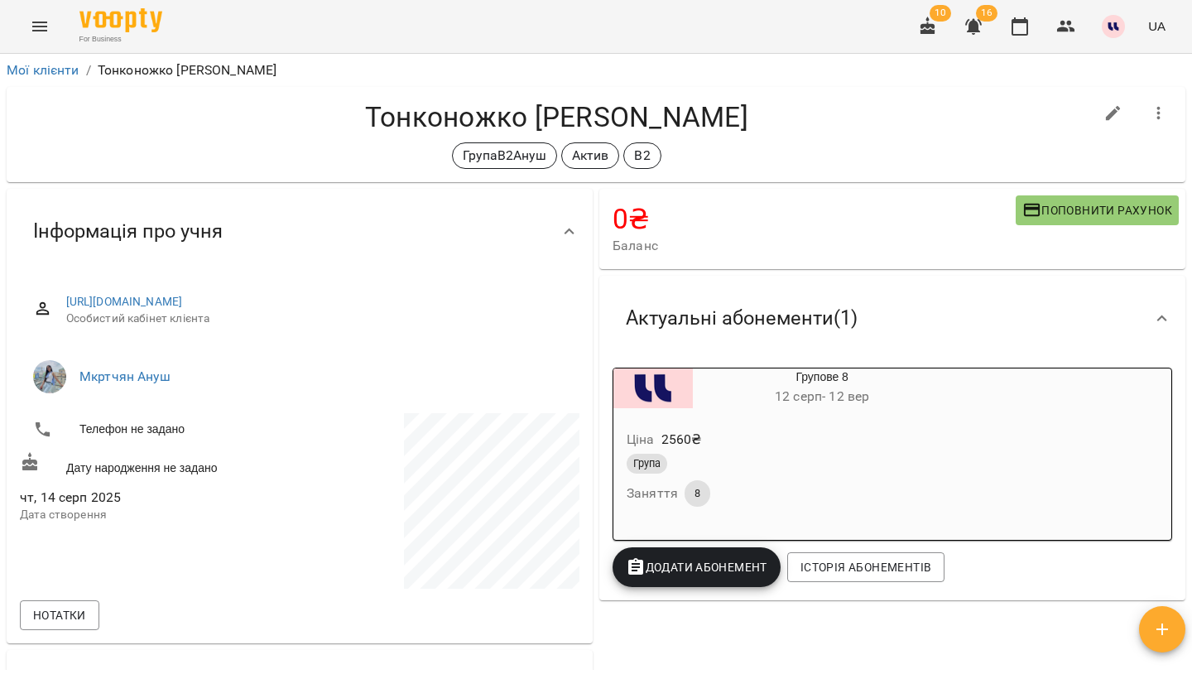
scroll to position [0, 0]
click at [968, 26] on icon "button" at bounding box center [974, 27] width 20 height 20
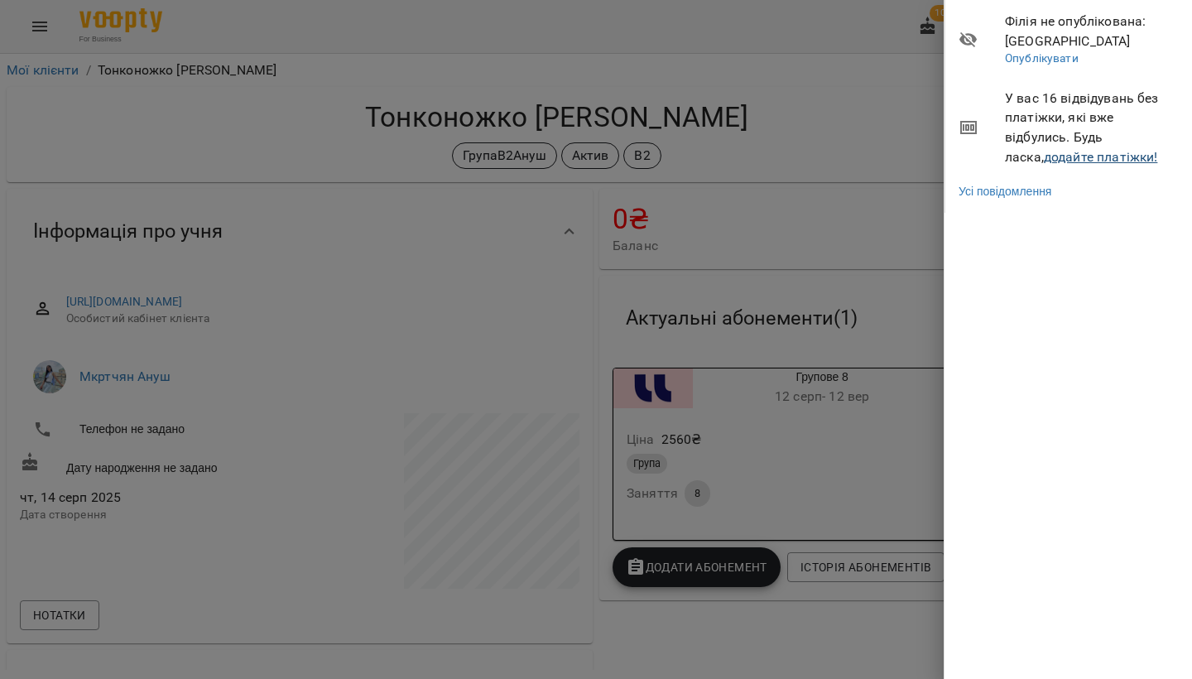
click at [1044, 160] on link "додайте платіжки!" at bounding box center [1101, 157] width 114 height 16
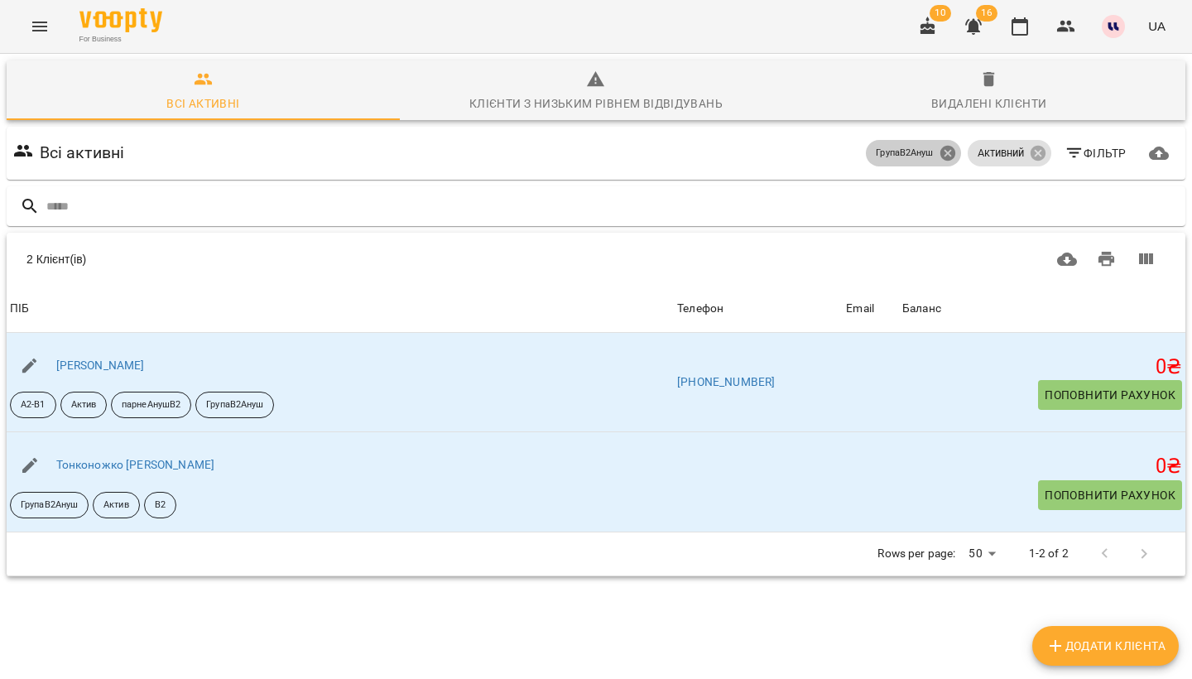
click at [945, 158] on icon at bounding box center [947, 153] width 15 height 15
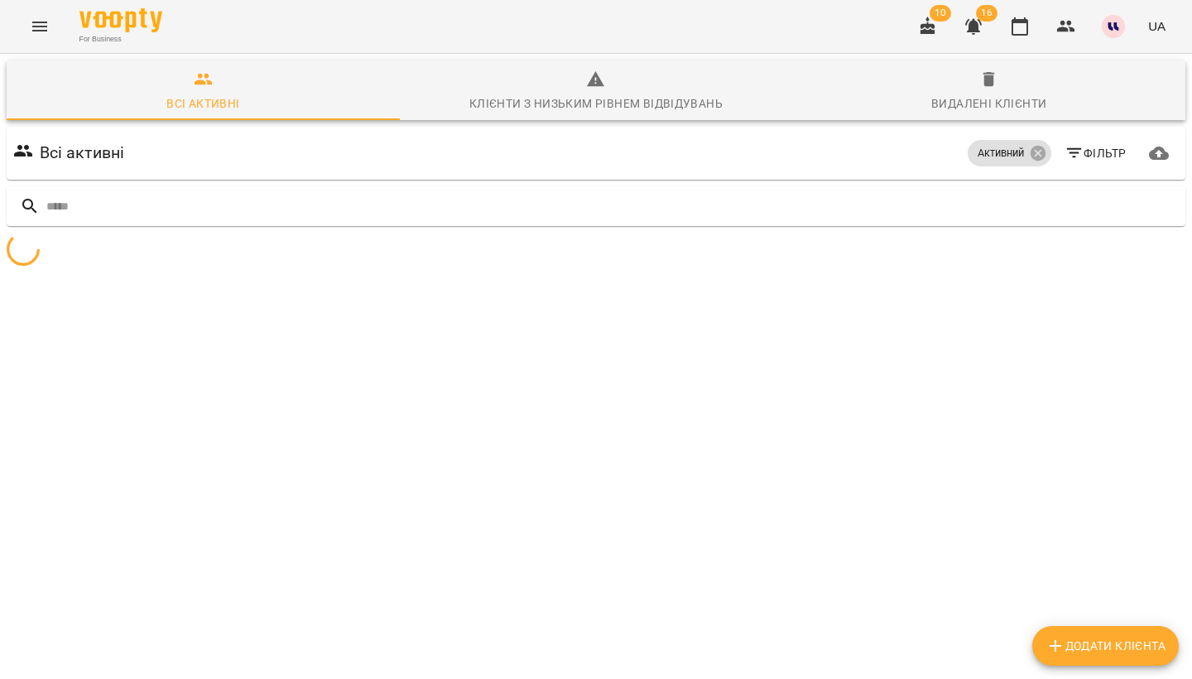
click at [1093, 154] on span "Фільтр" at bounding box center [1095, 153] width 62 height 20
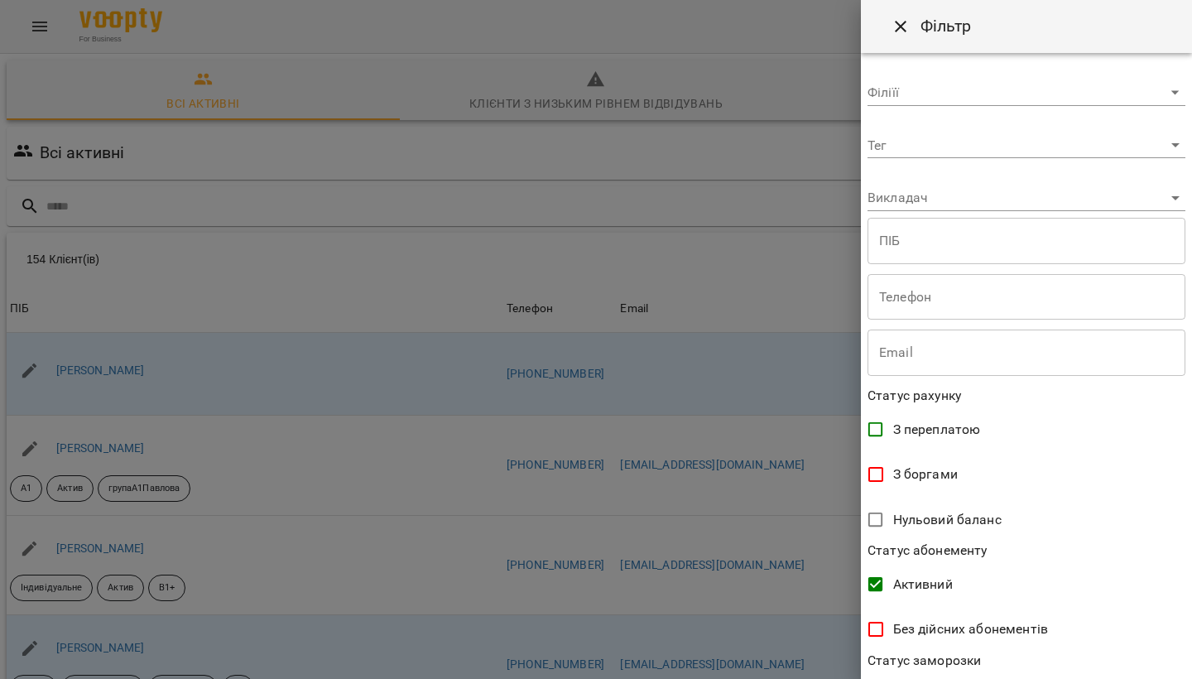
click at [974, 147] on body "For Business 10 16 UA Всі активні Клієнти з низьким рівнем відвідувань Видалені…" at bounding box center [596, 432] width 1192 height 865
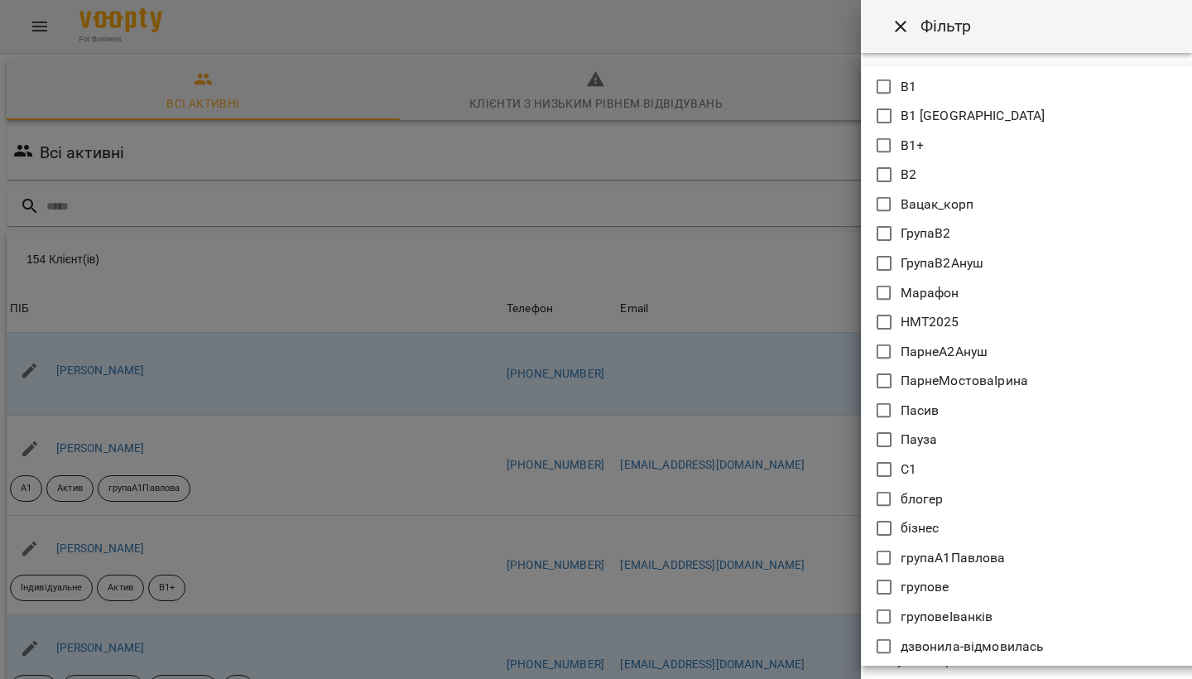
scroll to position [391, 0]
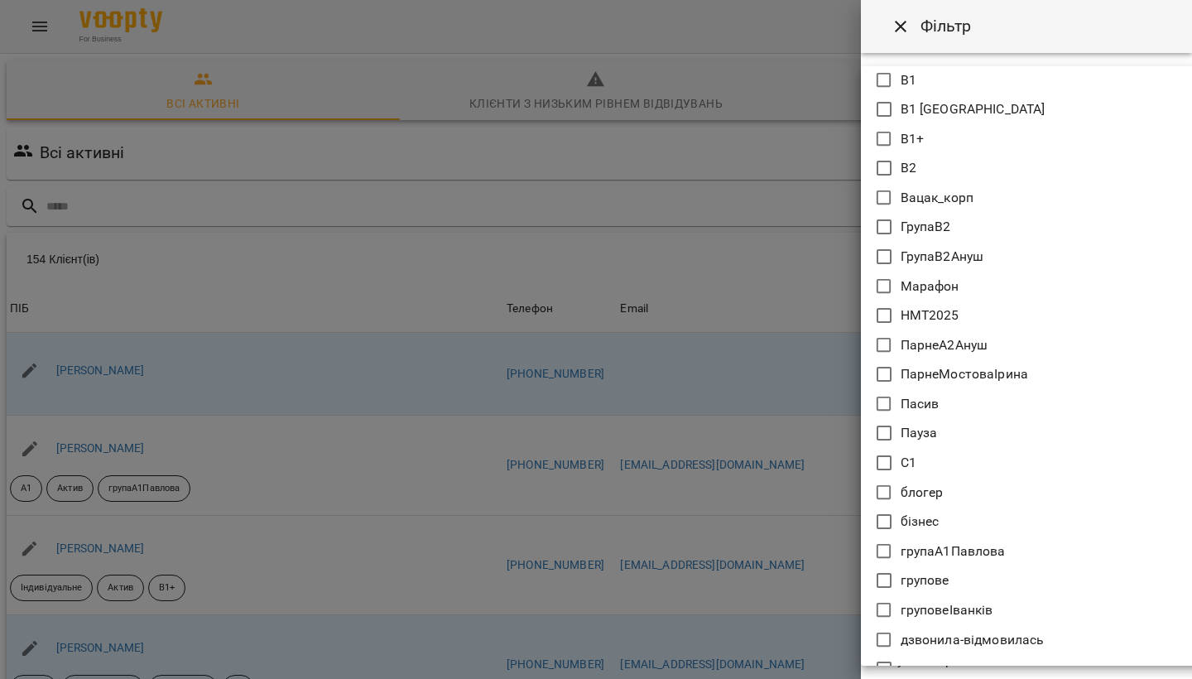
click at [887, 555] on icon at bounding box center [884, 551] width 20 height 20
type input "**********"
click at [796, 530] on div at bounding box center [596, 339] width 1192 height 679
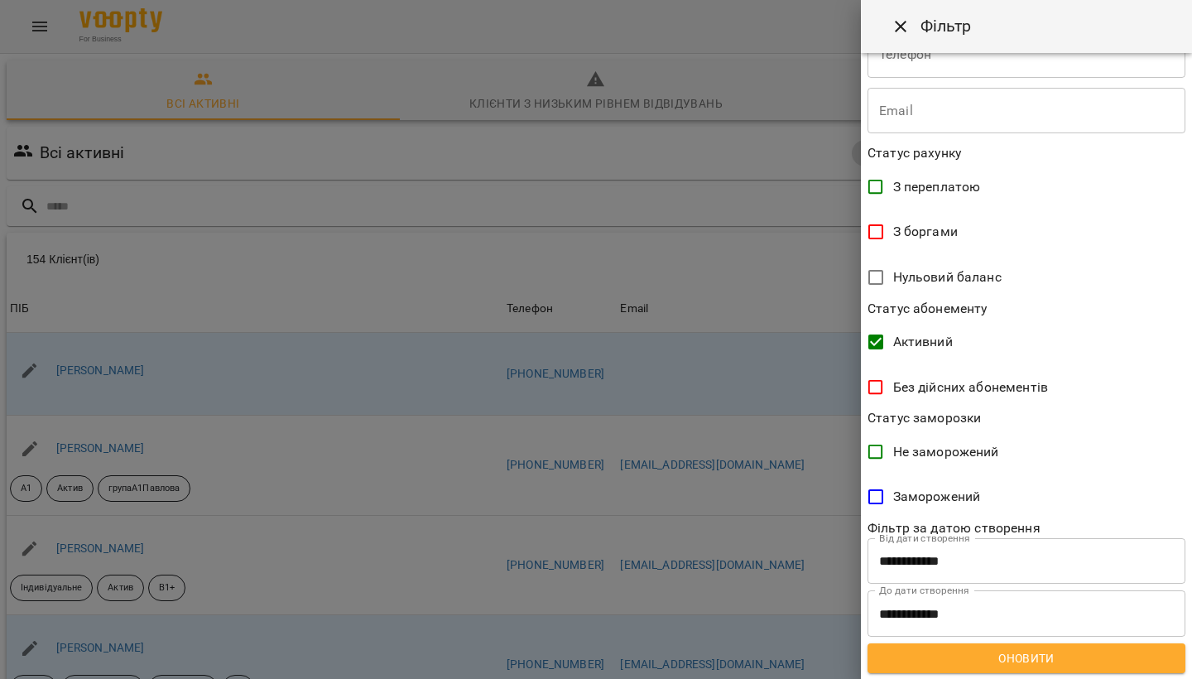
scroll to position [252, 0]
click at [1005, 657] on span "Оновити" at bounding box center [1026, 659] width 291 height 20
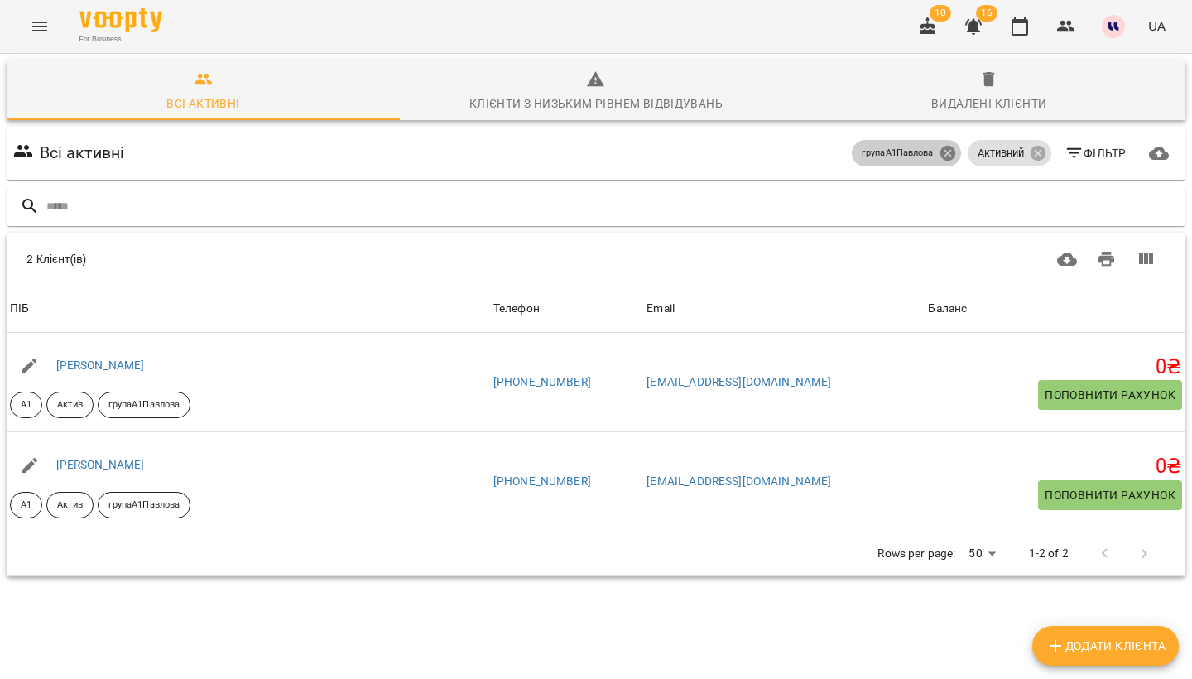
click at [949, 153] on icon at bounding box center [947, 153] width 15 height 15
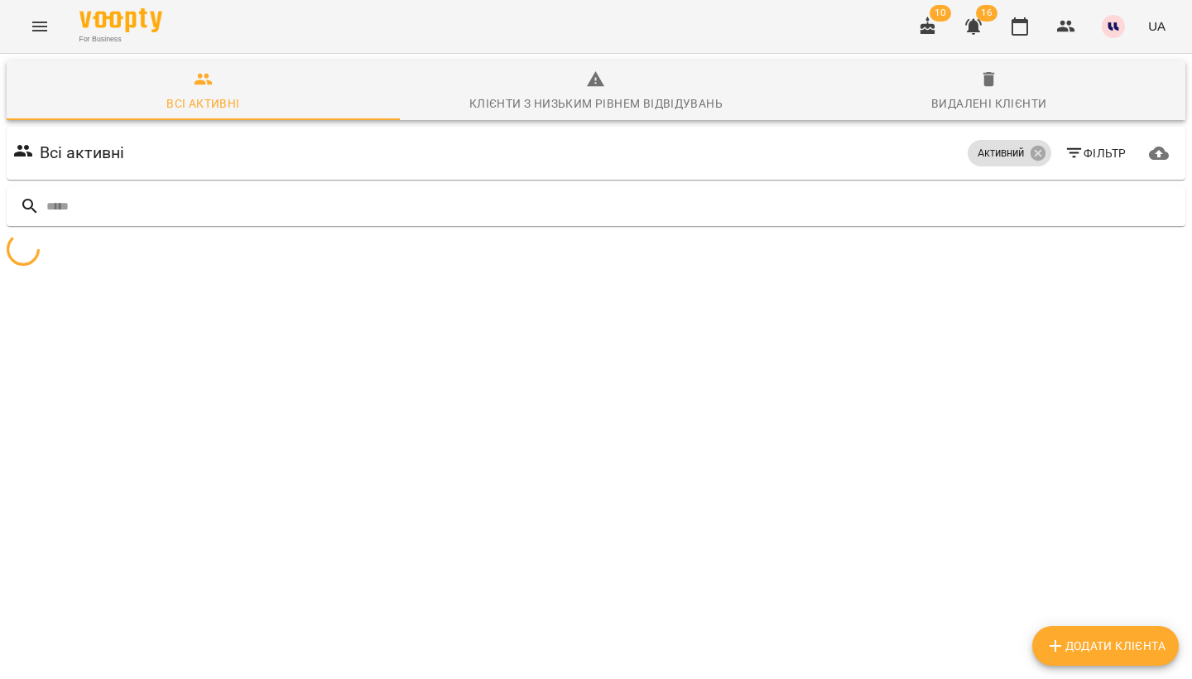
click at [1100, 165] on button "Фільтр" at bounding box center [1095, 153] width 75 height 30
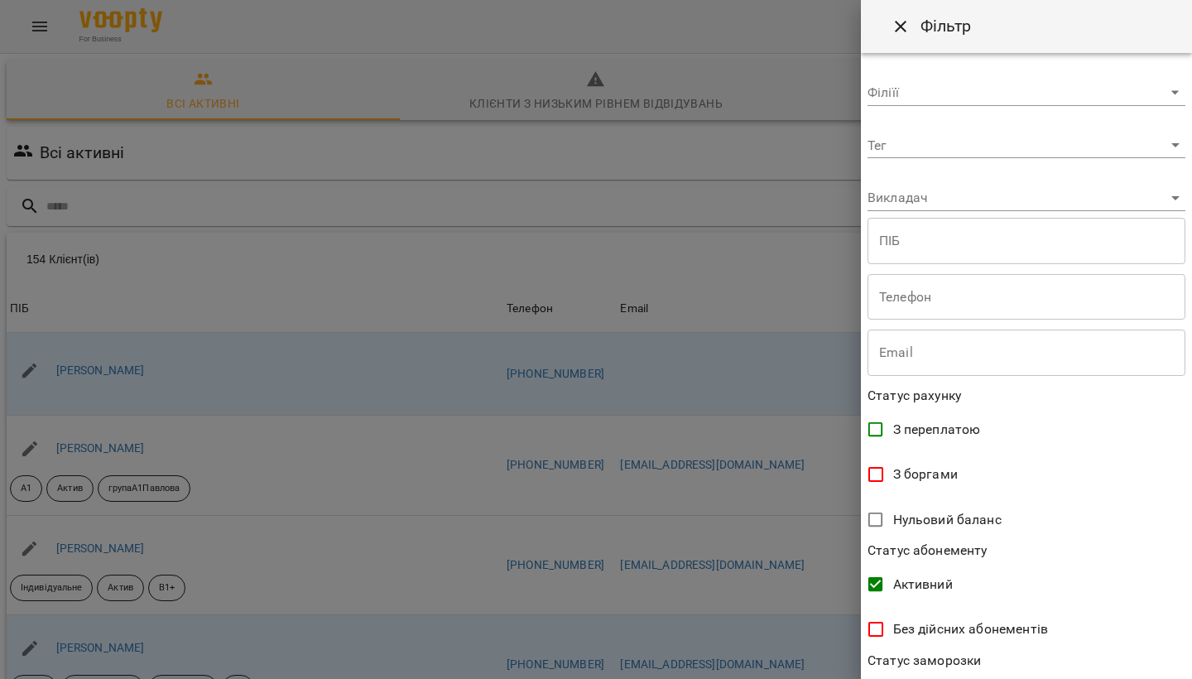
click at [950, 144] on body "For Business 10 16 UA Всі активні Клієнти з низьким рівнем відвідувань Видалені…" at bounding box center [596, 432] width 1192 height 865
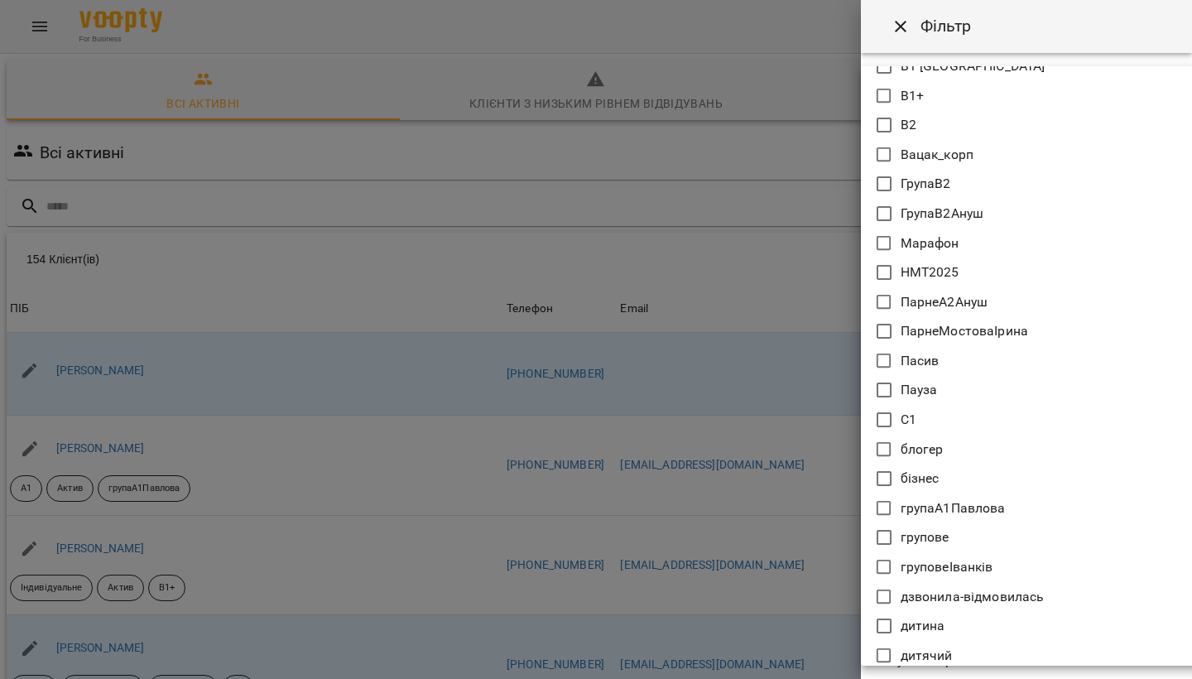
scroll to position [435, 0]
click at [886, 536] on icon at bounding box center [884, 536] width 20 height 20
type input "*******"
click at [847, 526] on div at bounding box center [596, 339] width 1192 height 679
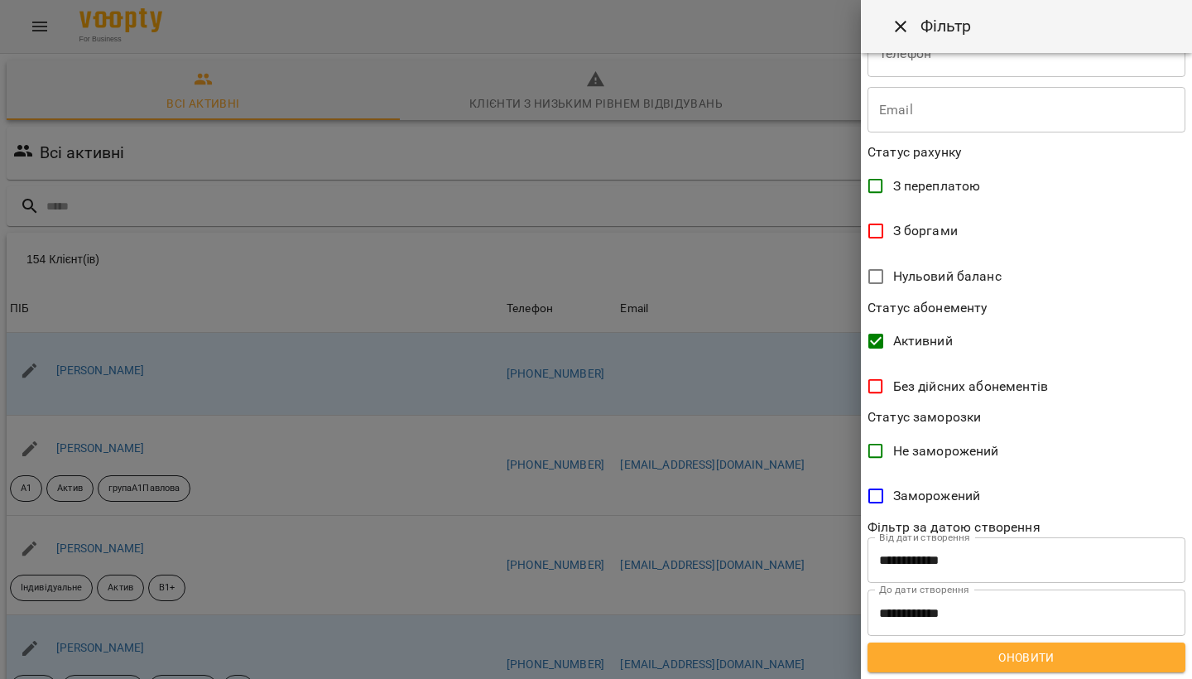
scroll to position [253, 0]
click at [1063, 653] on span "Оновити" at bounding box center [1026, 658] width 291 height 20
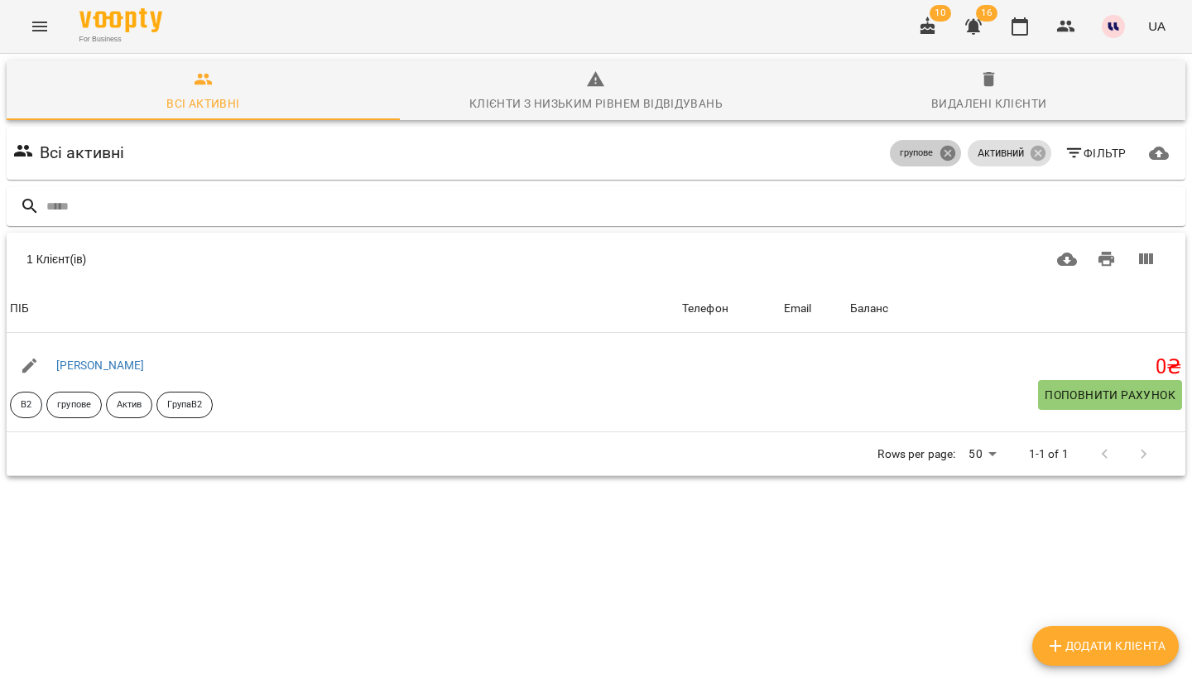
click at [947, 153] on icon at bounding box center [947, 153] width 15 height 15
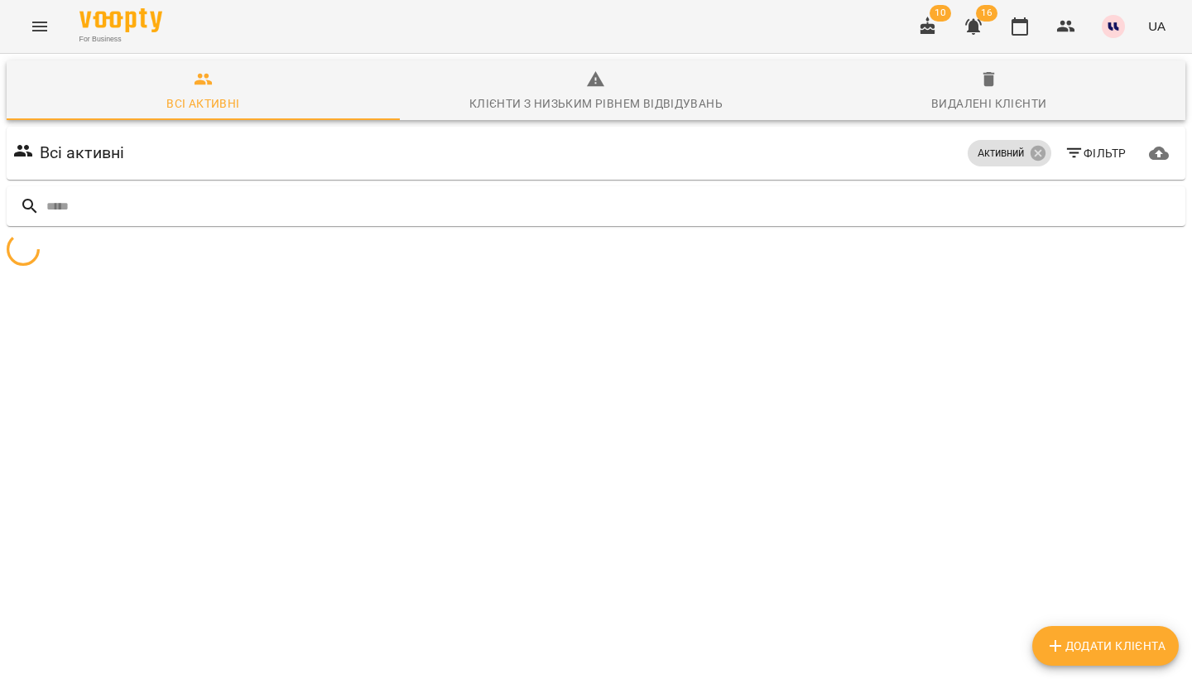
click at [1093, 149] on span "Фільтр" at bounding box center [1095, 153] width 62 height 20
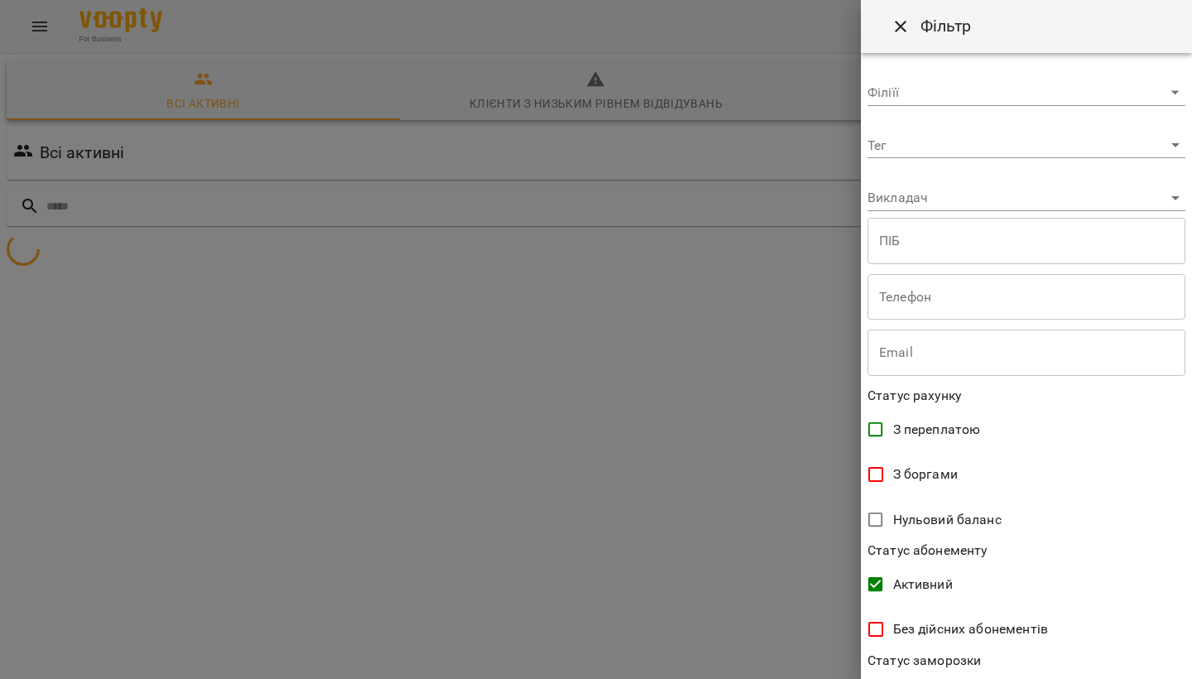
click at [949, 155] on body "**********" at bounding box center [596, 196] width 1192 height 392
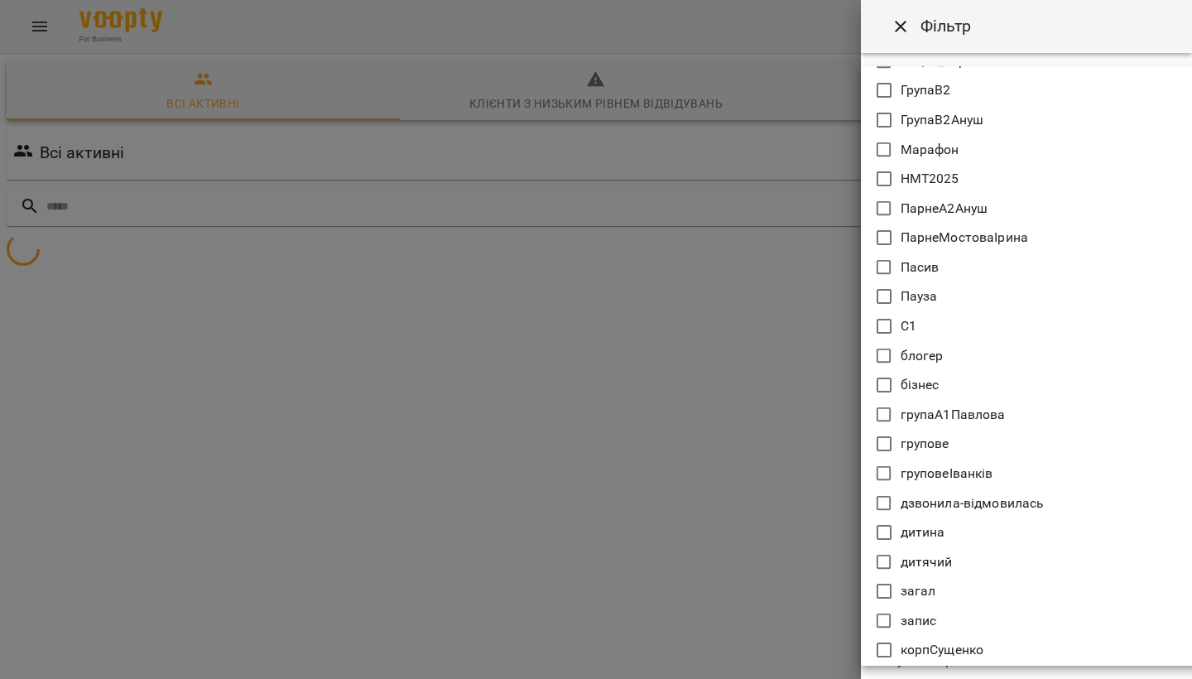
scroll to position [587, 0]
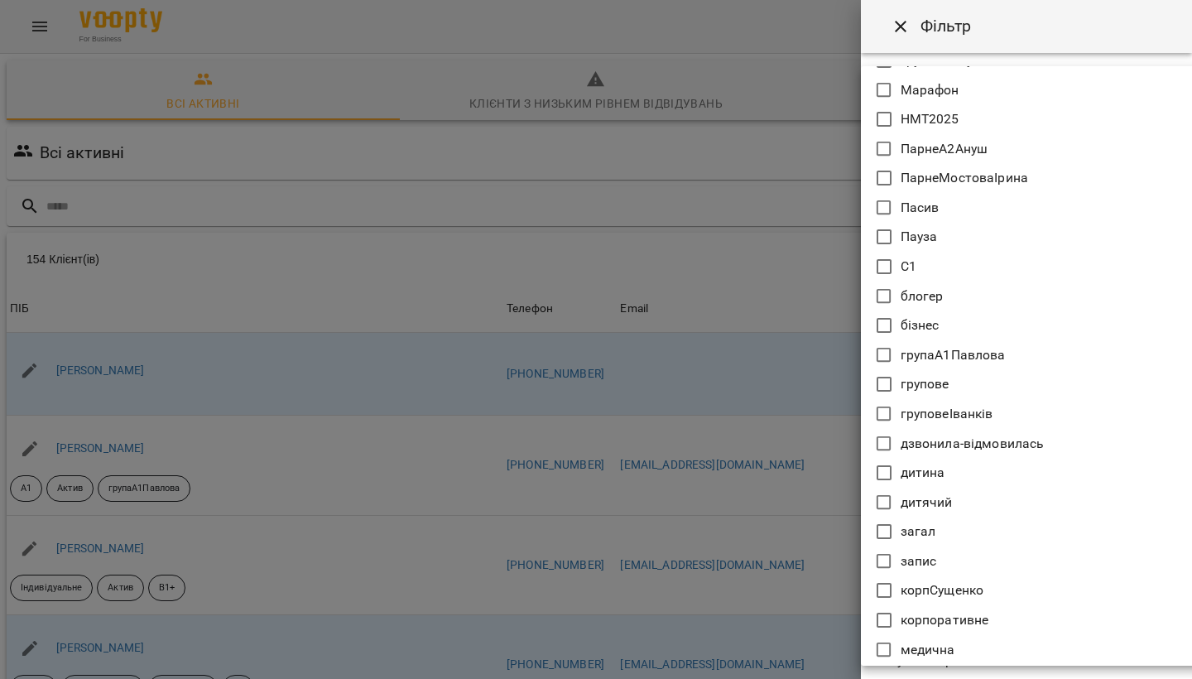
click at [882, 414] on icon at bounding box center [884, 414] width 20 height 20
type input "**********"
click at [839, 419] on div at bounding box center [596, 339] width 1192 height 679
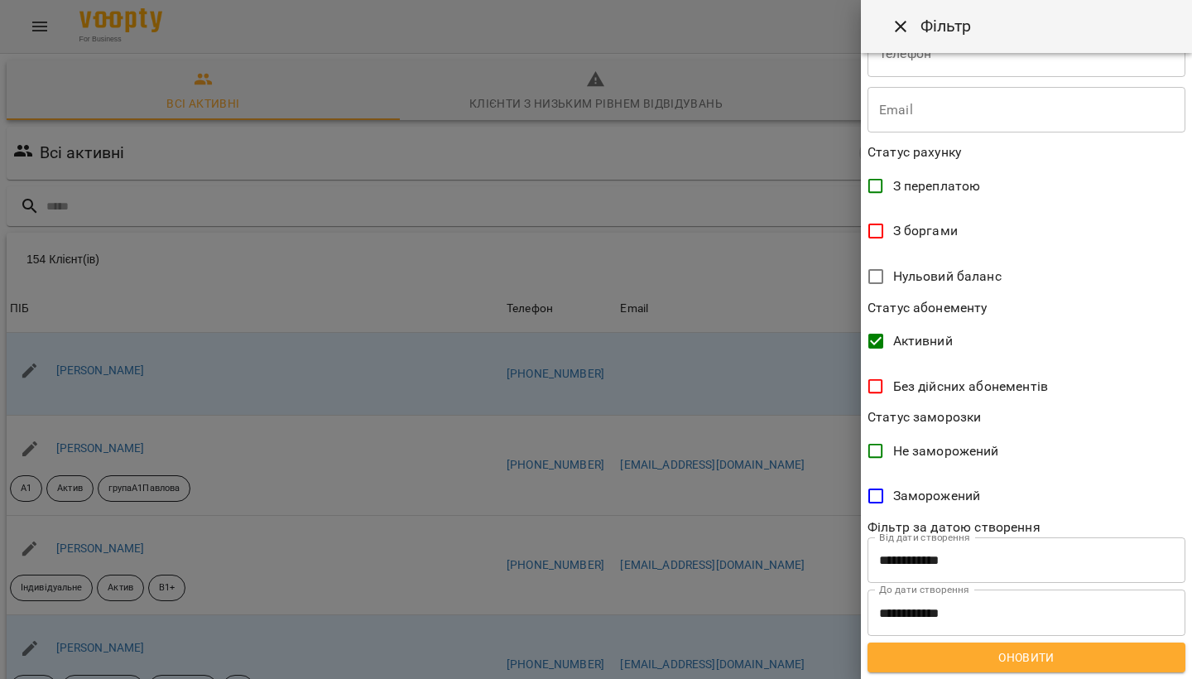
scroll to position [253, 0]
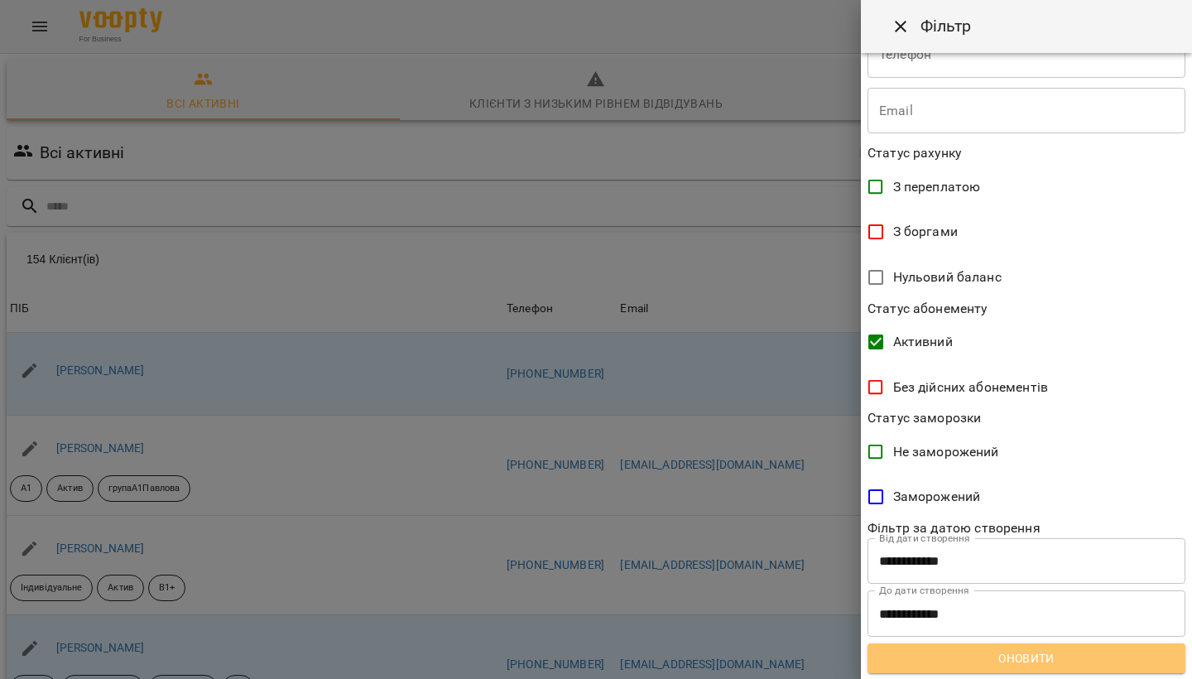
click at [1027, 667] on button "Оновити" at bounding box center [1026, 658] width 318 height 30
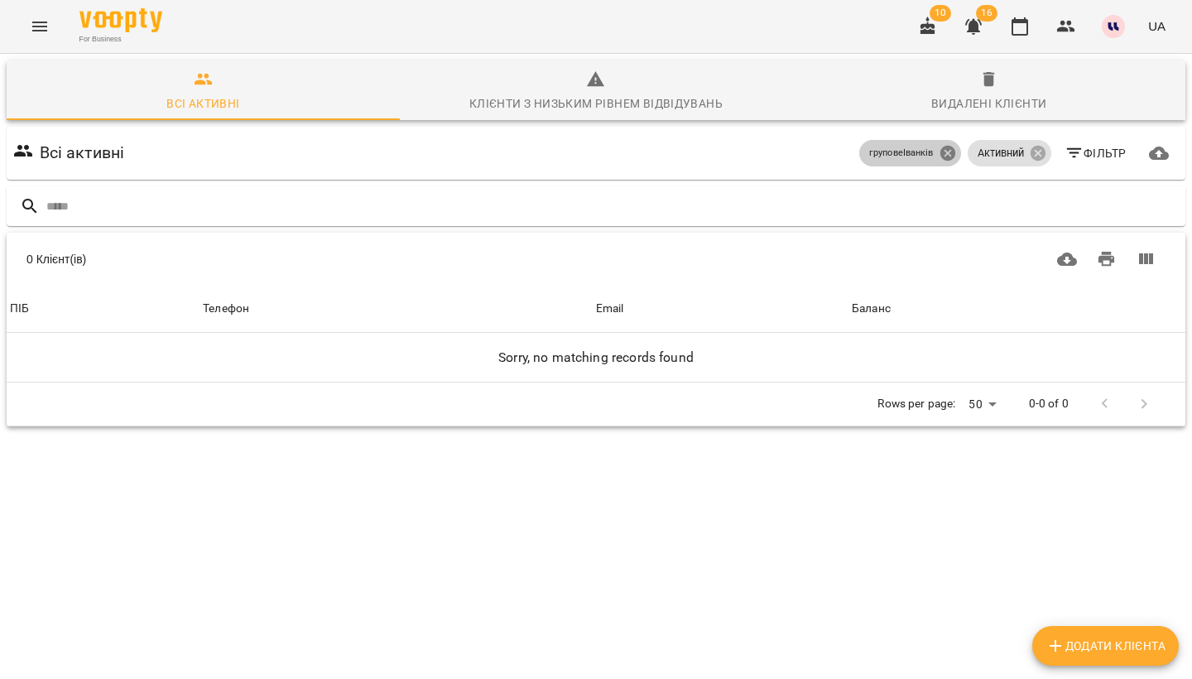
click at [947, 157] on icon at bounding box center [947, 153] width 15 height 15
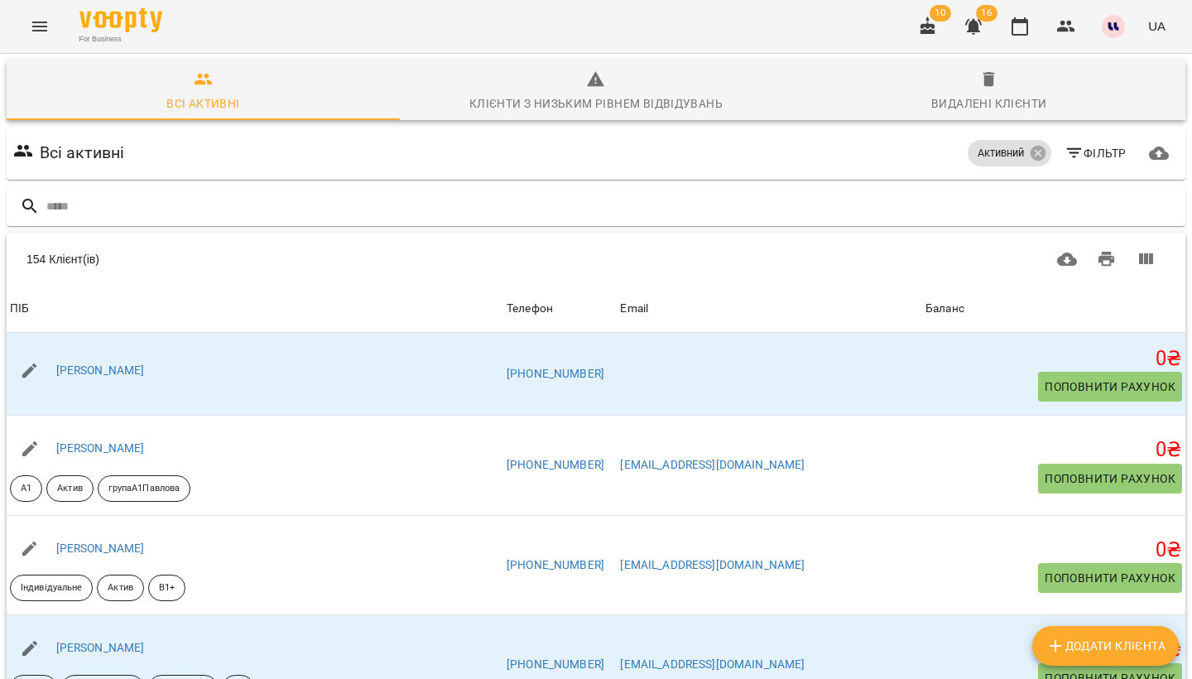
click at [1079, 156] on icon "button" at bounding box center [1074, 153] width 20 height 20
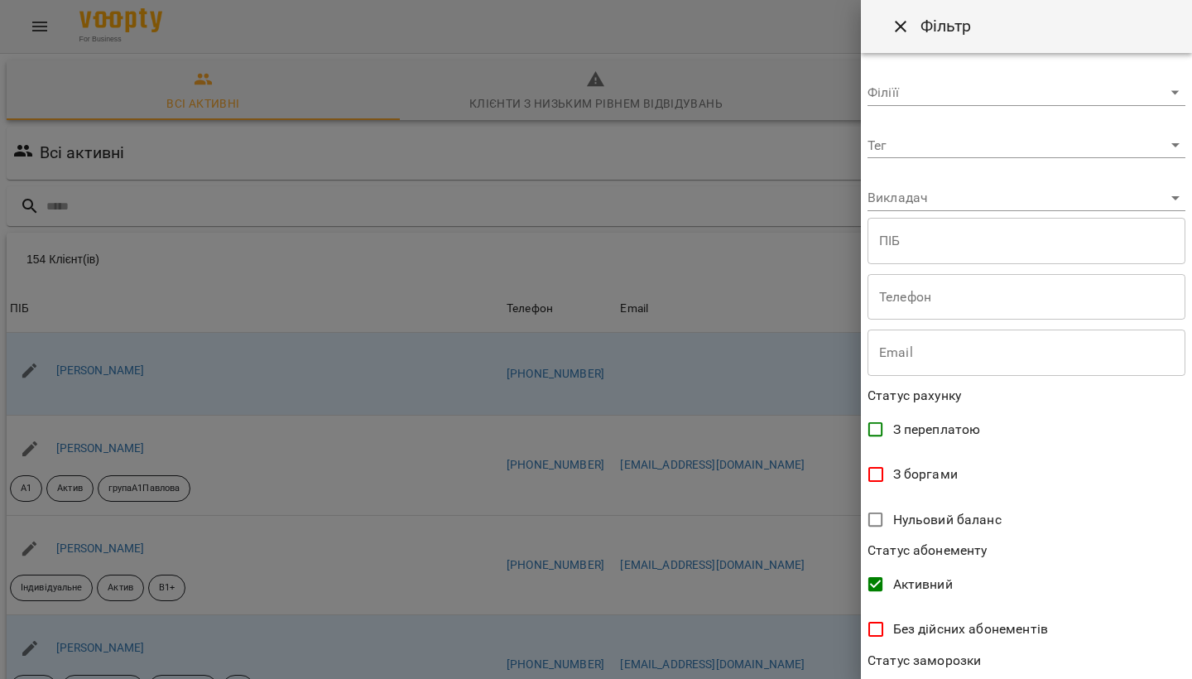
click at [966, 151] on body "For Business 10 16 UA Всі активні Клієнти з низьким рівнем відвідувань Видалені…" at bounding box center [596, 432] width 1192 height 865
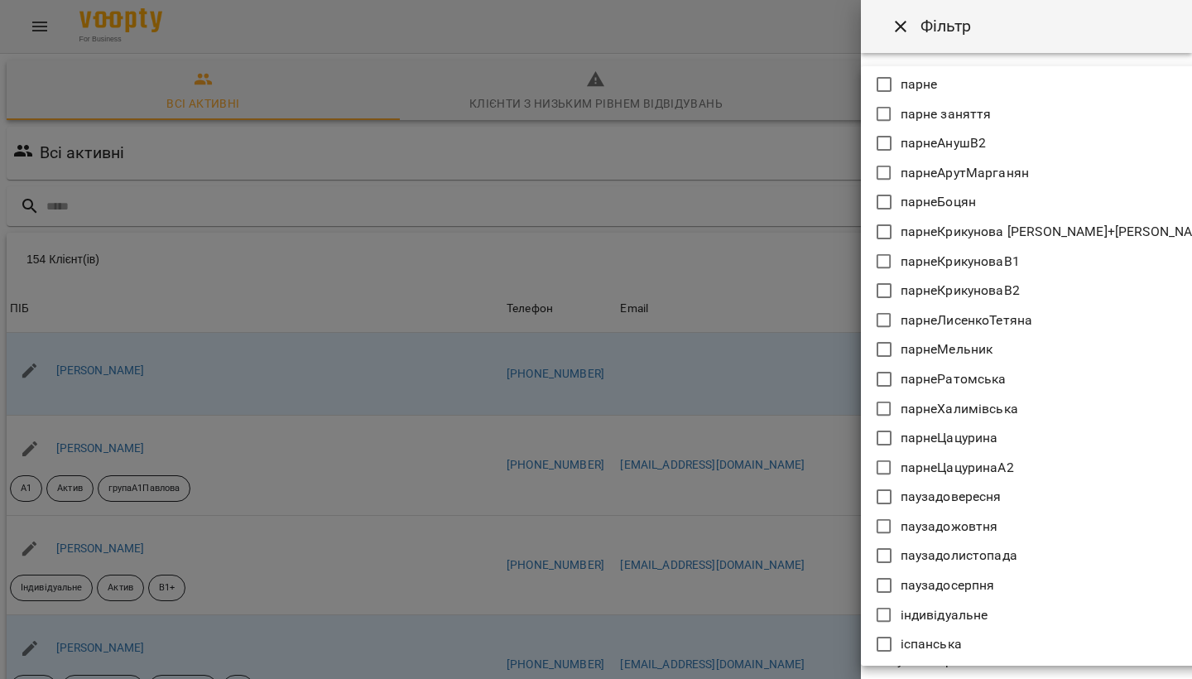
scroll to position [1386, 0]
click at [622, 468] on div at bounding box center [596, 339] width 1192 height 679
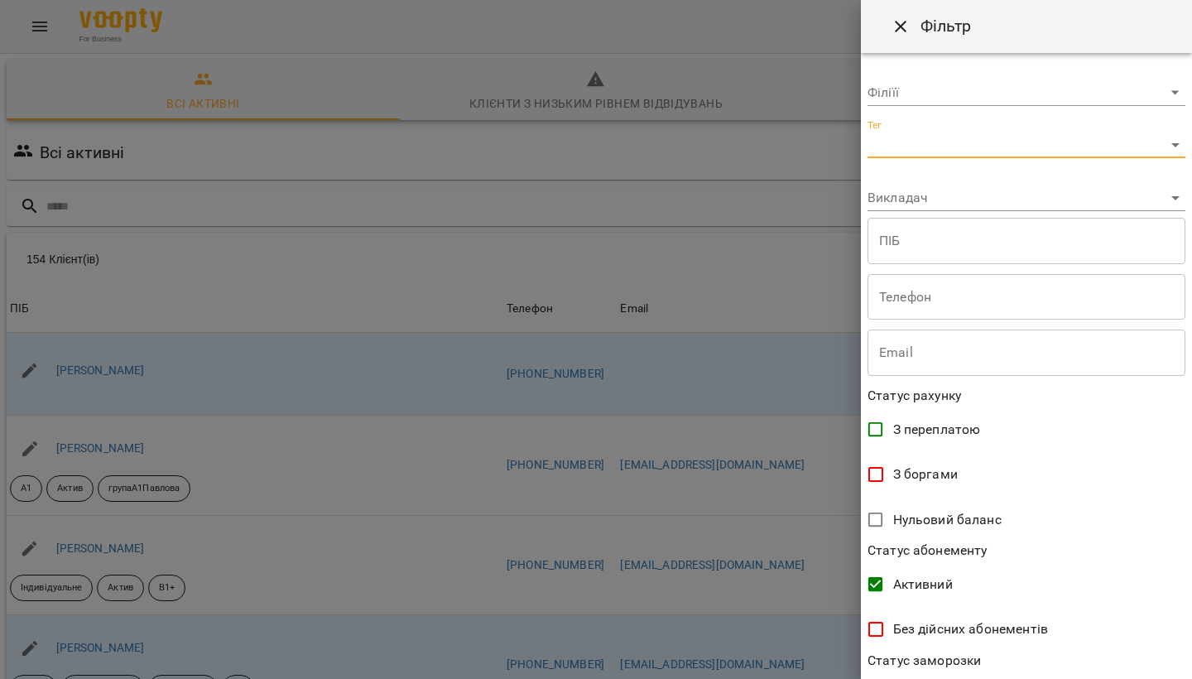
click at [662, 262] on div at bounding box center [596, 339] width 1192 height 679
